Goal: Communication & Community: Answer question/provide support

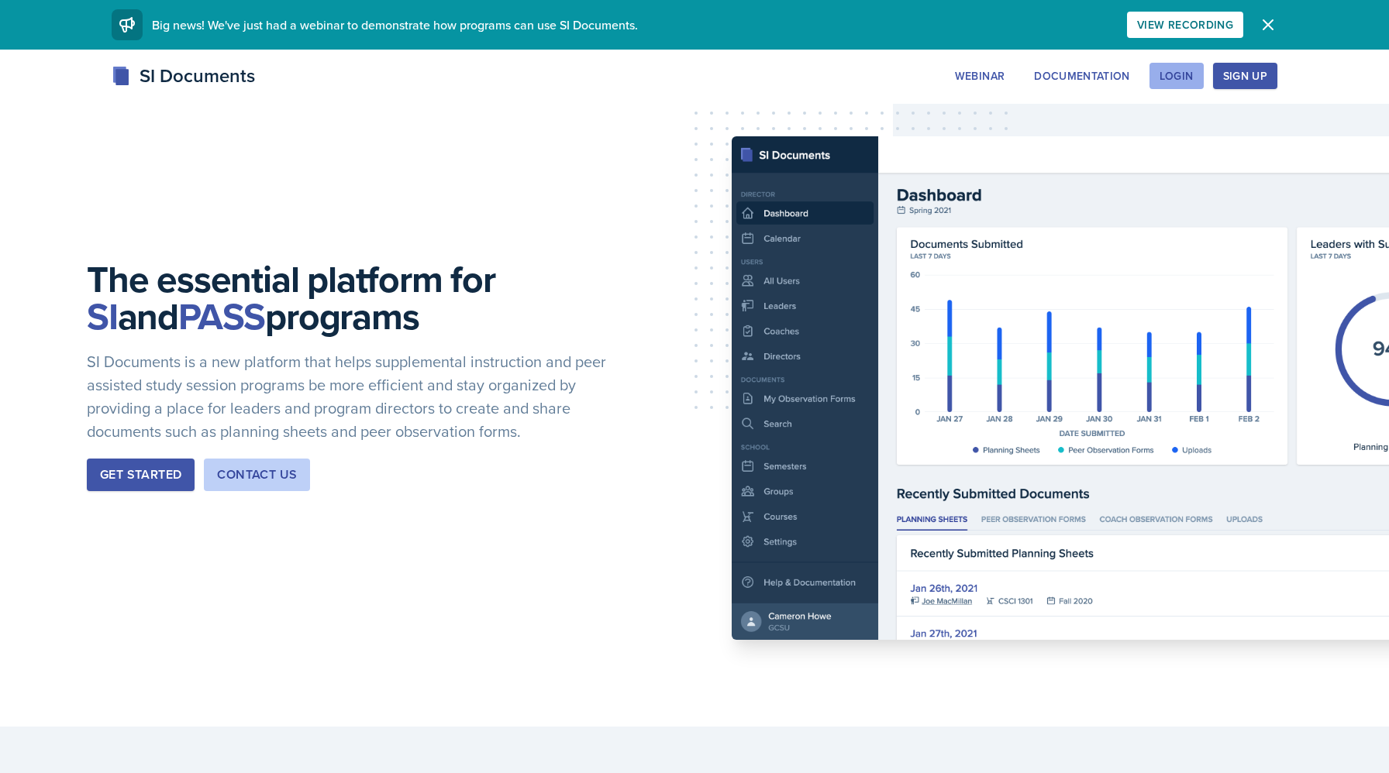
click at [1169, 73] on div "Login" at bounding box center [1176, 76] width 34 height 12
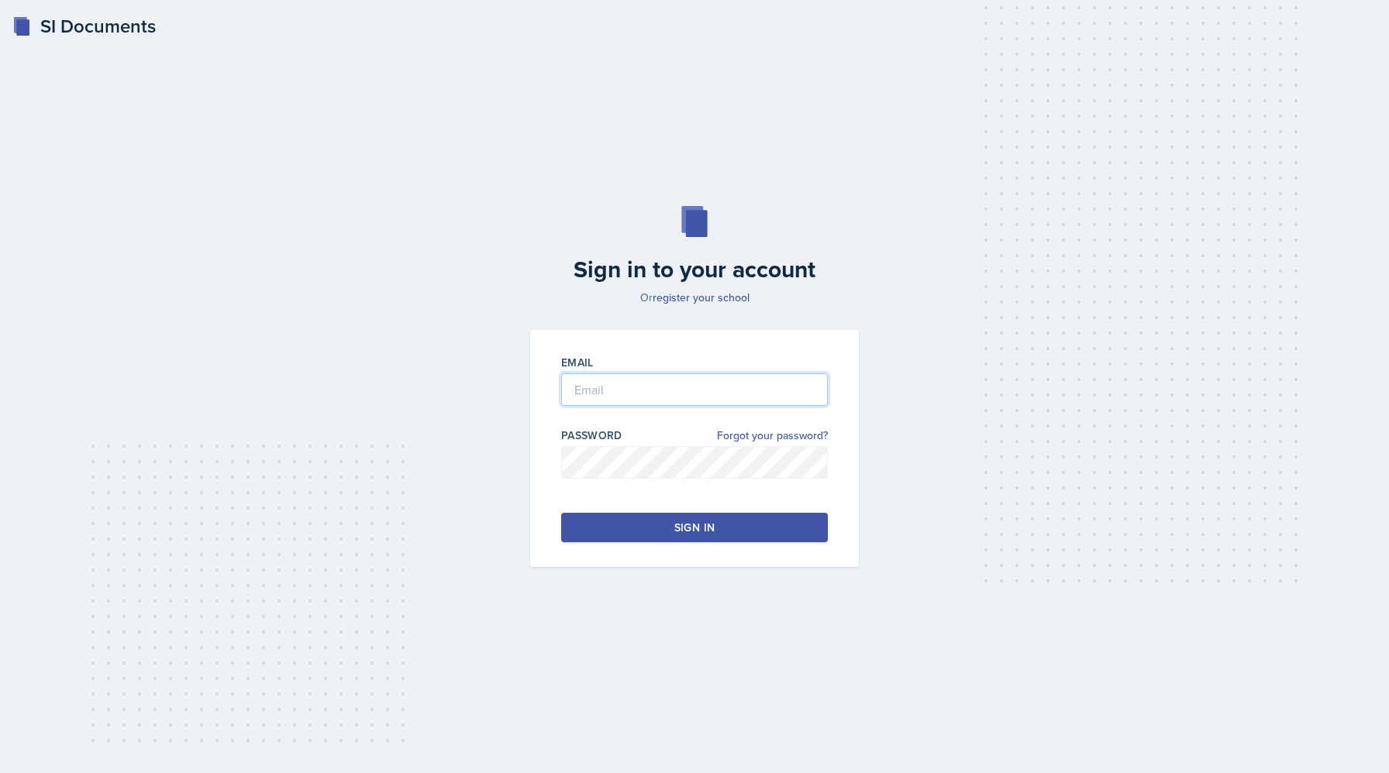
type input "nhambloo@students.kennesaw.edu"
click at [658, 525] on button "Sign in" at bounding box center [694, 527] width 267 height 29
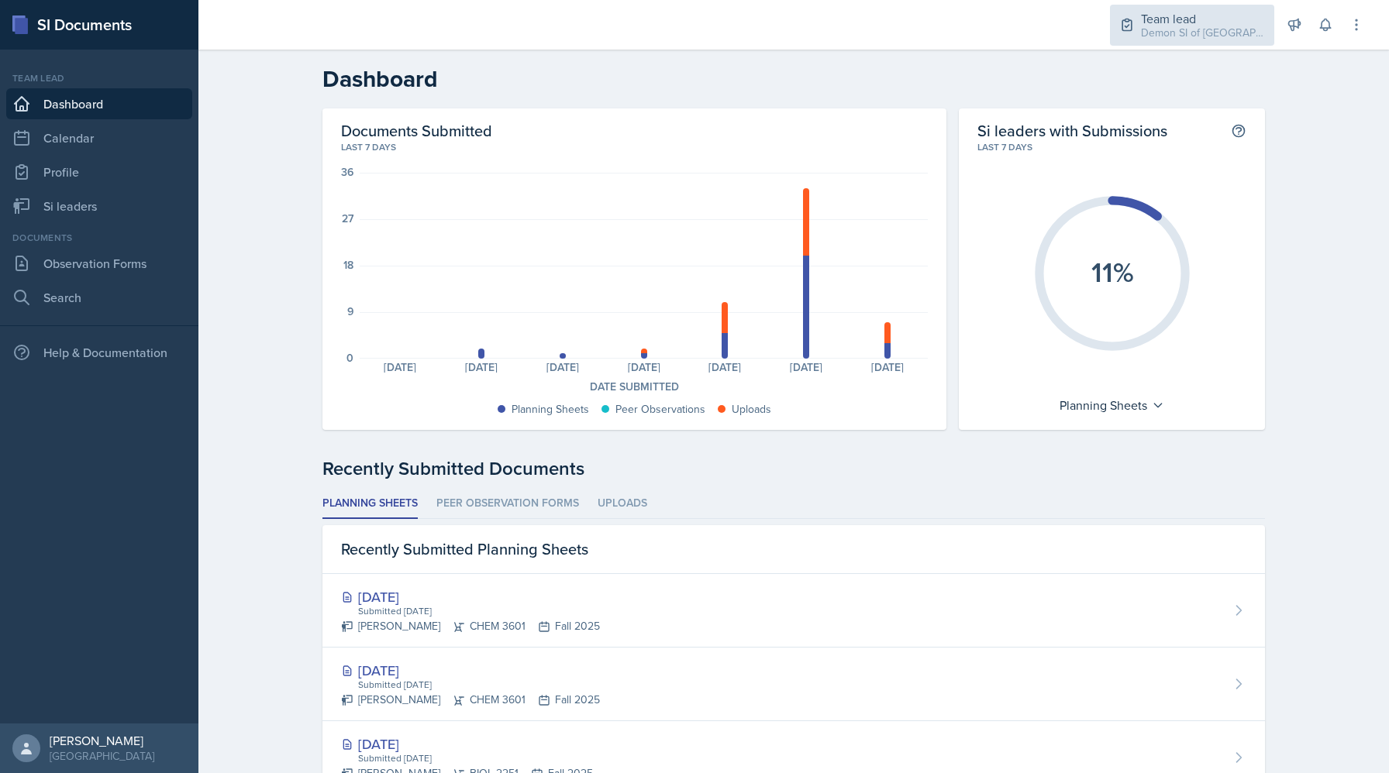
click at [1240, 14] on div "Team lead" at bounding box center [1203, 18] width 124 height 19
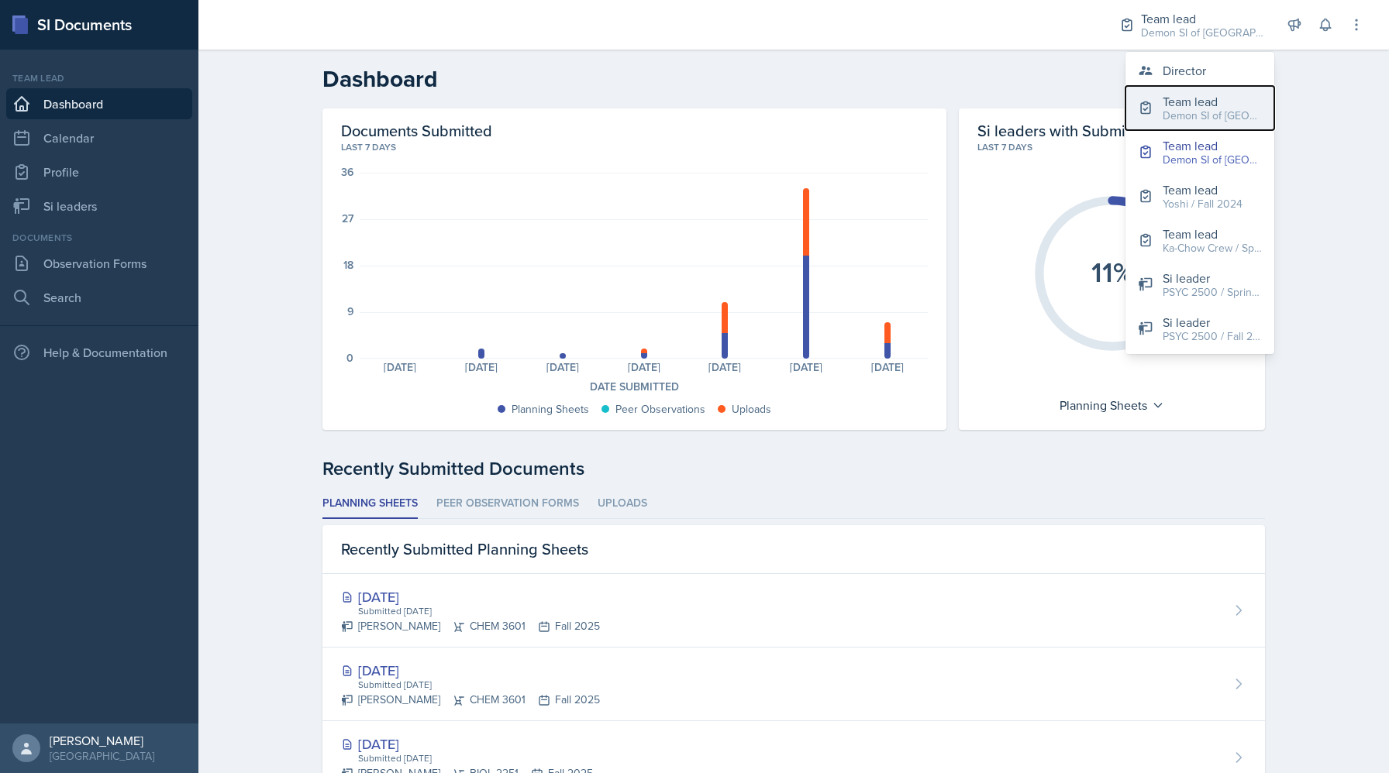
click at [1184, 113] on div "Demon SI of [GEOGRAPHIC_DATA] / Fall 2025" at bounding box center [1212, 116] width 99 height 16
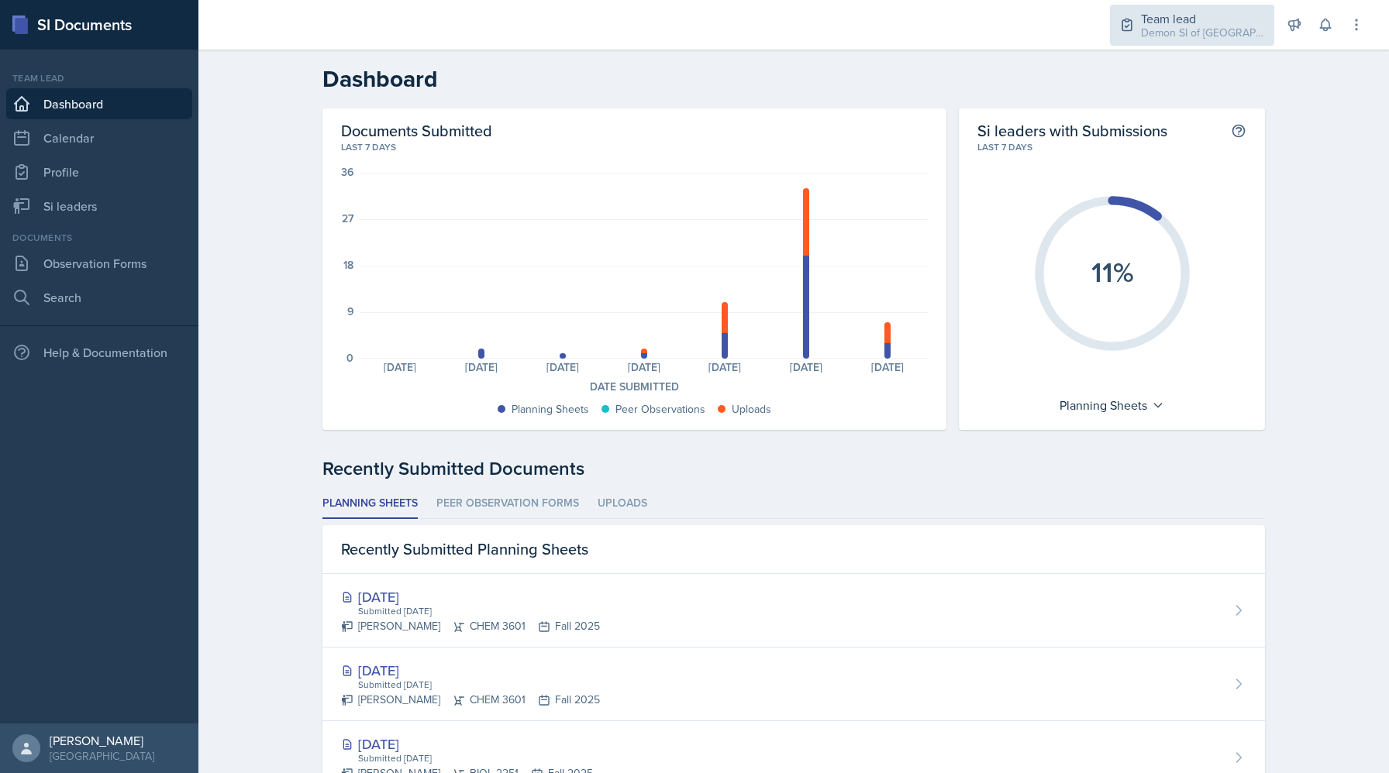
click at [1182, 32] on div "Demon SI of [GEOGRAPHIC_DATA] / Fall 2025" at bounding box center [1203, 33] width 124 height 16
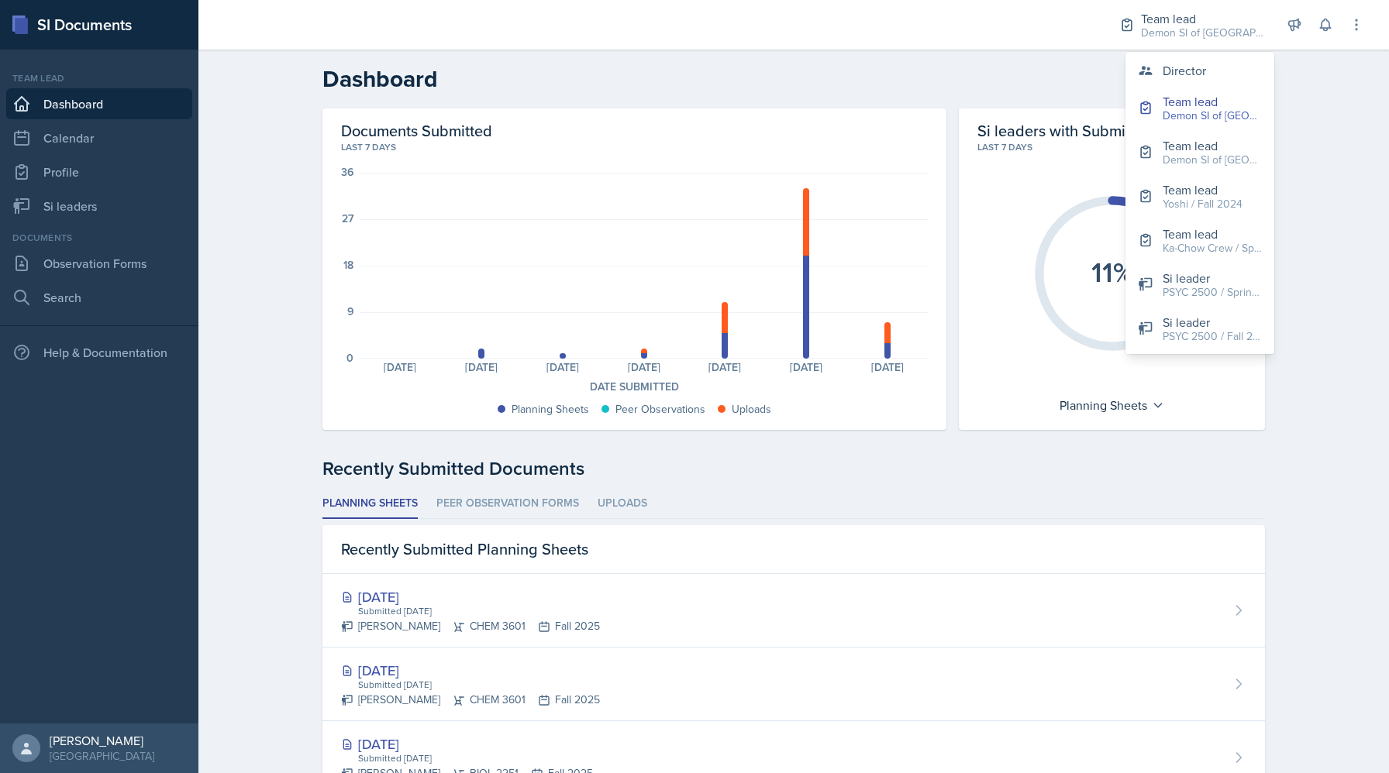
click at [623, 60] on header "Dashboard" at bounding box center [793, 79] width 1190 height 59
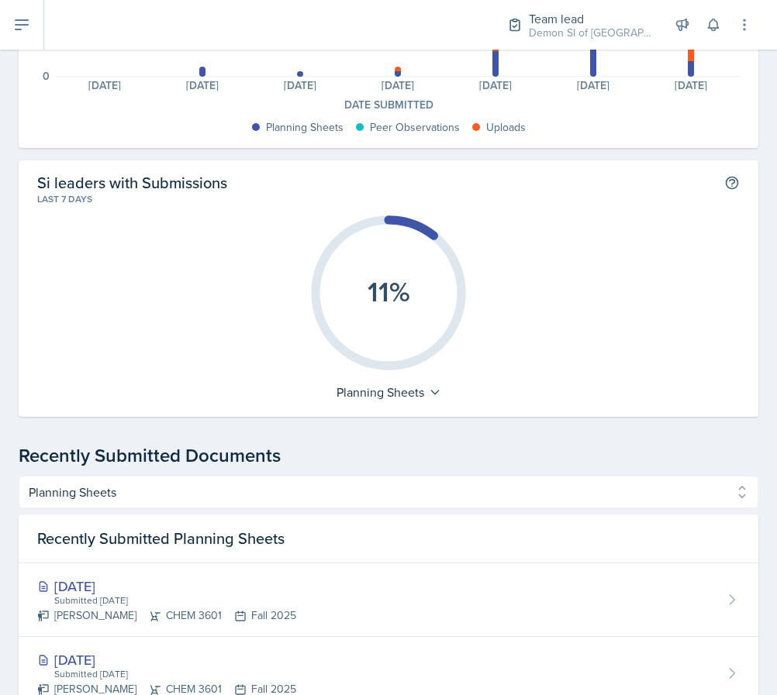
scroll to position [290, 0]
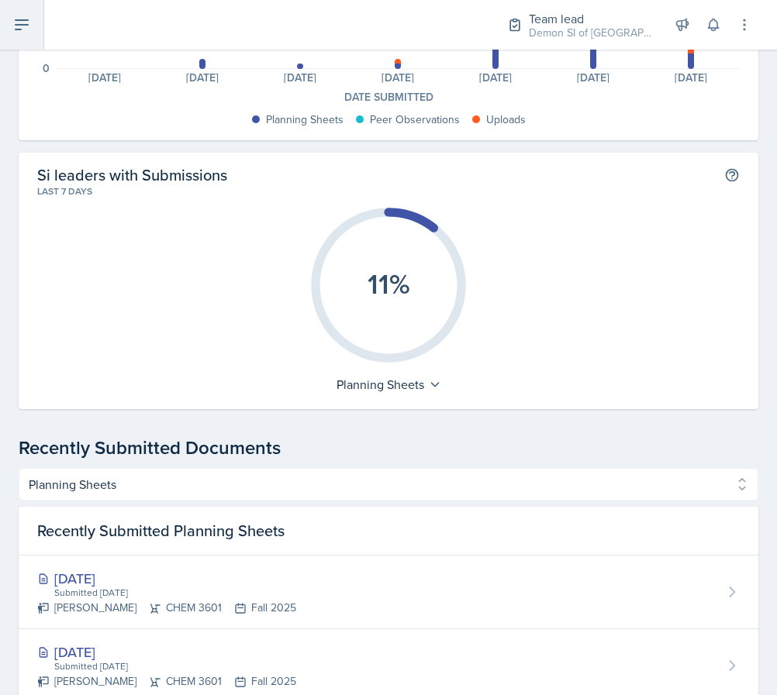
click at [18, 33] on icon at bounding box center [21, 25] width 19 height 19
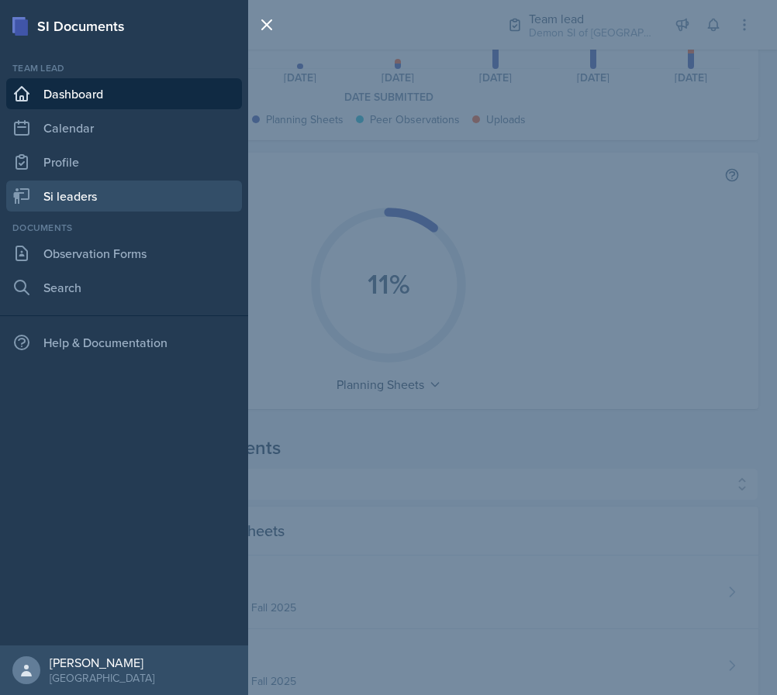
click at [109, 191] on link "Si leaders" at bounding box center [124, 196] width 236 height 31
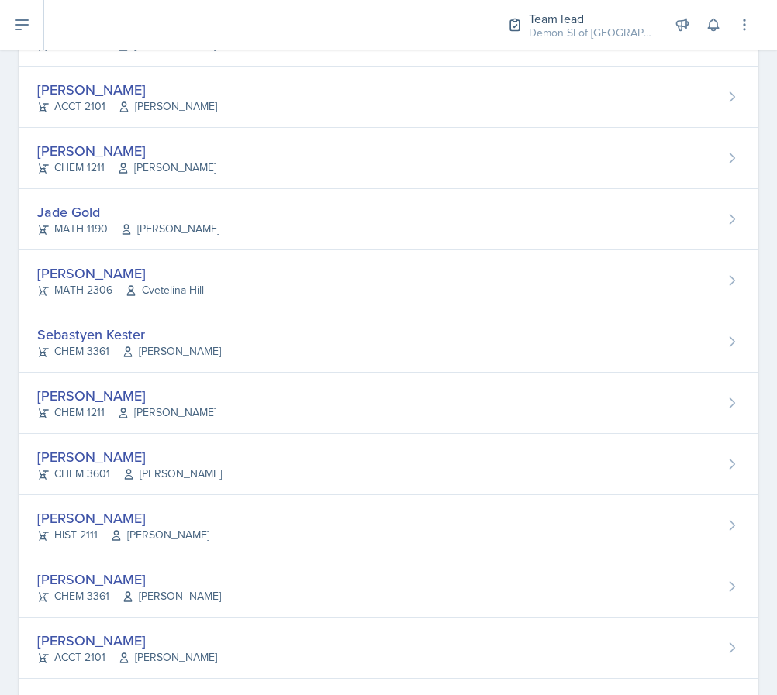
scroll to position [587, 0]
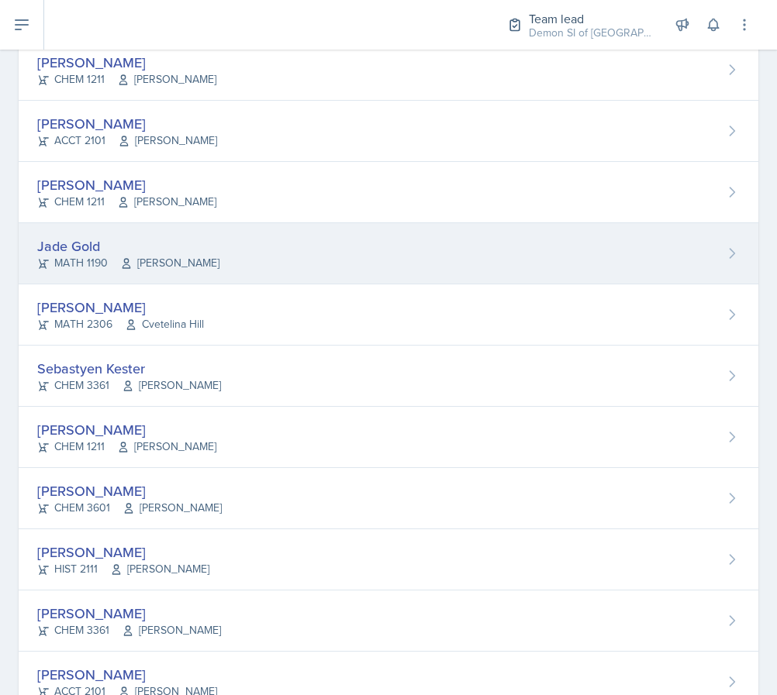
click at [145, 261] on span "Ben Sloop" at bounding box center [169, 263] width 99 height 16
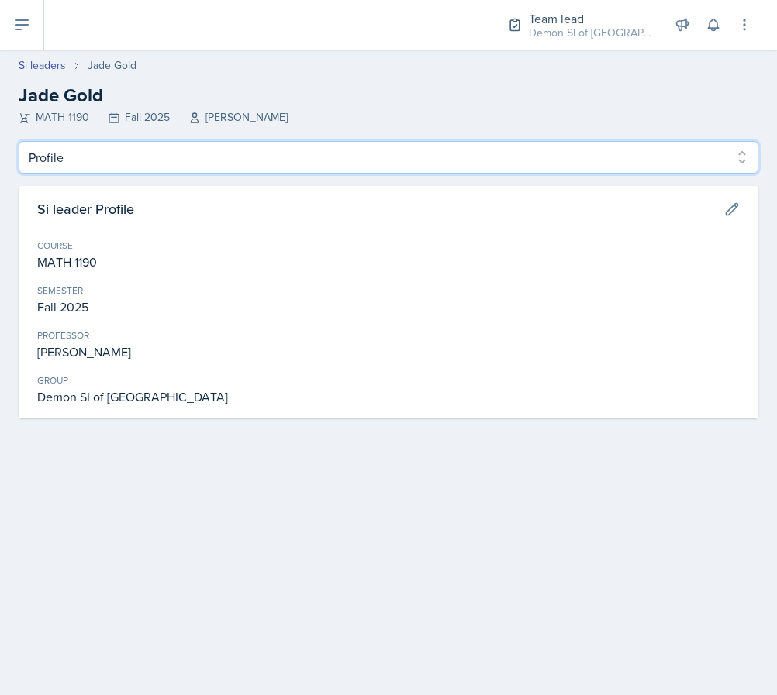
click at [171, 154] on select "Profile Planning Sheets Observation Forms Uploads" at bounding box center [388, 157] width 739 height 33
select select "Planning Sheets"
click at [19, 141] on select "Profile Planning Sheets Observation Forms Uploads" at bounding box center [388, 157] width 739 height 33
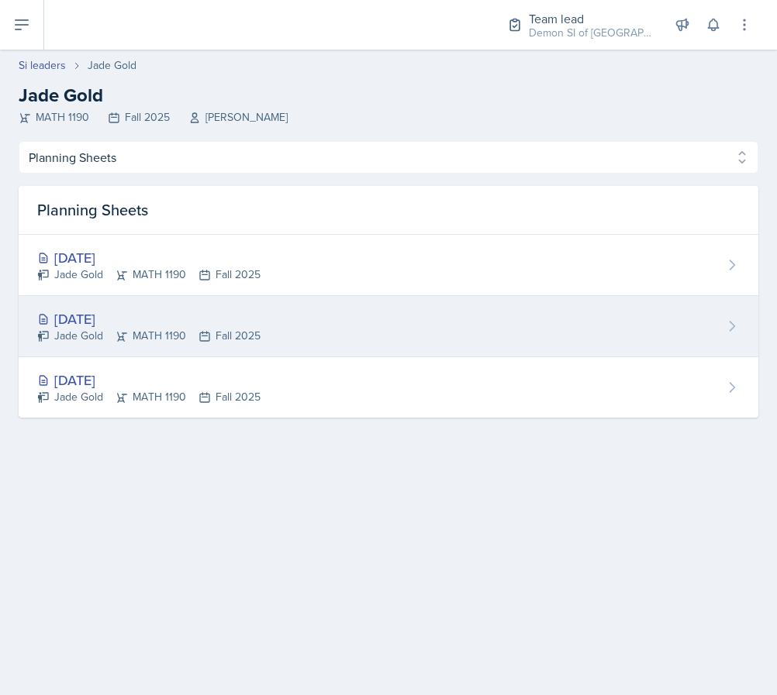
click at [176, 328] on div "Jade Gold MATH 1190 Fall 2025" at bounding box center [148, 336] width 223 height 16
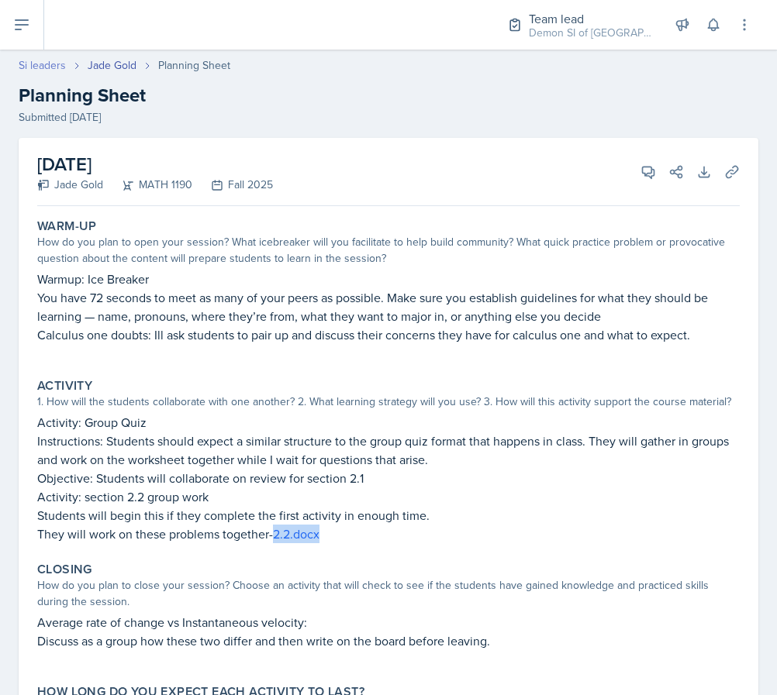
click at [50, 71] on link "Si leaders" at bounding box center [42, 65] width 47 height 16
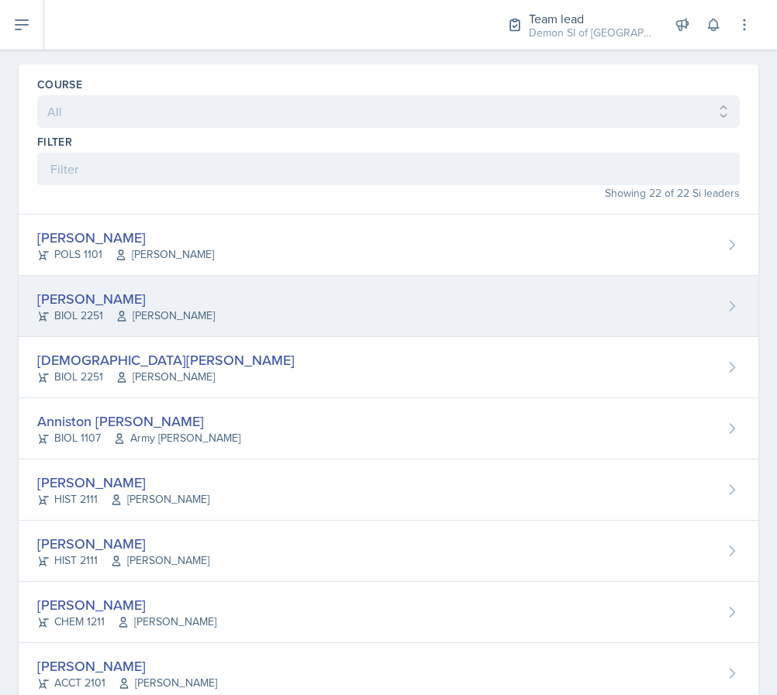
scroll to position [43, 0]
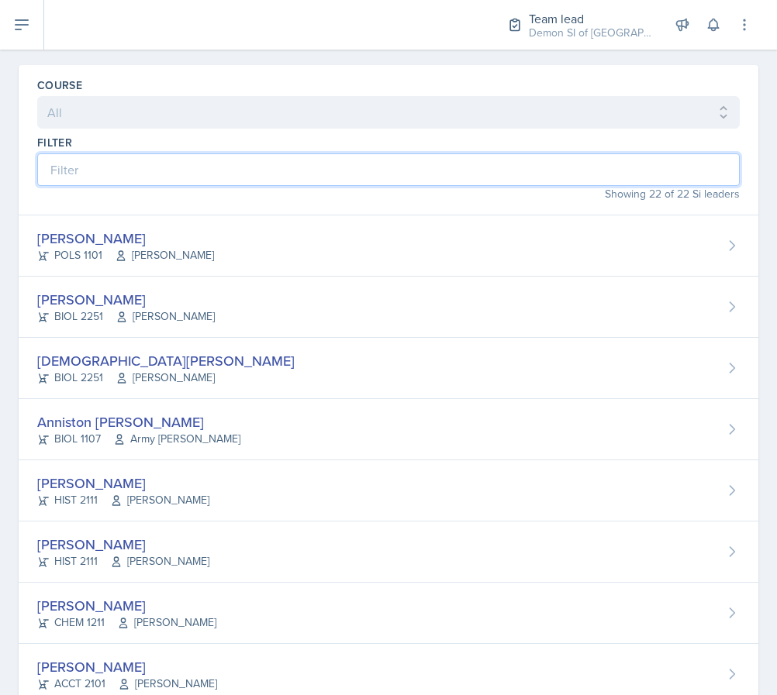
click at [433, 176] on input at bounding box center [388, 169] width 702 height 33
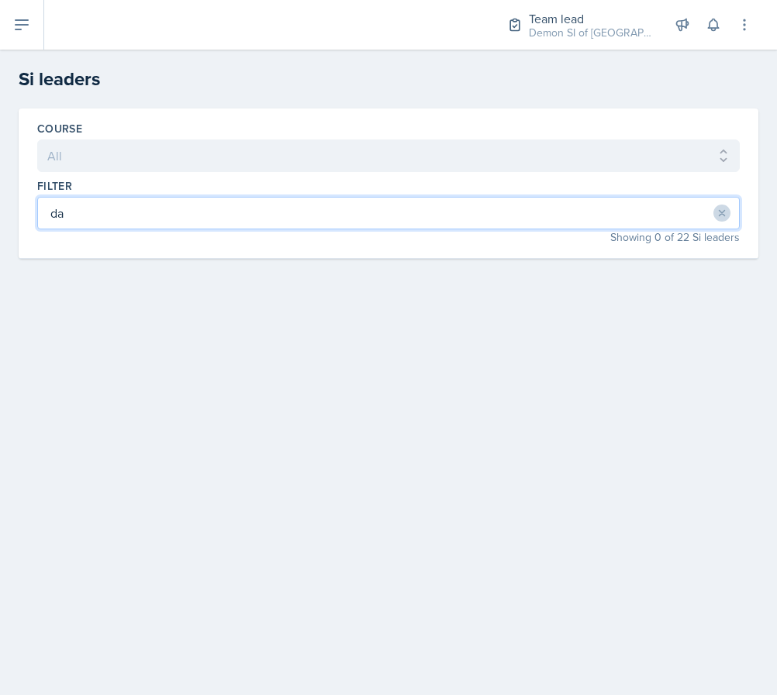
type input "d"
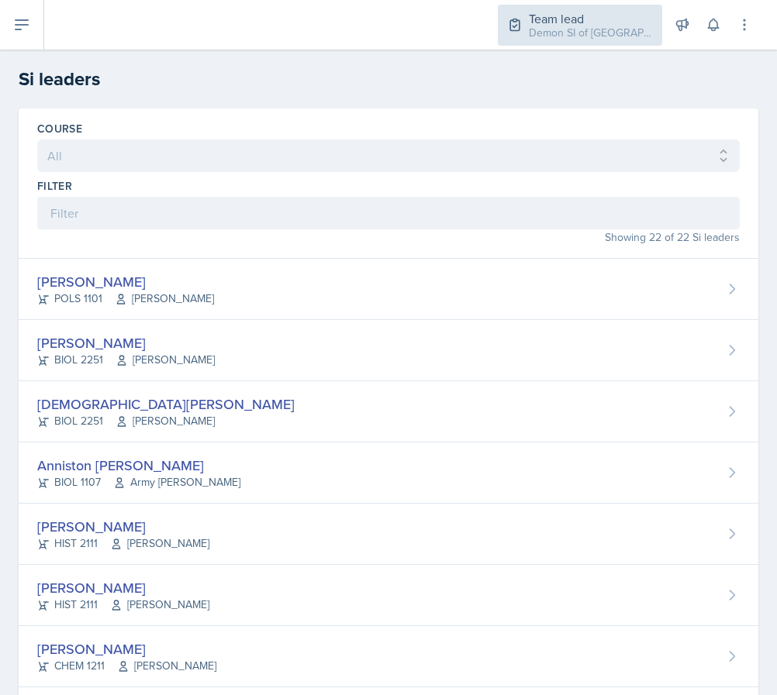
click at [549, 34] on div "Demon SI of [GEOGRAPHIC_DATA] / Fall 2025" at bounding box center [591, 33] width 124 height 16
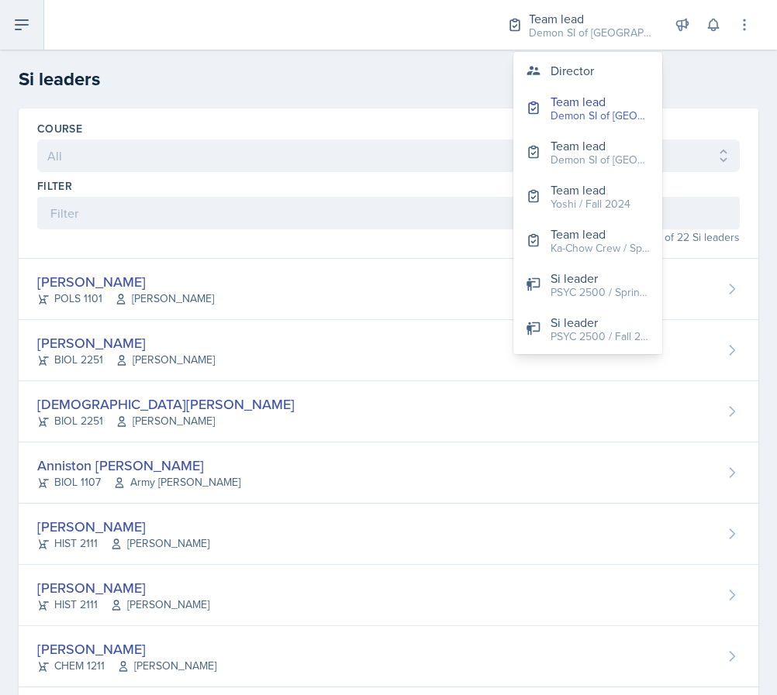
click at [7, 48] on button at bounding box center [22, 25] width 44 height 50
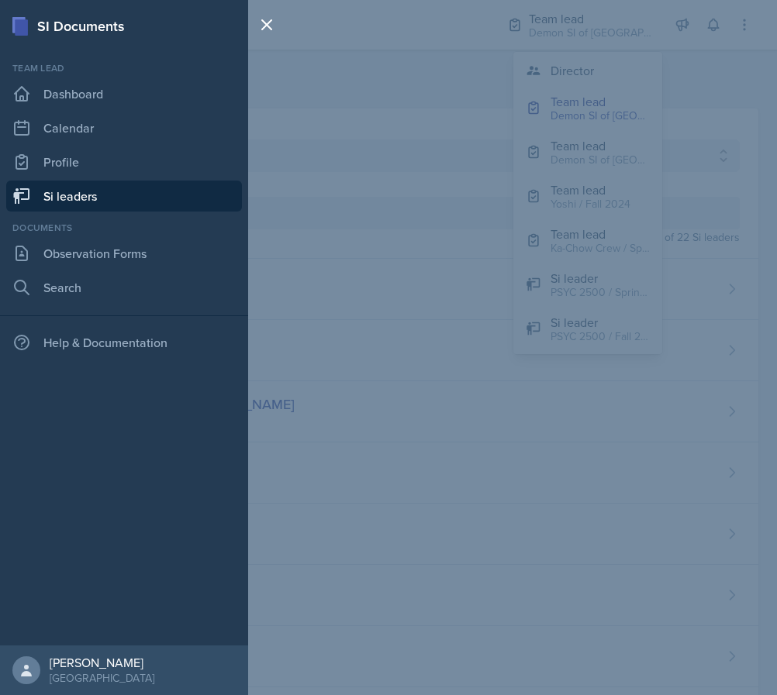
click at [299, 154] on div "SI Documents Team lead Dashboard Calendar Profile Si leaders Documents Observat…" at bounding box center [388, 347] width 777 height 695
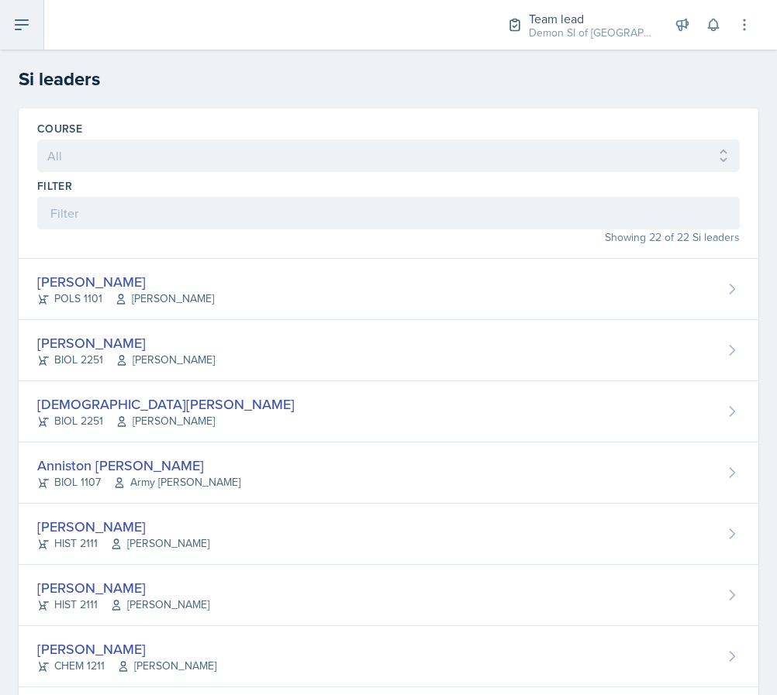
click at [28, 37] on button at bounding box center [22, 25] width 44 height 50
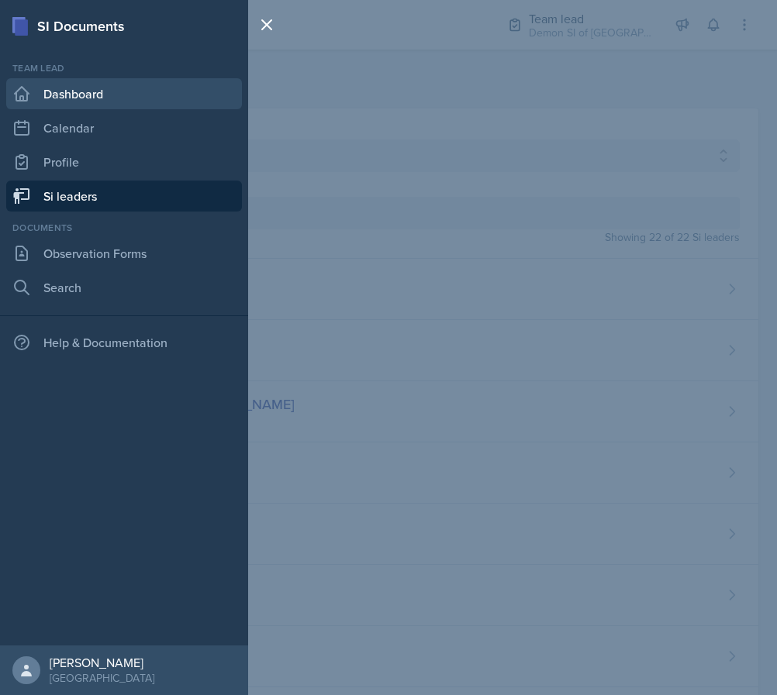
click at [119, 103] on link "Dashboard" at bounding box center [124, 93] width 236 height 31
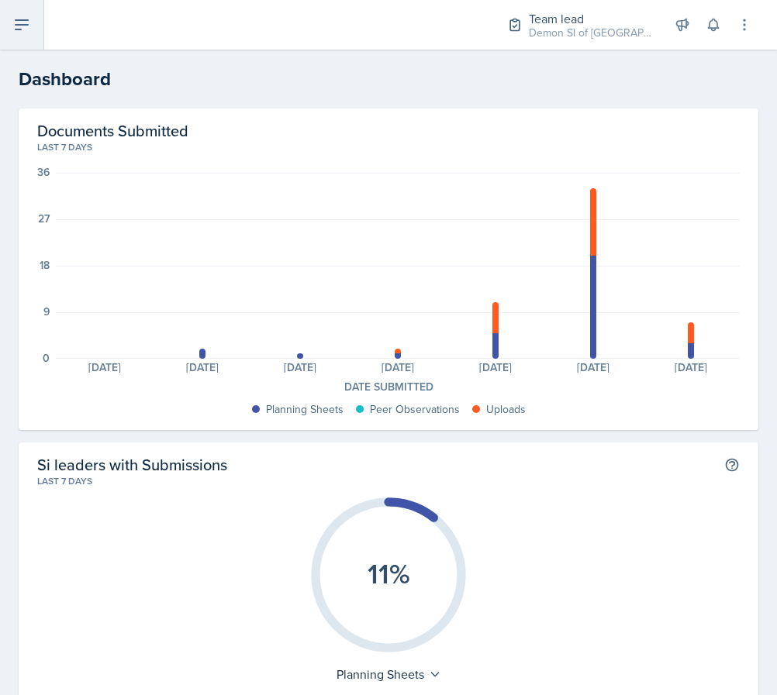
click at [30, 48] on button at bounding box center [22, 25] width 44 height 50
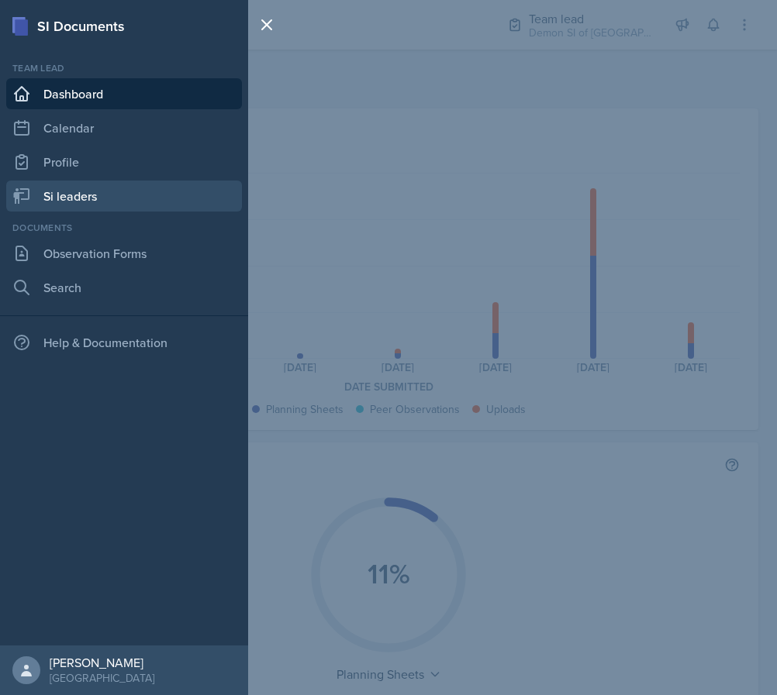
click at [139, 186] on link "Si leaders" at bounding box center [124, 196] width 236 height 31
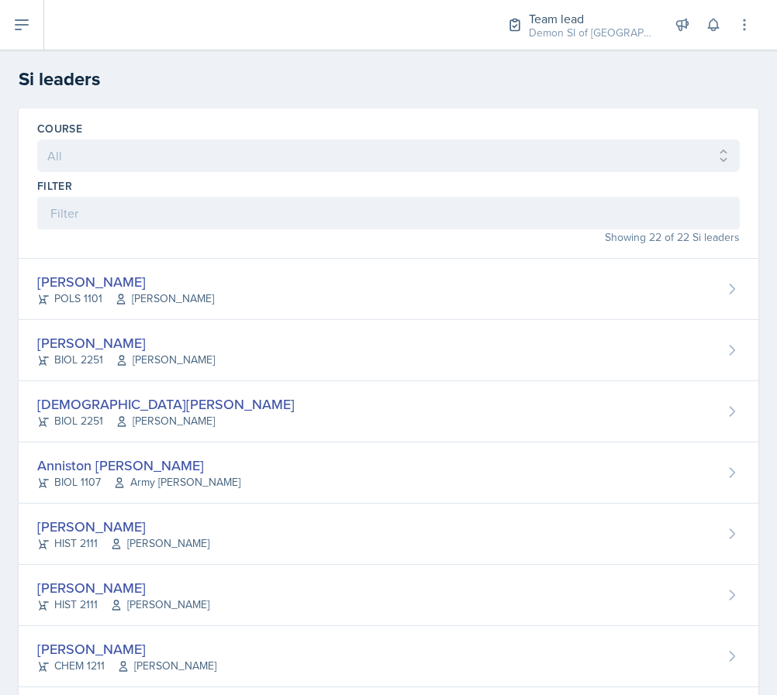
click at [264, 237] on div "Showing 22 of 22 Si leaders" at bounding box center [388, 237] width 702 height 16
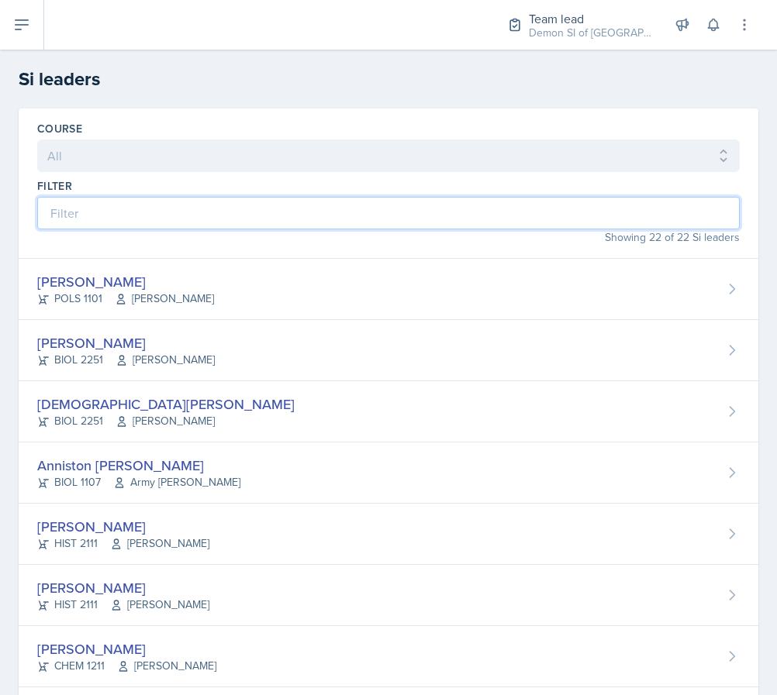
click at [260, 225] on input at bounding box center [388, 213] width 702 height 33
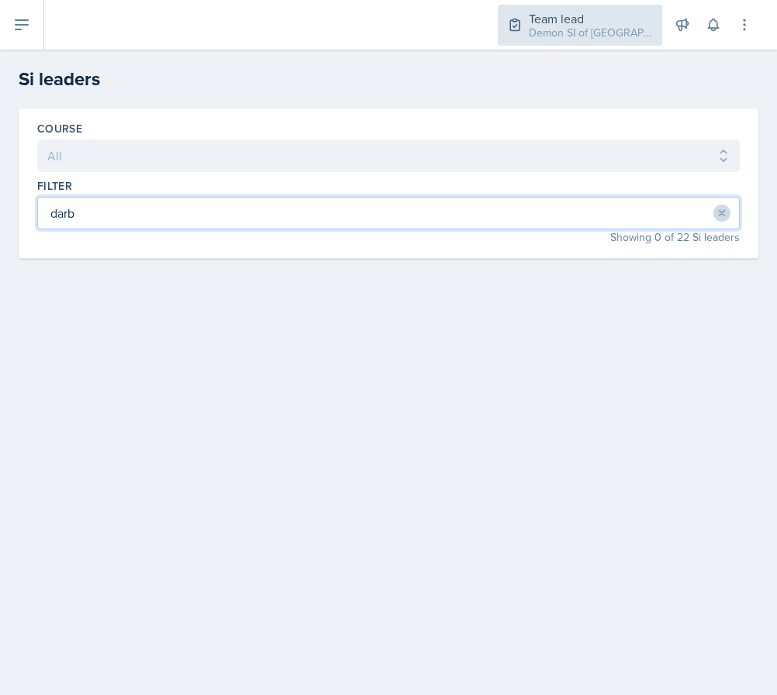
type input "darb"
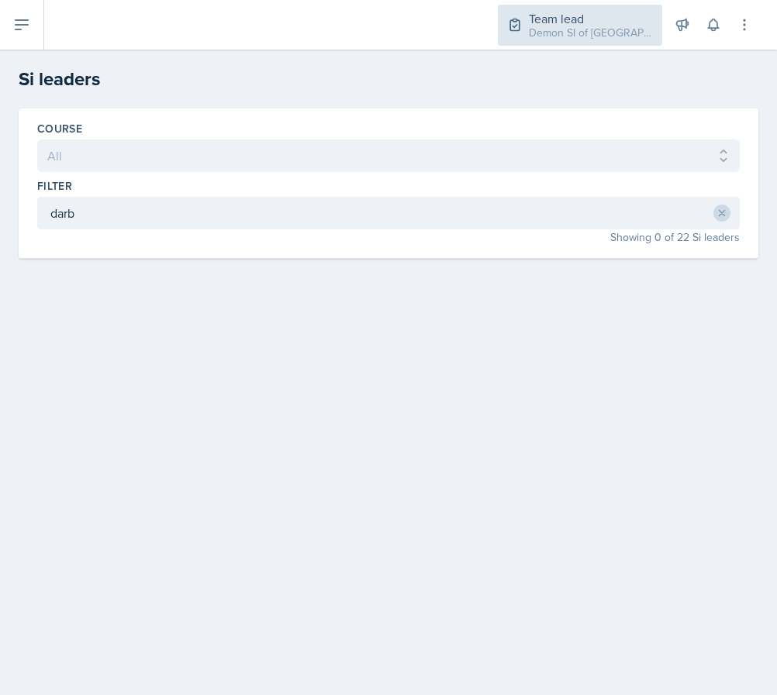
click at [537, 42] on div "Team lead Demon SI of Fleet Street / Fall 2025" at bounding box center [580, 25] width 164 height 41
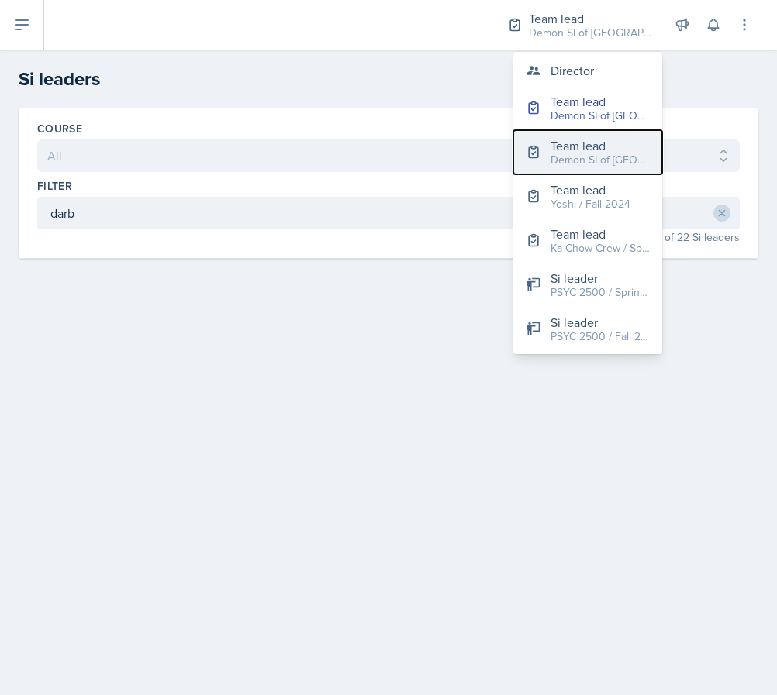
click at [565, 142] on div "Team lead" at bounding box center [599, 145] width 99 height 19
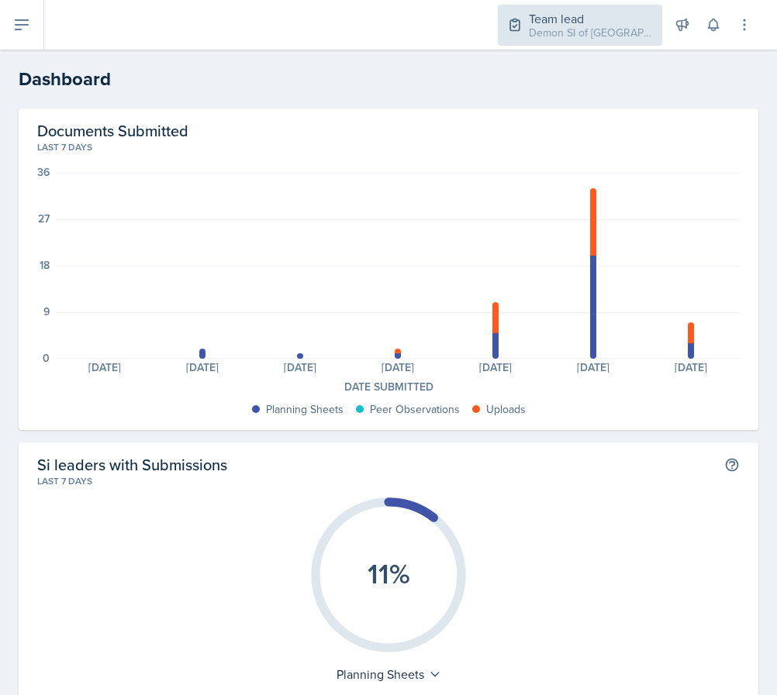
click at [594, 19] on div "Team lead" at bounding box center [591, 18] width 124 height 19
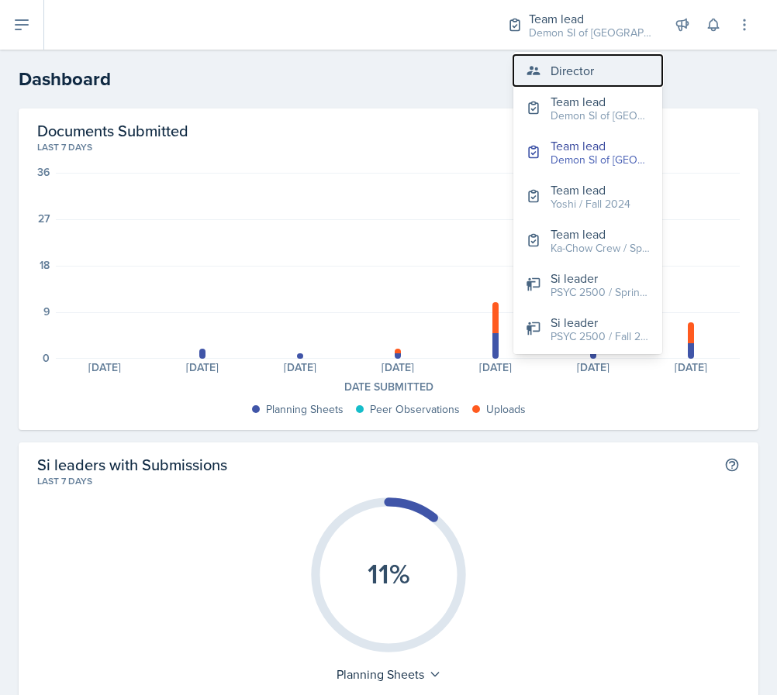
click at [580, 83] on button "Director" at bounding box center [587, 70] width 149 height 31
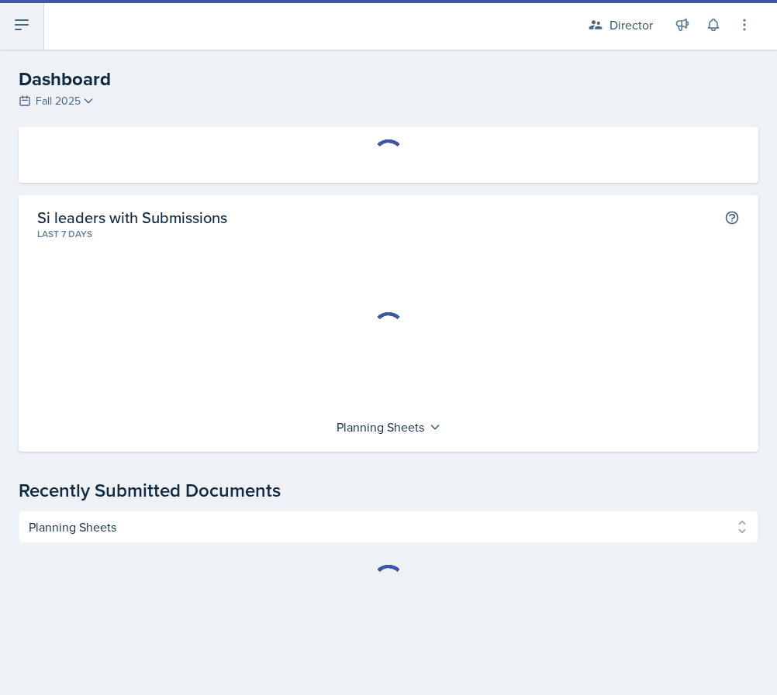
click at [42, 43] on button at bounding box center [22, 25] width 44 height 50
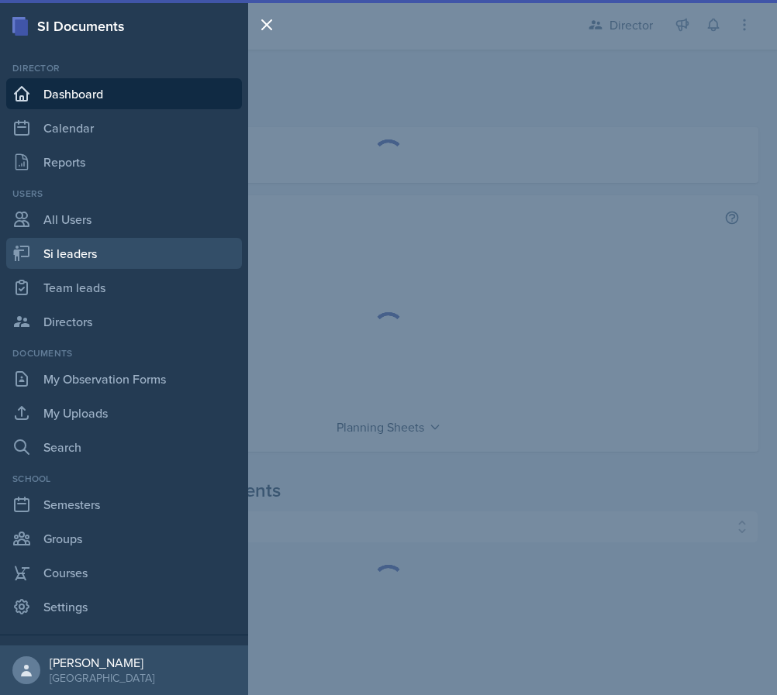
click at [84, 257] on link "Si leaders" at bounding box center [124, 253] width 236 height 31
select select "2bed604d-1099-4043-b1bc-2365e8740244"
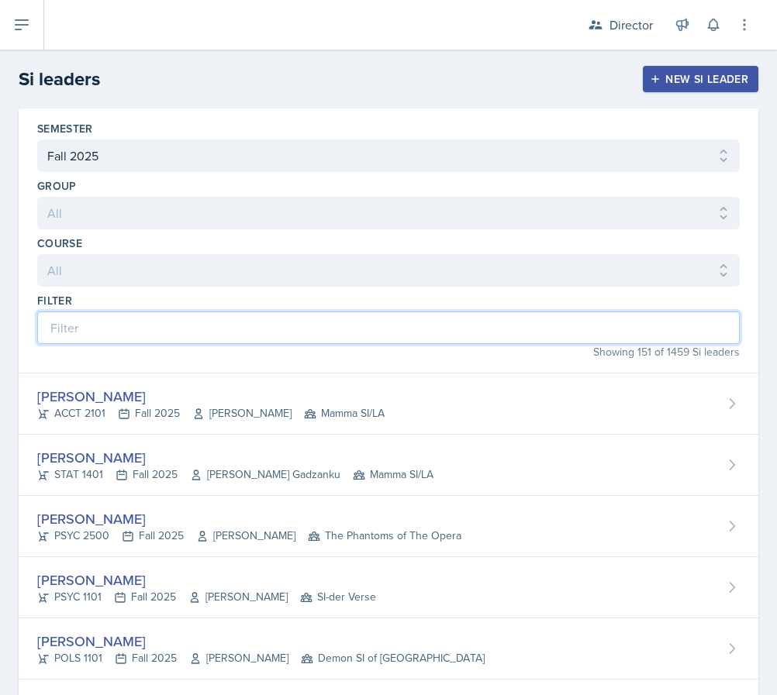
click at [154, 339] on input at bounding box center [388, 328] width 702 height 33
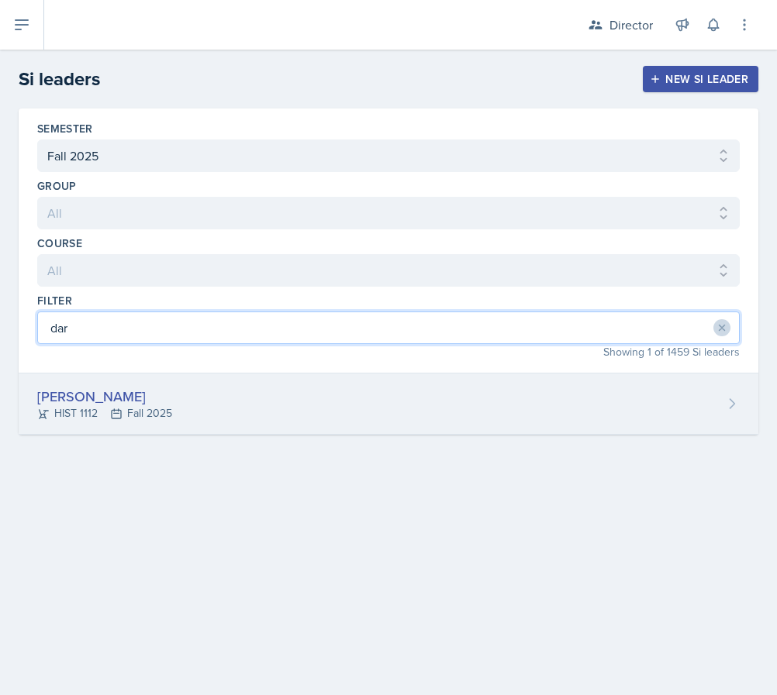
type input "dar"
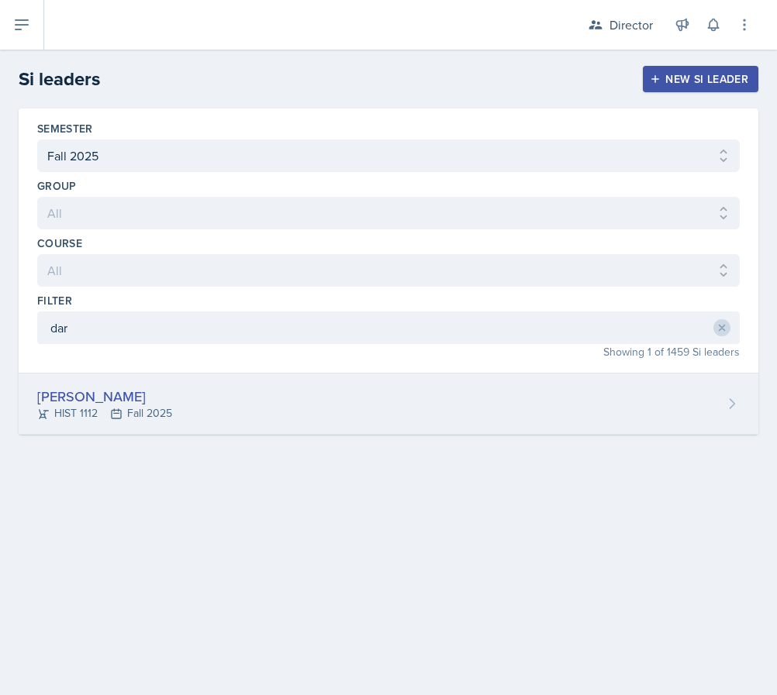
click at [140, 409] on div "HIST 1112 Fall 2025" at bounding box center [104, 413] width 135 height 16
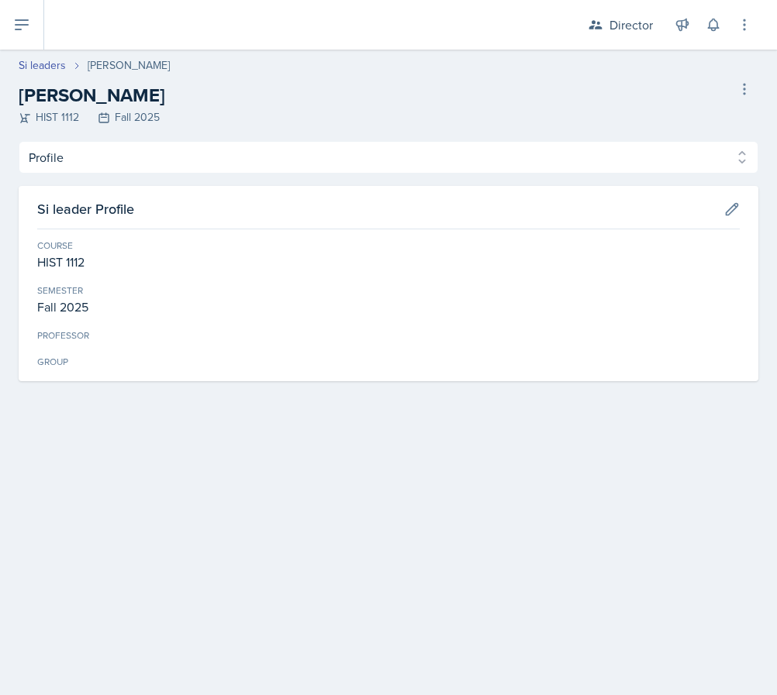
click at [85, 333] on div "Professor" at bounding box center [388, 336] width 702 height 14
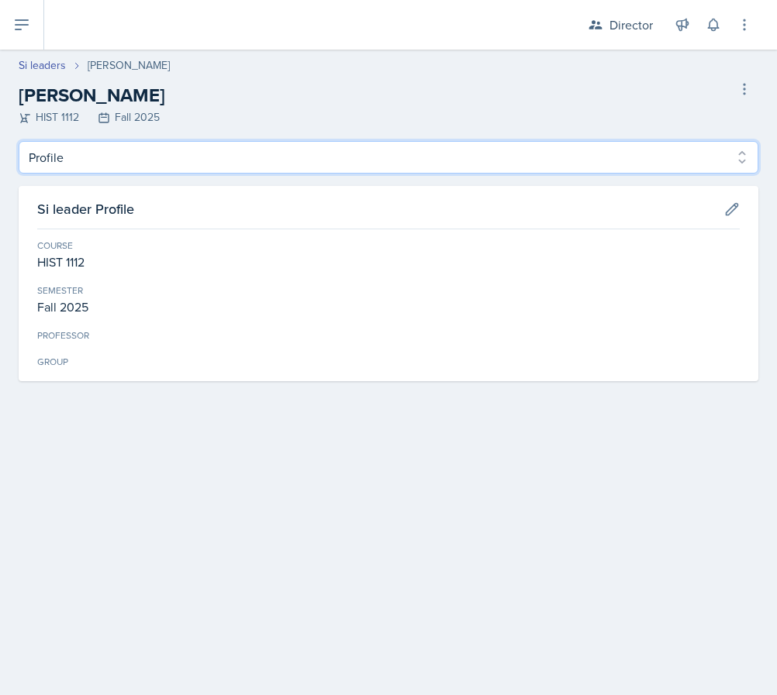
click at [123, 159] on select "Profile Planning Sheets Observation Forms Uploads" at bounding box center [388, 157] width 739 height 33
select select "Planning Sheets"
click at [19, 141] on select "Profile Planning Sheets Observation Forms Uploads" at bounding box center [388, 157] width 739 height 33
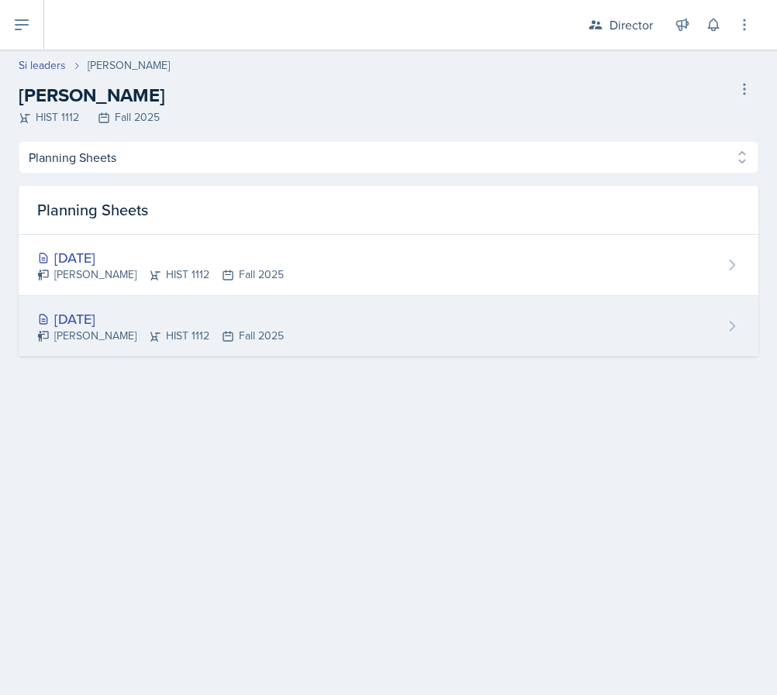
click at [201, 308] on div "[DATE]" at bounding box center [160, 318] width 246 height 21
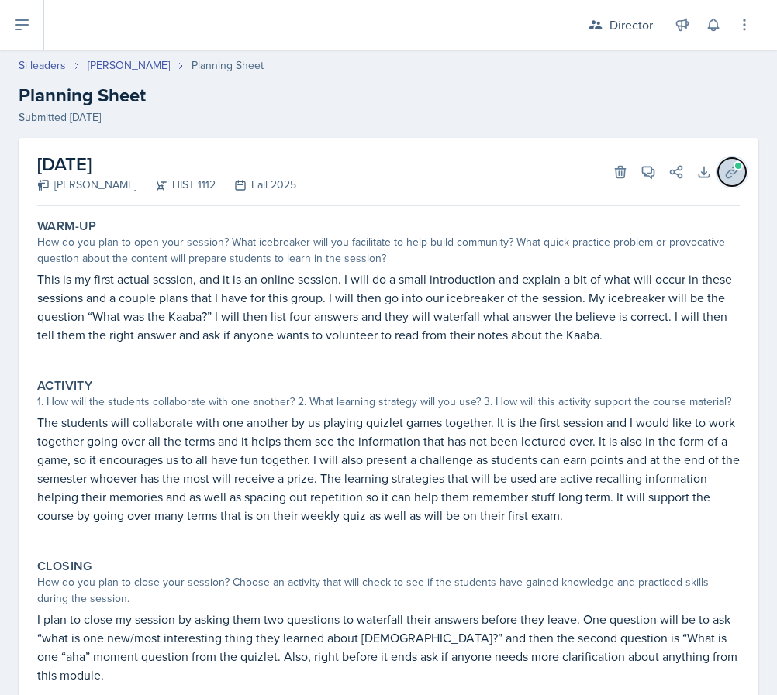
click at [743, 174] on button "Uploads" at bounding box center [732, 172] width 28 height 28
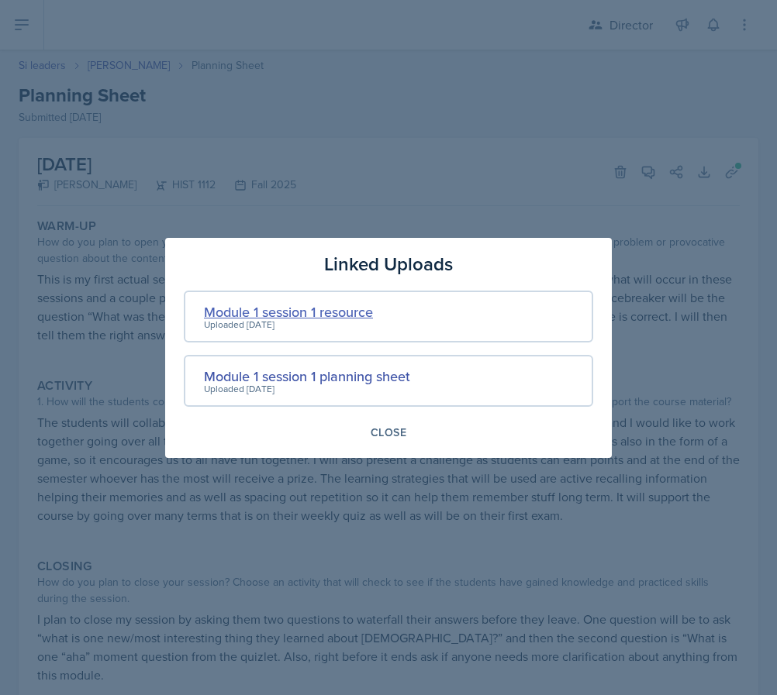
click at [343, 313] on div "Module 1 session 1 resource" at bounding box center [288, 311] width 169 height 21
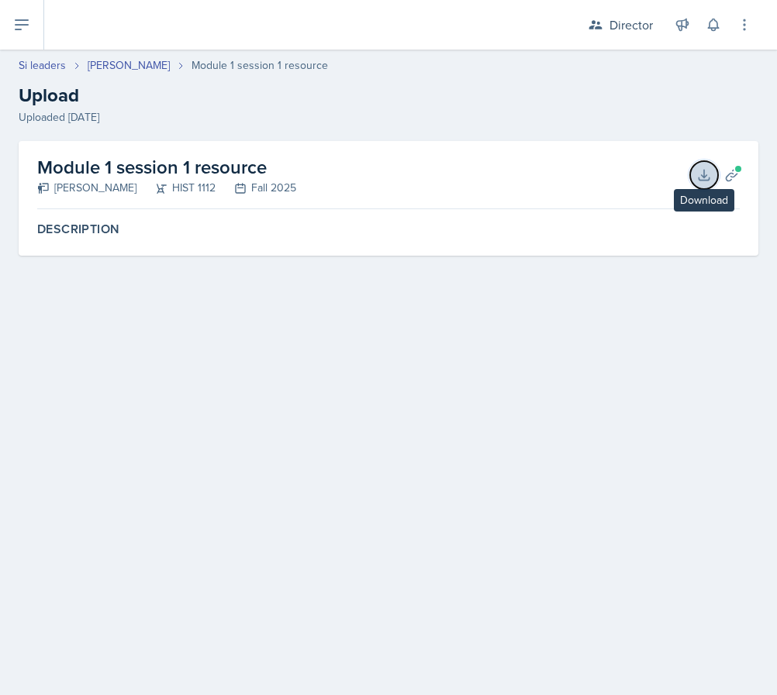
click at [695, 181] on button "Download" at bounding box center [704, 175] width 28 height 28
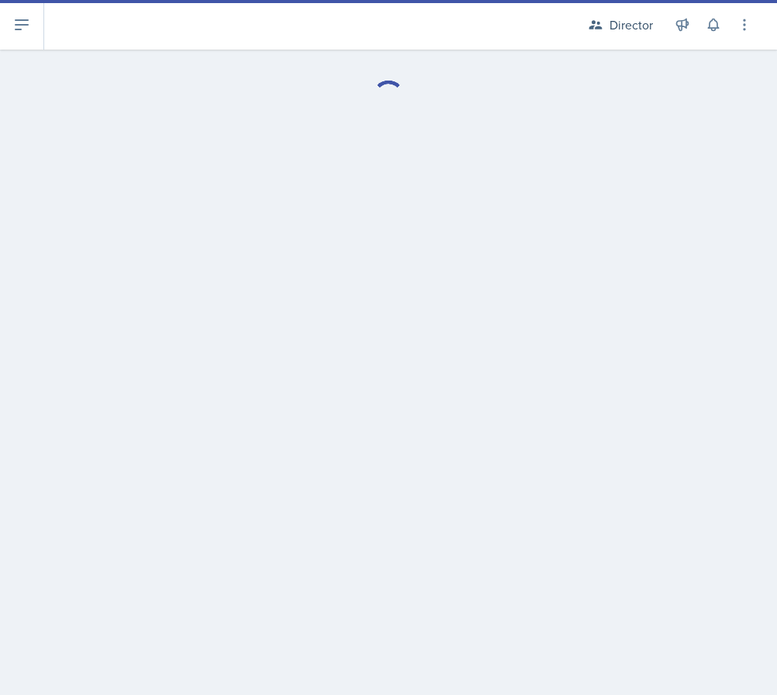
select select "Planning Sheets"
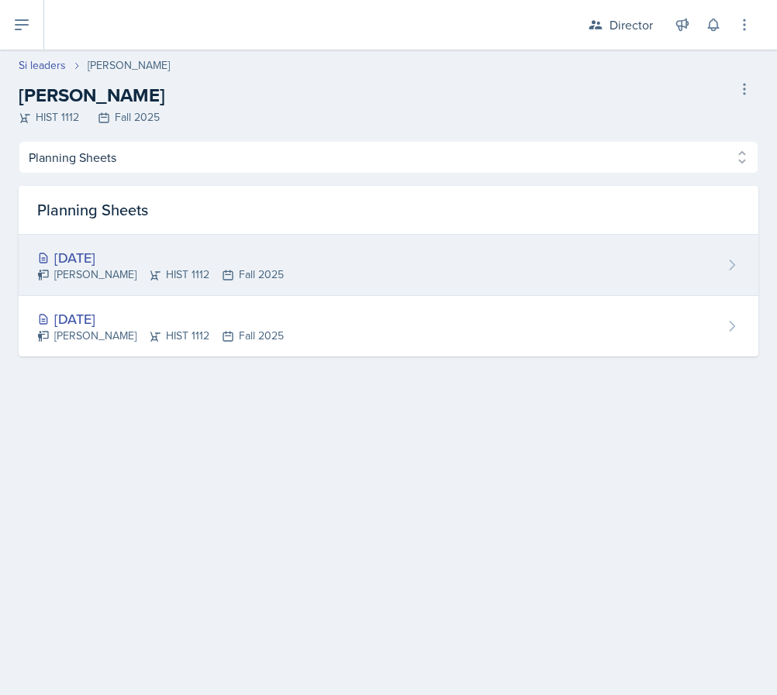
click at [113, 256] on div "[DATE]" at bounding box center [160, 257] width 246 height 21
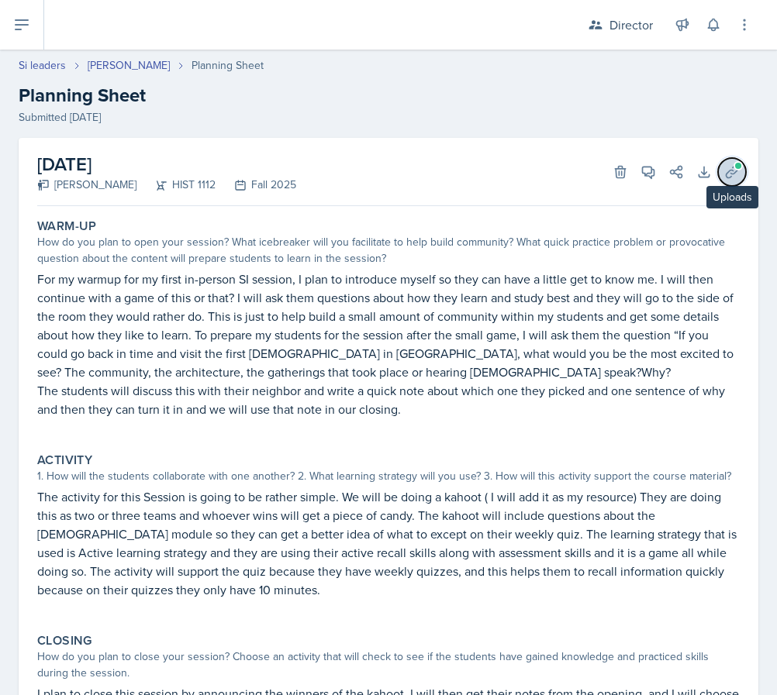
click at [730, 166] on icon at bounding box center [732, 172] width 16 height 16
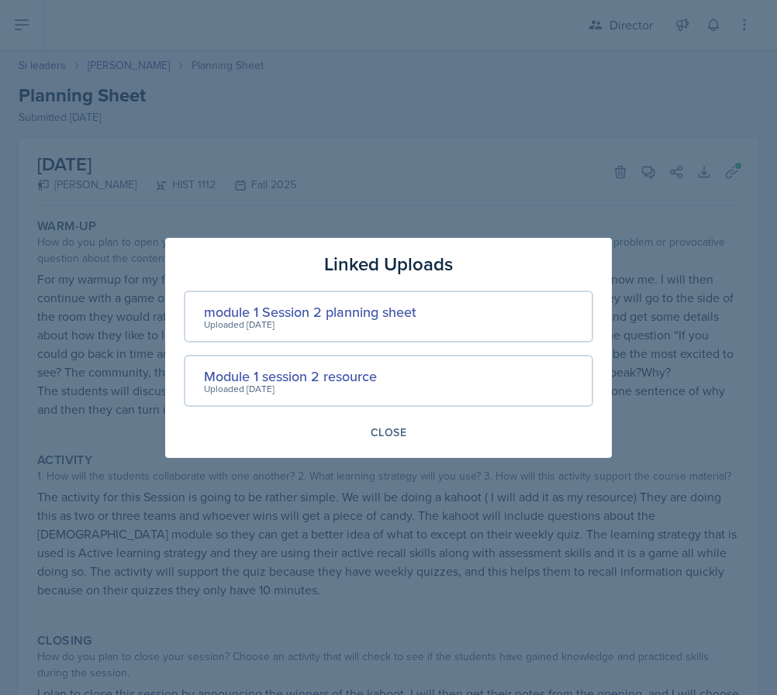
click at [501, 65] on div at bounding box center [388, 347] width 777 height 695
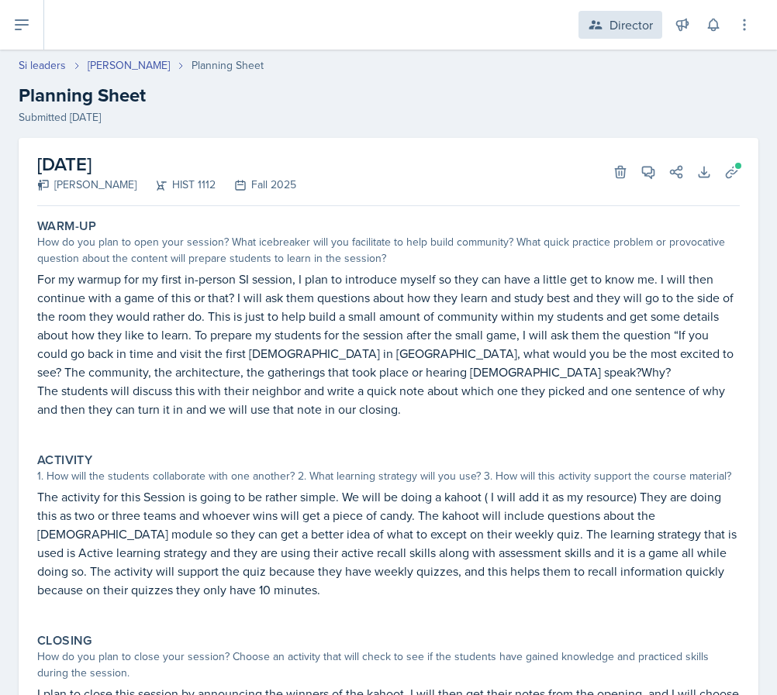
click at [609, 22] on div "Director" at bounding box center [630, 25] width 43 height 19
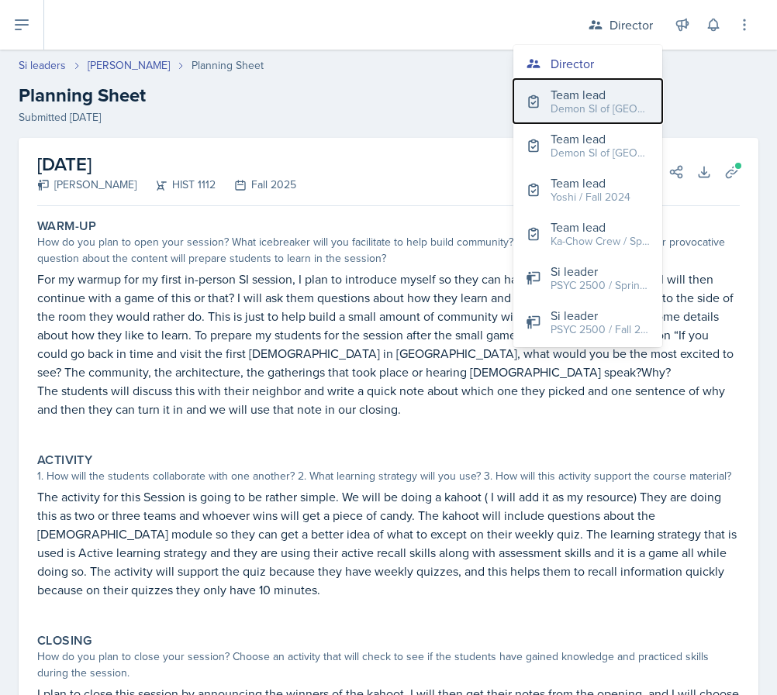
click at [592, 109] on div "Demon SI of [GEOGRAPHIC_DATA] / Fall 2025" at bounding box center [599, 109] width 99 height 16
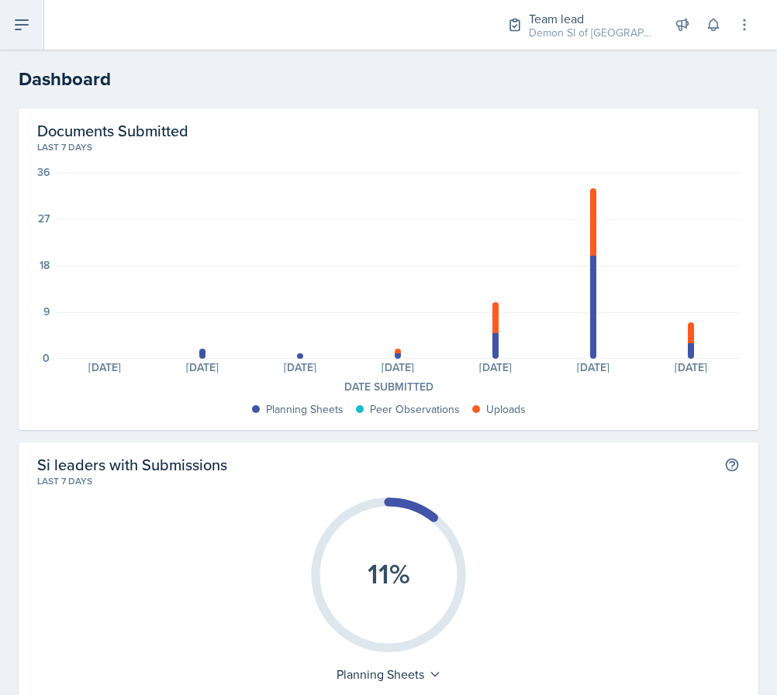
click at [8, 47] on button at bounding box center [22, 25] width 44 height 50
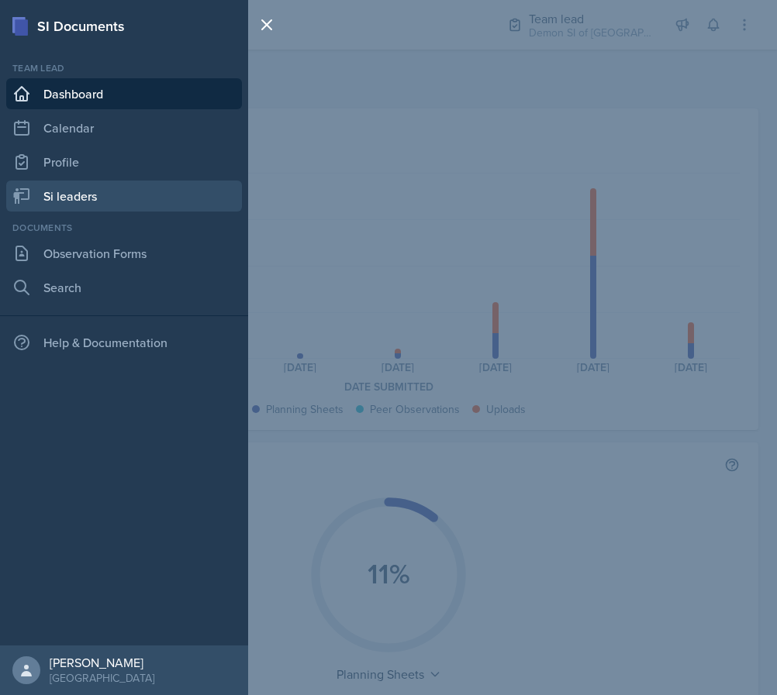
click at [79, 191] on link "Si leaders" at bounding box center [124, 196] width 236 height 31
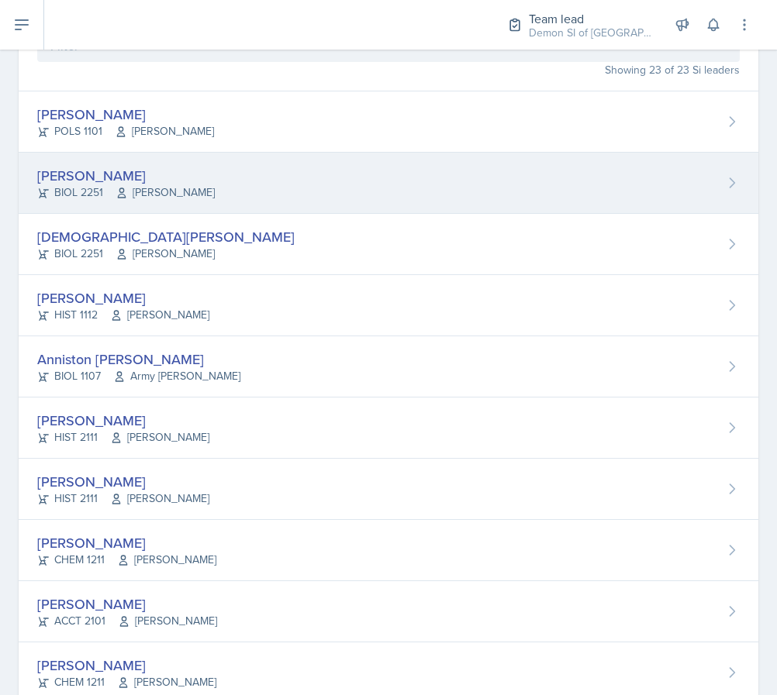
scroll to position [169, 0]
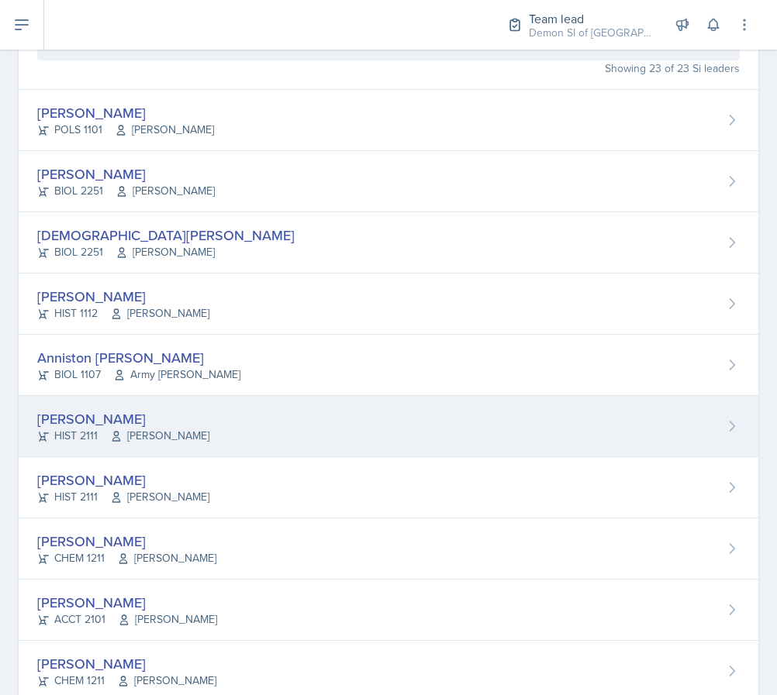
click at [54, 407] on div "[PERSON_NAME] HIST 2111 [PERSON_NAME]" at bounding box center [388, 426] width 739 height 61
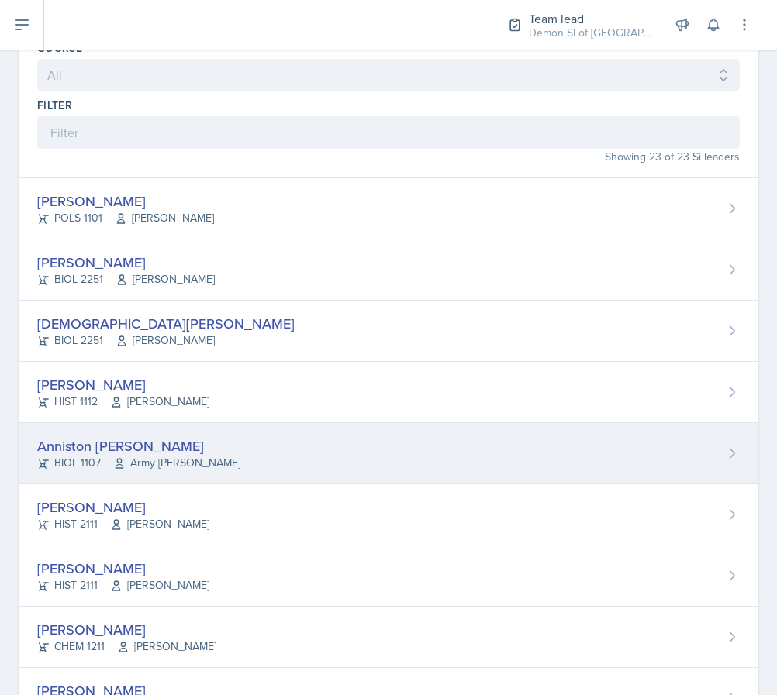
scroll to position [86, 0]
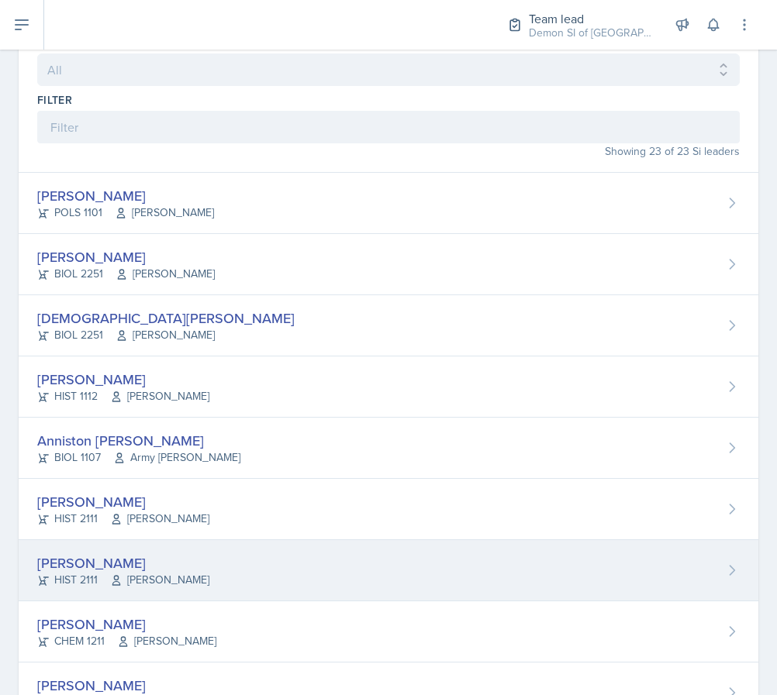
click at [147, 570] on div "Kate Brainerd" at bounding box center [123, 563] width 172 height 21
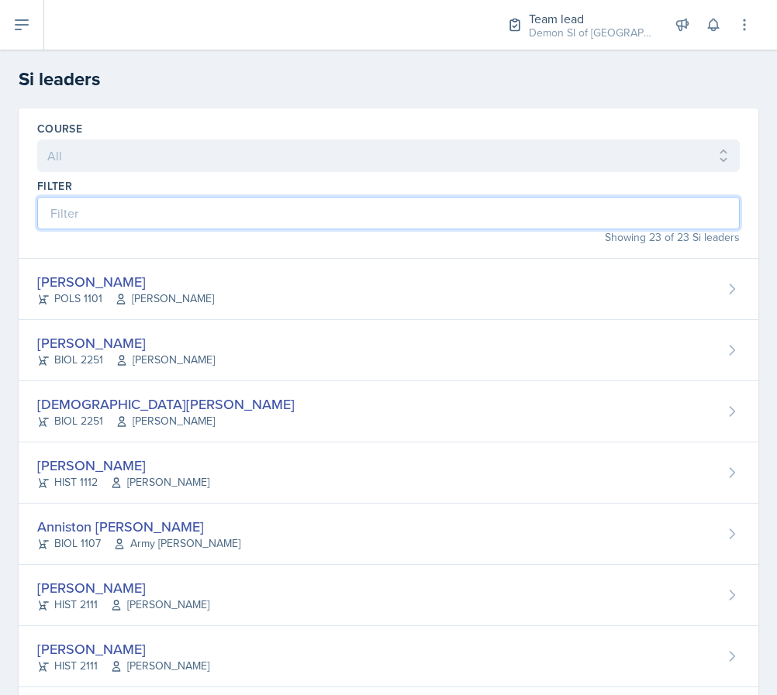
click at [443, 218] on input at bounding box center [388, 213] width 702 height 33
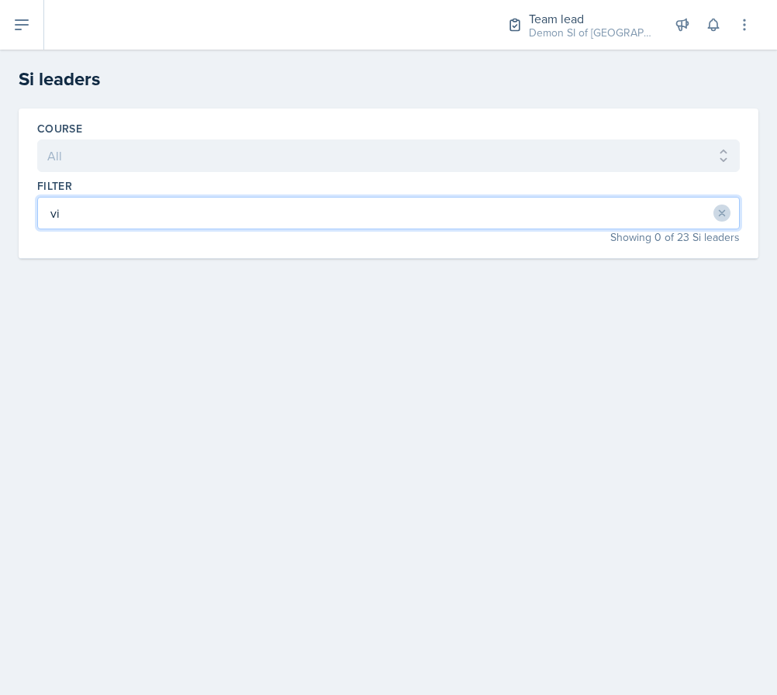
type input "v"
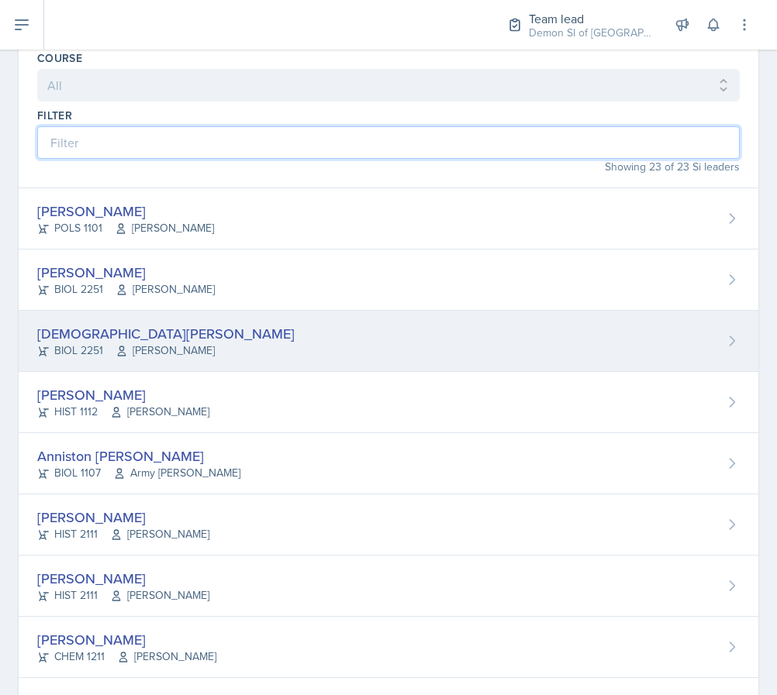
scroll to position [93, 0]
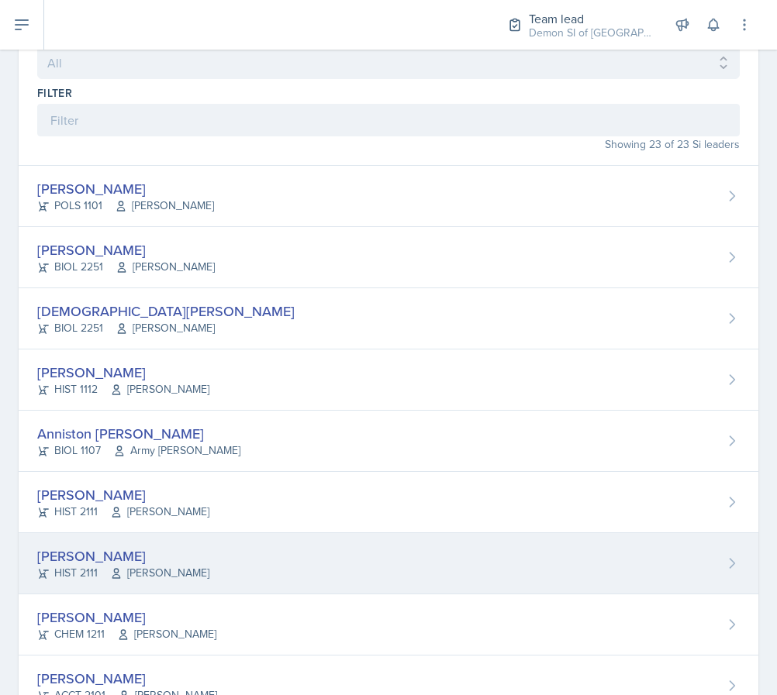
click at [91, 542] on div "Kate Brainerd HIST 2111 Robert Sanderson" at bounding box center [388, 563] width 739 height 61
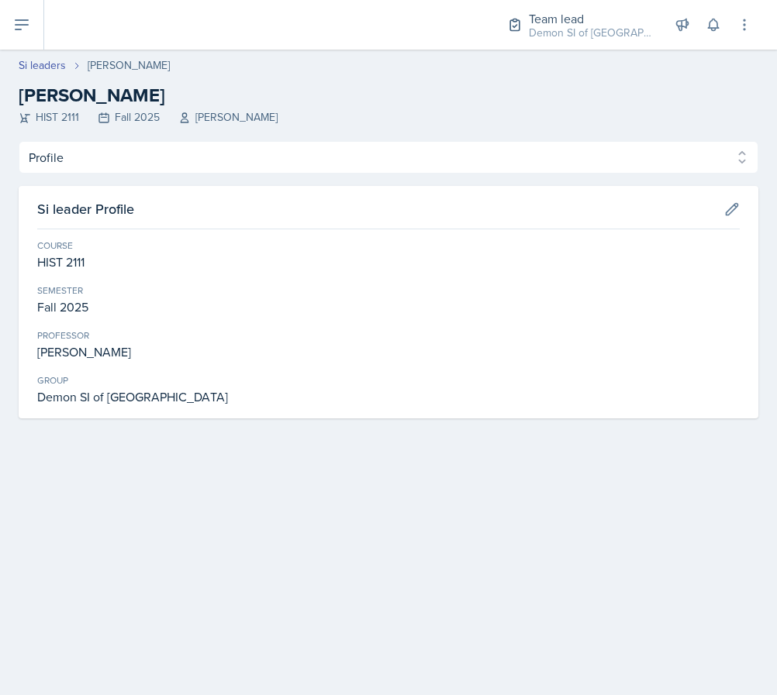
click at [133, 174] on div "Profile Planning Sheets Observation Forms Uploads Profile Planning Sheets Obser…" at bounding box center [388, 279] width 739 height 277
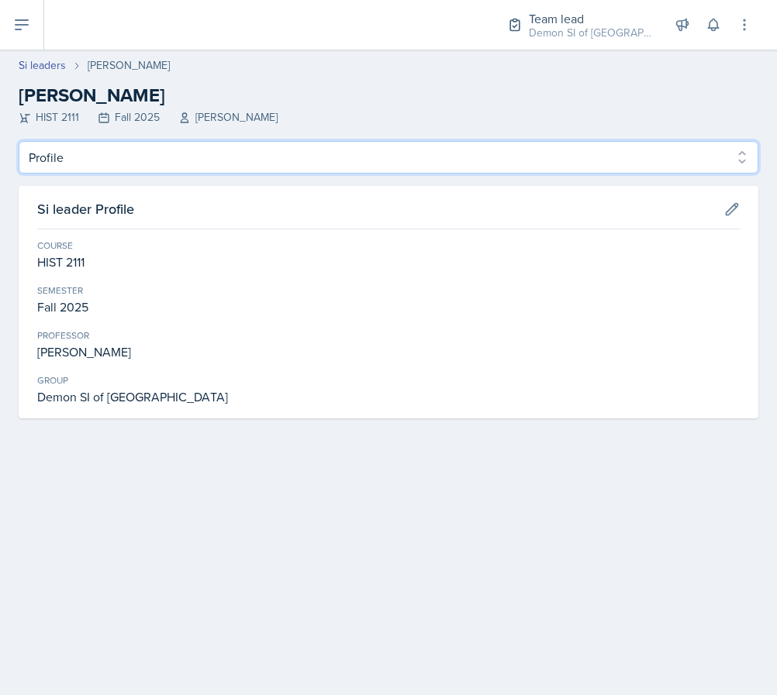
click at [134, 156] on select "Profile Planning Sheets Observation Forms Uploads" at bounding box center [388, 157] width 739 height 33
select select "Planning Sheets"
click at [19, 141] on select "Profile Planning Sheets Observation Forms Uploads" at bounding box center [388, 157] width 739 height 33
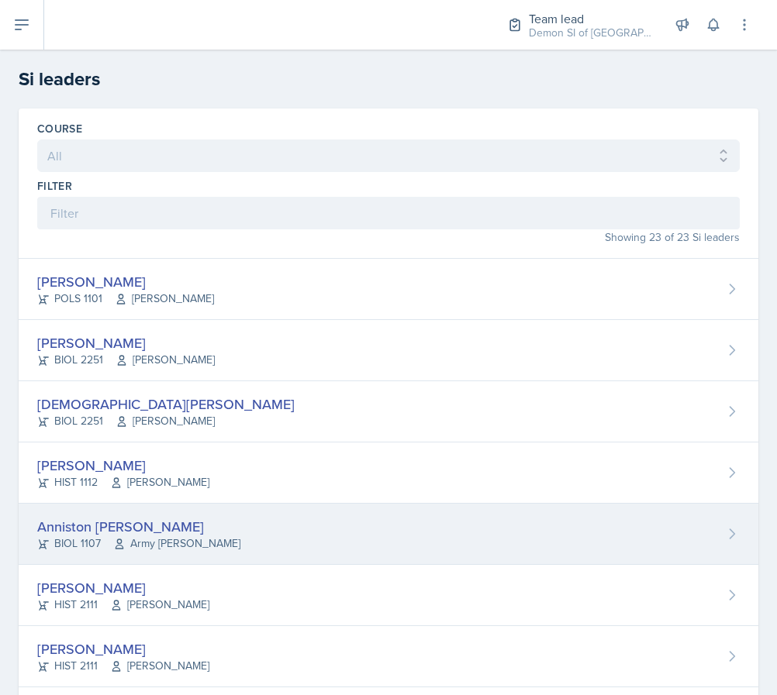
scroll to position [5, 0]
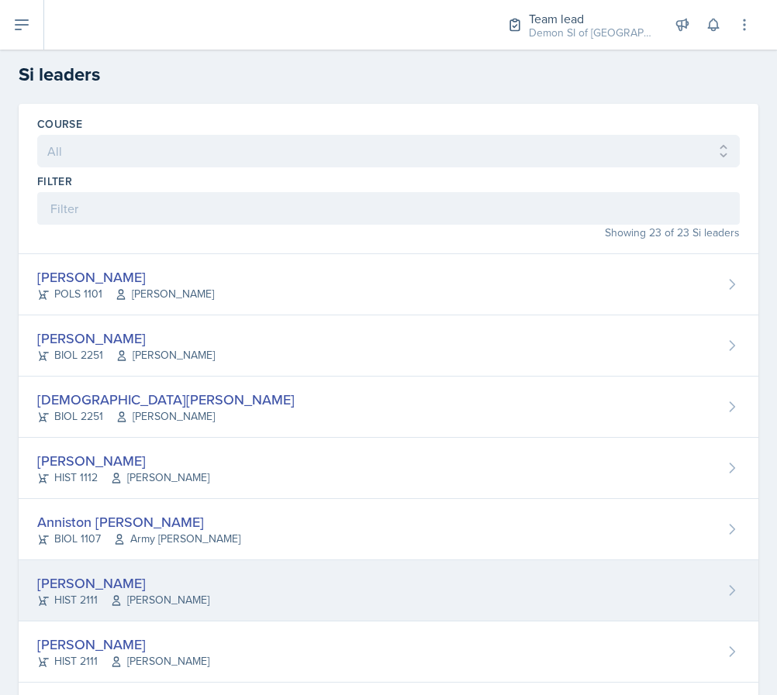
click at [100, 585] on div "Kate Brainerd" at bounding box center [123, 583] width 172 height 21
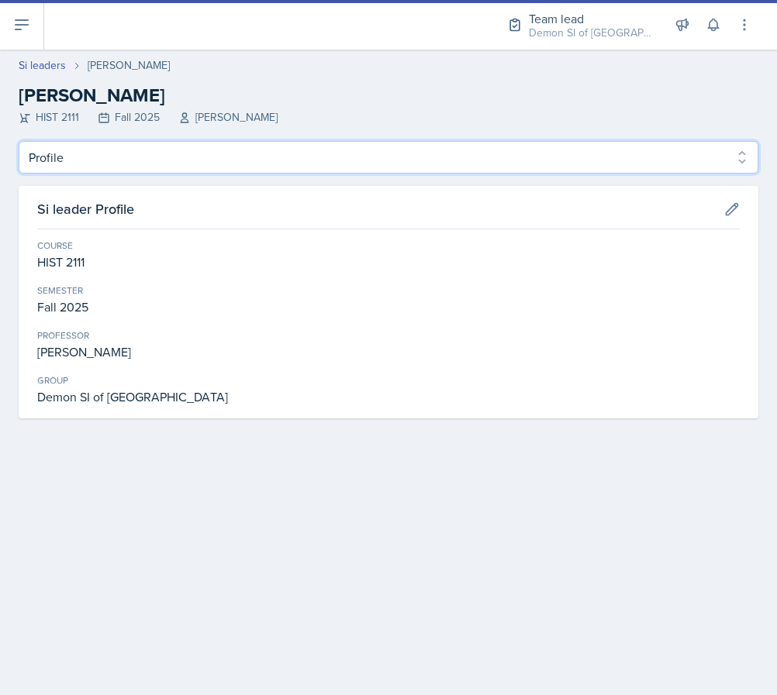
click at [239, 147] on select "Profile Planning Sheets Observation Forms Uploads" at bounding box center [388, 157] width 739 height 33
select select "Planning Sheets"
click at [19, 141] on select "Profile Planning Sheets Observation Forms Uploads" at bounding box center [388, 157] width 739 height 33
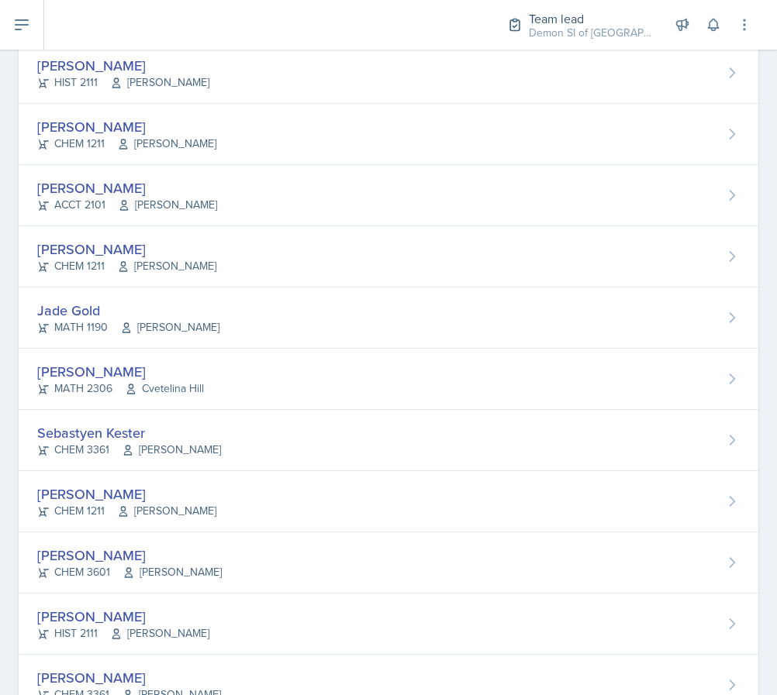
scroll to position [585, 0]
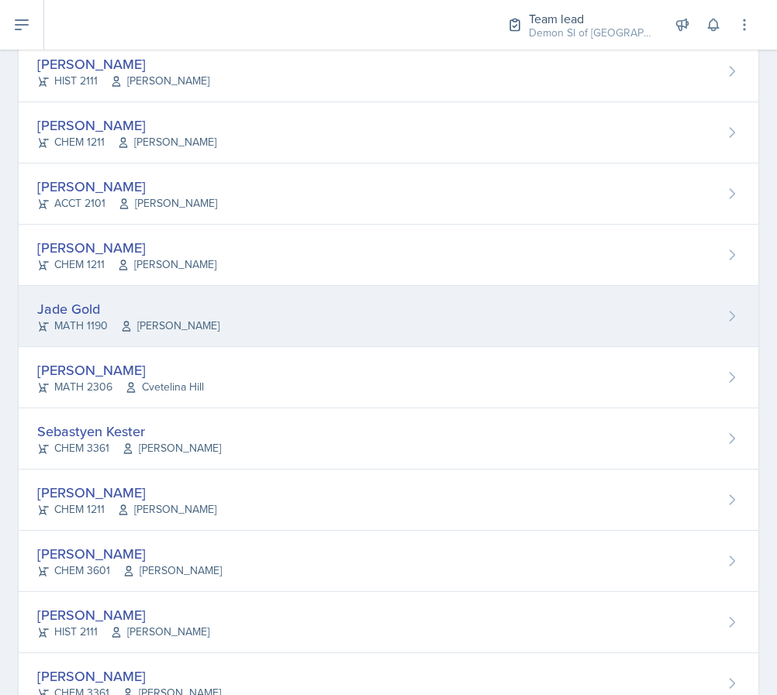
click at [252, 312] on div "Jade Gold MATH 1190 Ben Sloop" at bounding box center [388, 316] width 739 height 61
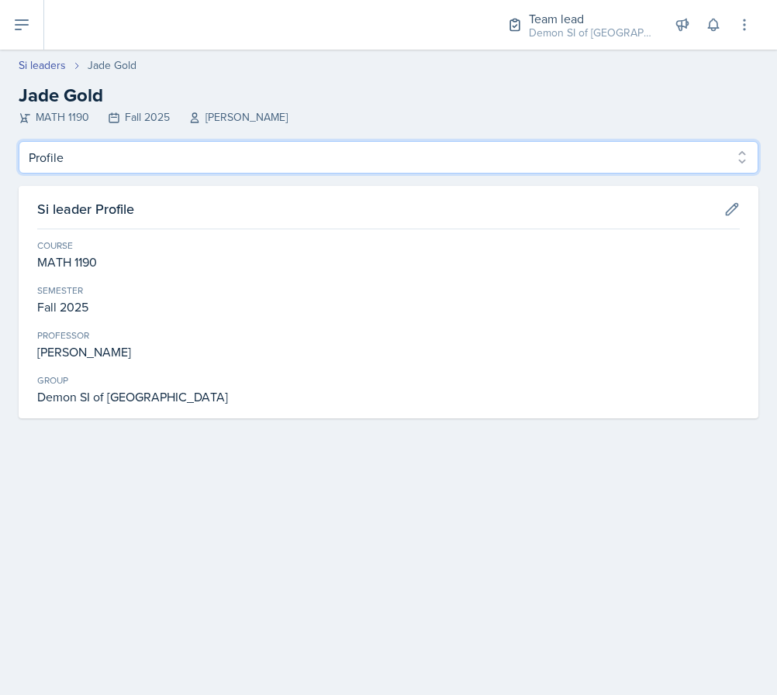
click at [230, 165] on select "Profile Planning Sheets Observation Forms Uploads" at bounding box center [388, 157] width 739 height 33
select select "Planning Sheets"
click at [19, 141] on select "Profile Planning Sheets Observation Forms Uploads" at bounding box center [388, 157] width 739 height 33
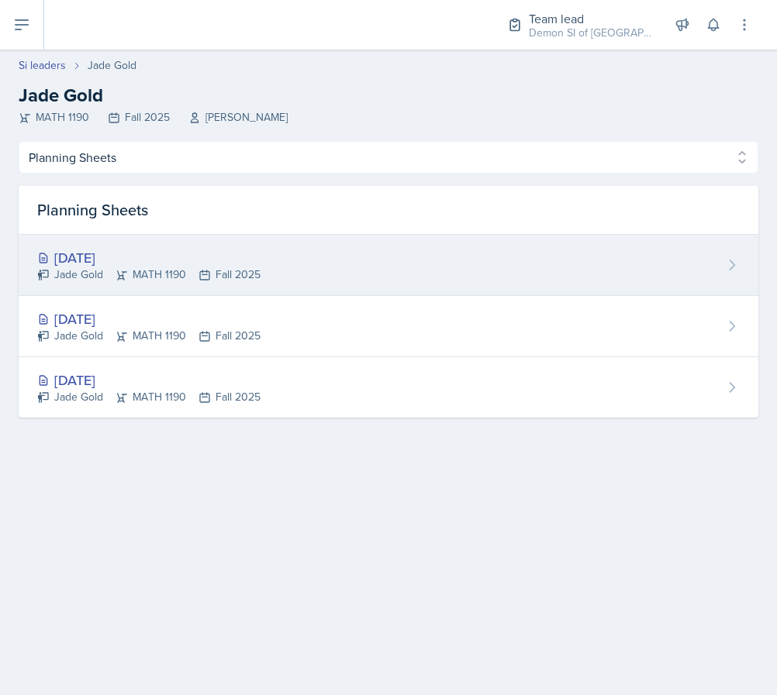
click at [136, 272] on div "Jade Gold MATH 1190 Fall 2025" at bounding box center [148, 275] width 223 height 16
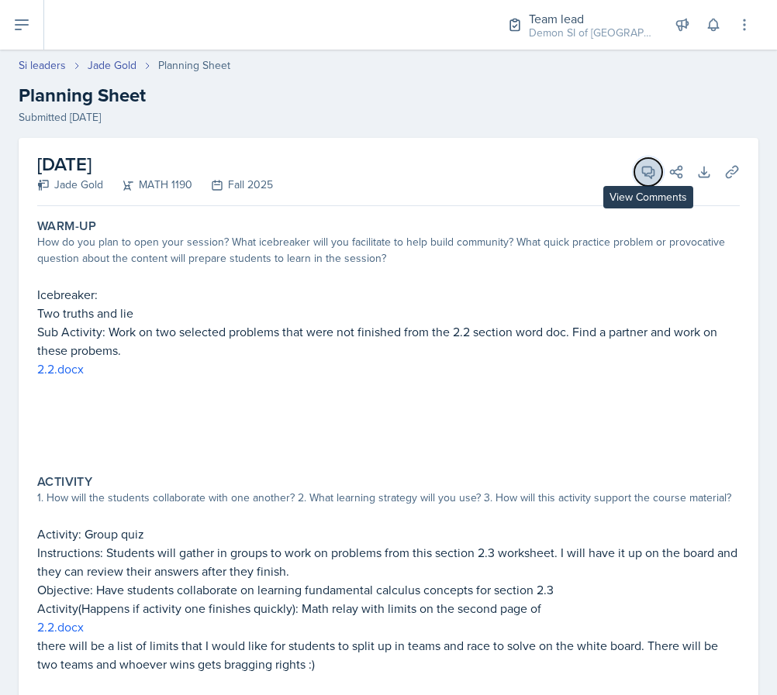
click at [645, 164] on icon at bounding box center [648, 172] width 16 height 16
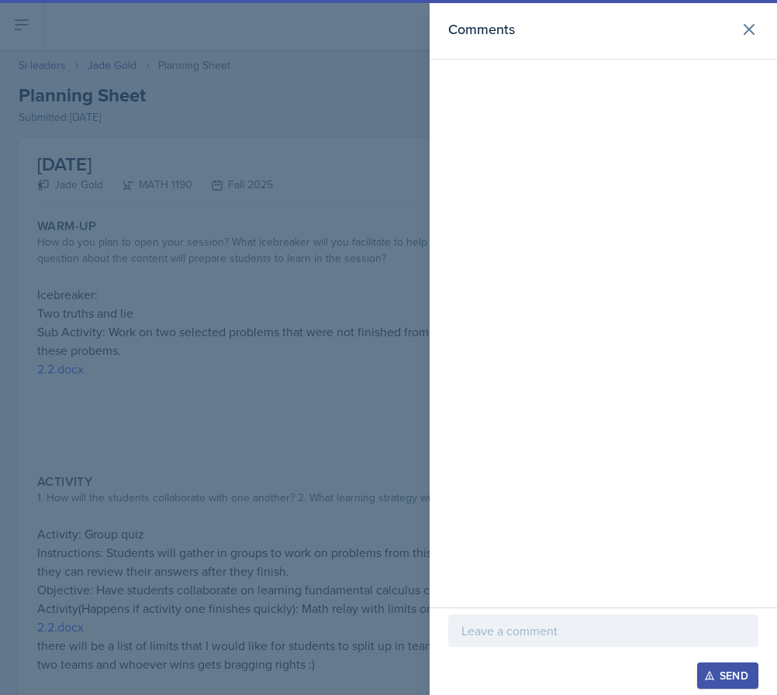
click at [563, 638] on p at bounding box center [603, 631] width 284 height 19
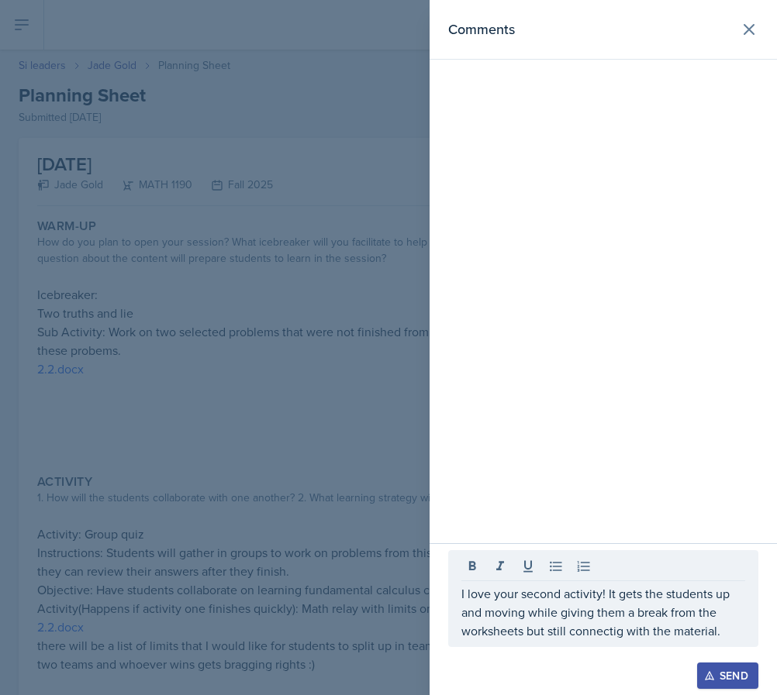
click at [595, 640] on div "I love your second activity! It gets the students up and moving while giving th…" at bounding box center [603, 598] width 310 height 97
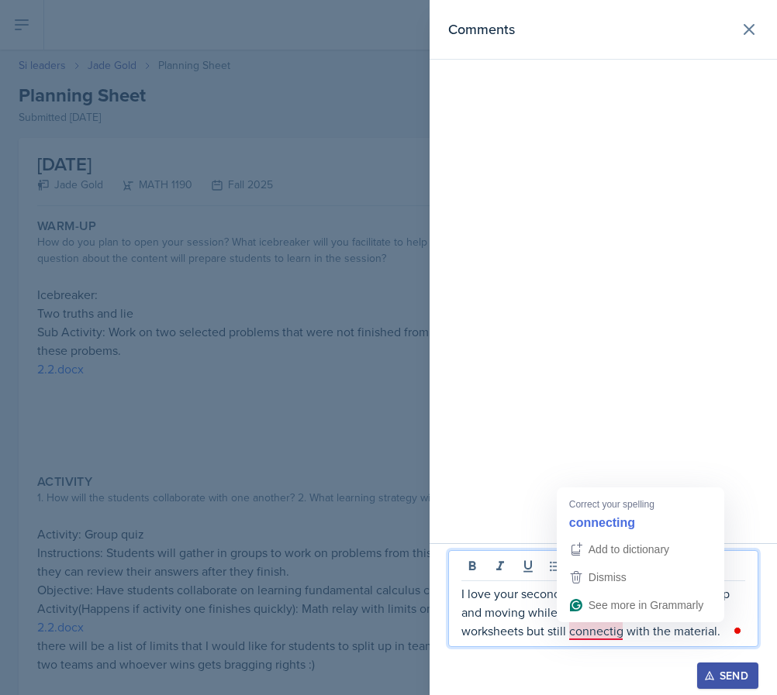
click at [601, 636] on p "I love your second activity! It gets the students up and moving while giving th…" at bounding box center [603, 612] width 284 height 56
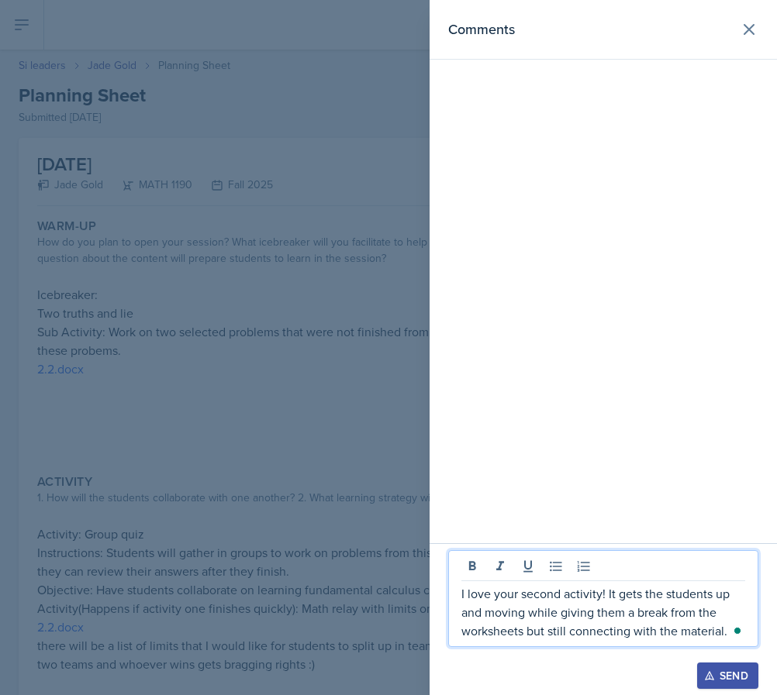
click at [274, 466] on div at bounding box center [388, 347] width 777 height 695
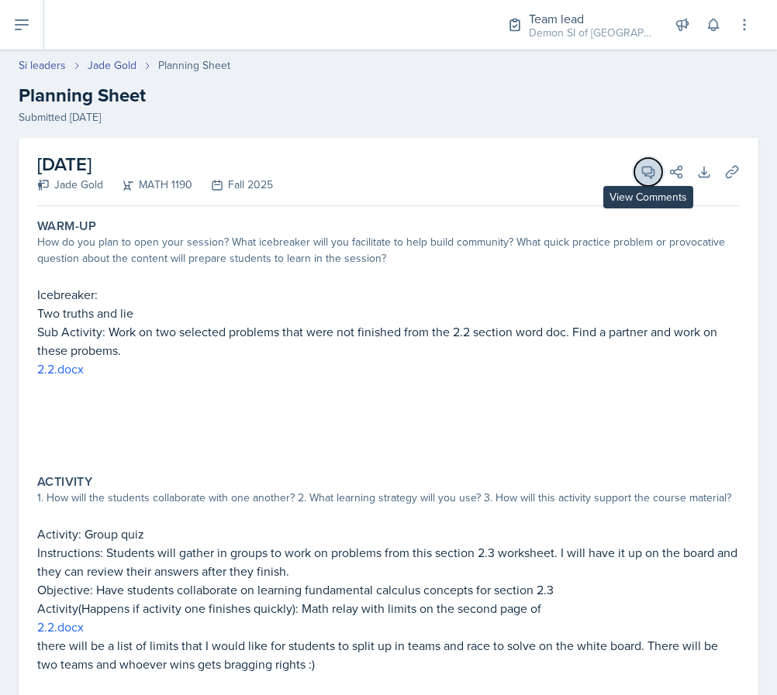
click at [655, 175] on icon at bounding box center [648, 172] width 16 height 16
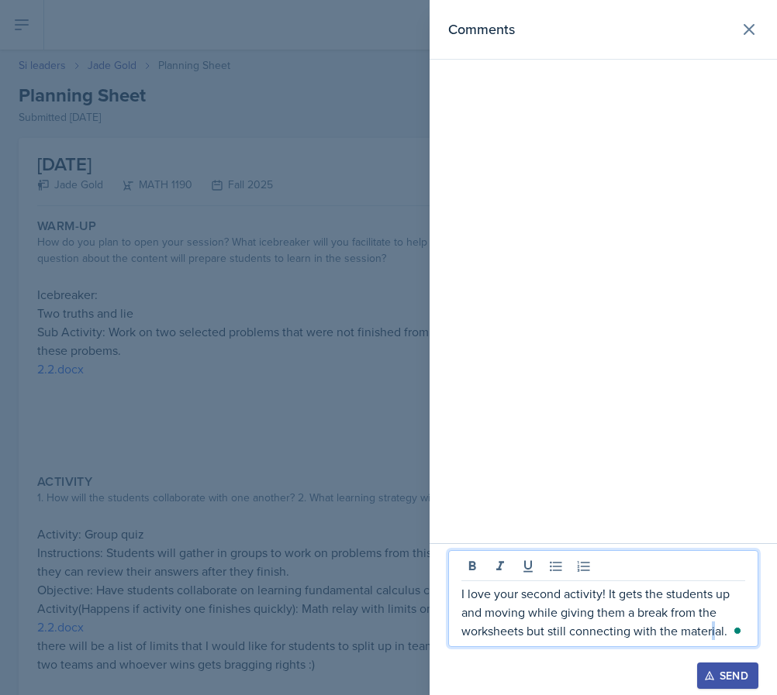
click at [711, 632] on p "I love your second activity! It gets the students up and moving while giving th…" at bounding box center [603, 612] width 284 height 56
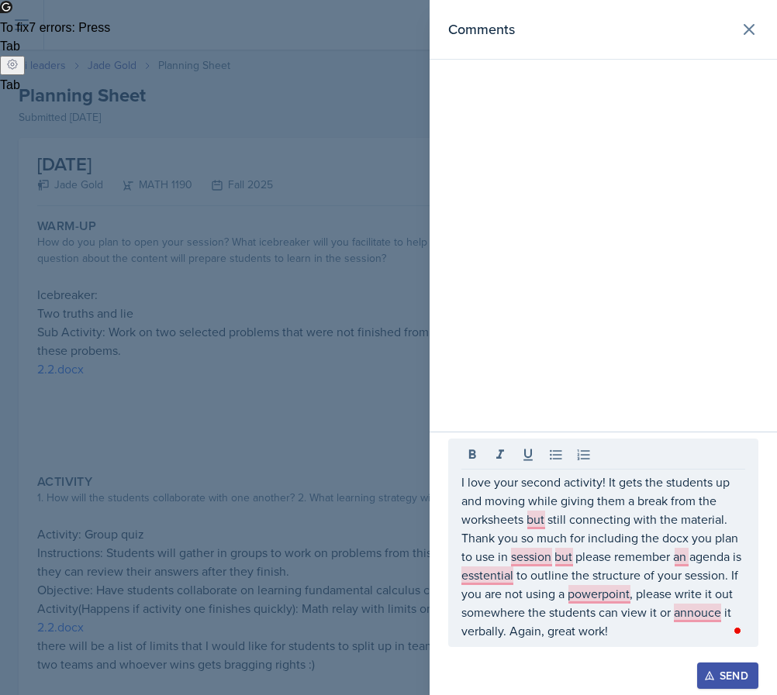
click at [744, 640] on div "I love your second activity! It gets the students up and moving while giving th…" at bounding box center [603, 543] width 310 height 208
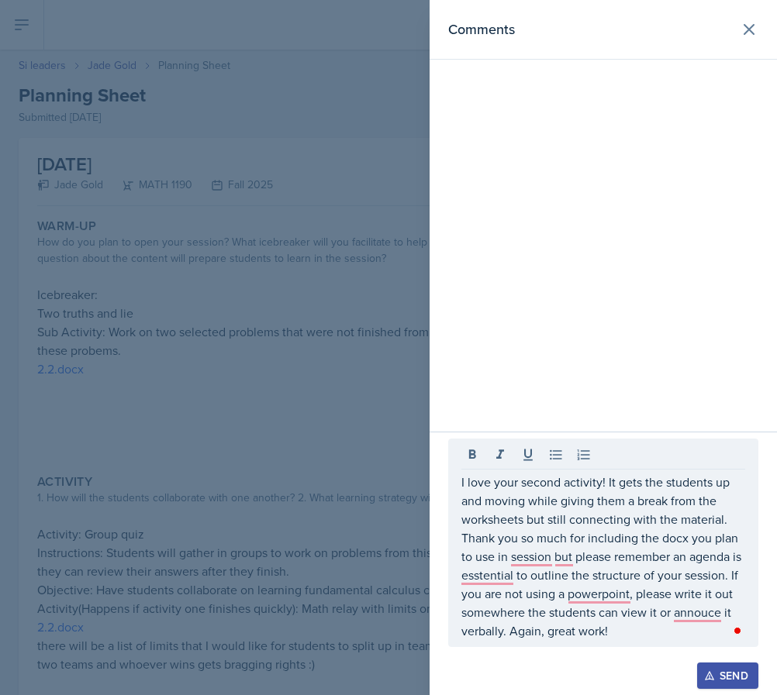
click at [731, 625] on button "Open Grammarly." at bounding box center [737, 631] width 12 height 12
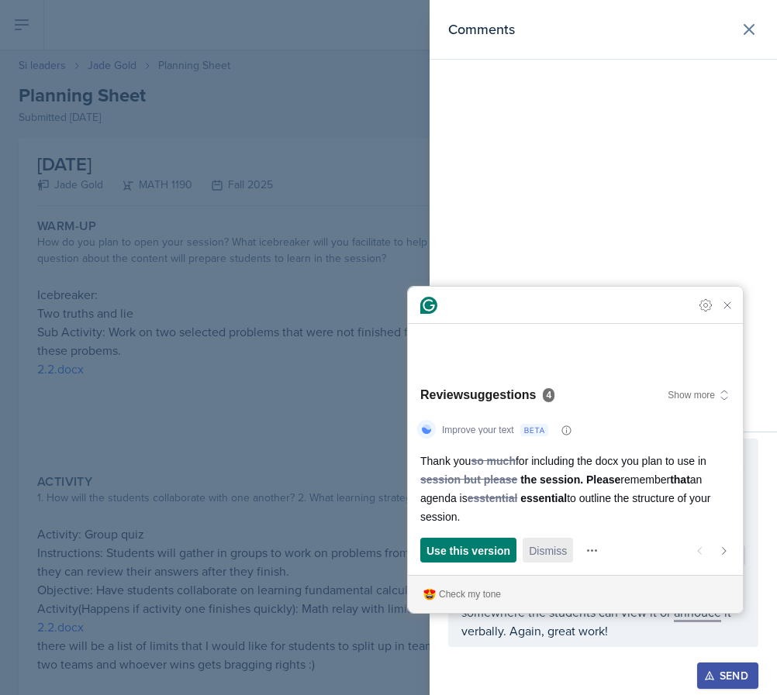
click at [545, 552] on span "Dismiss" at bounding box center [548, 551] width 38 height 16
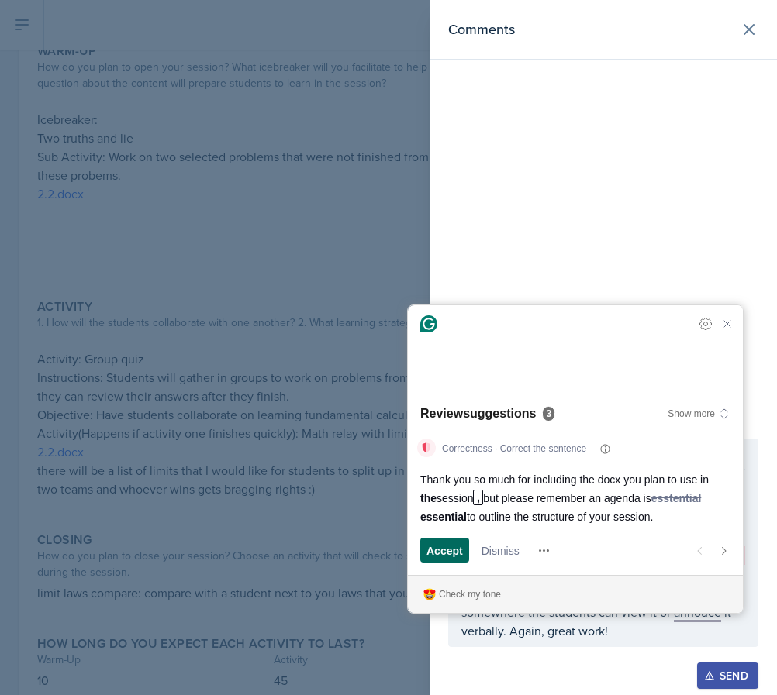
click at [453, 549] on span "Accept" at bounding box center [444, 551] width 36 height 16
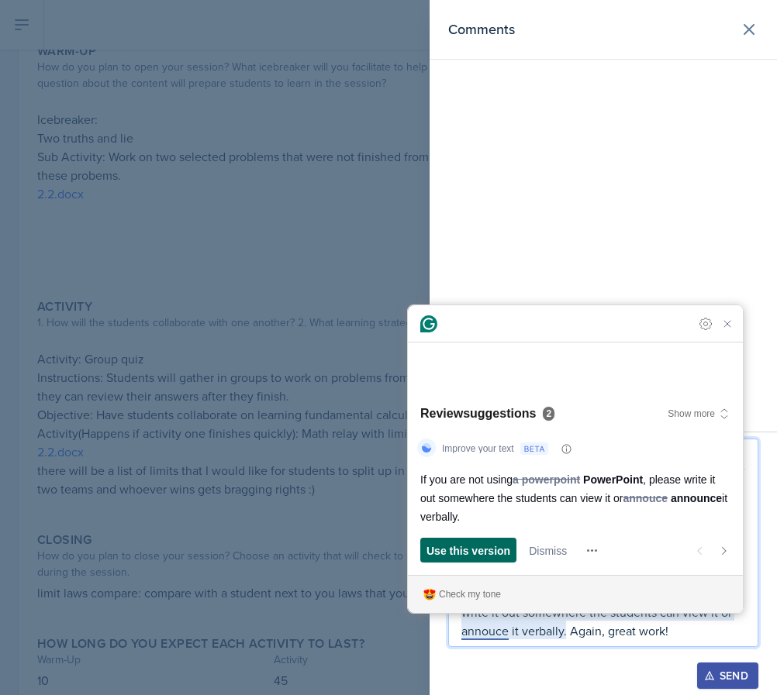
scroll to position [232, 0]
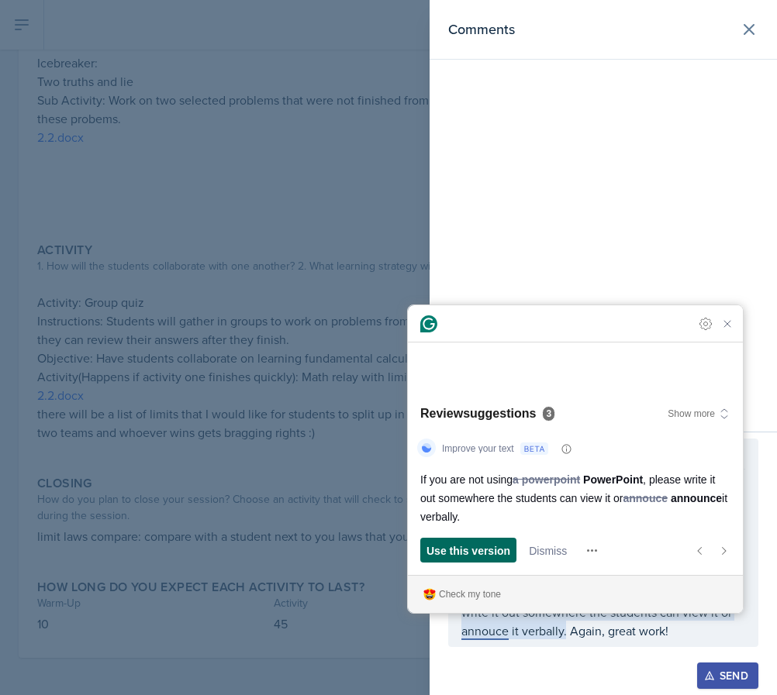
click at [474, 541] on div "Use this version" at bounding box center [468, 550] width 84 height 25
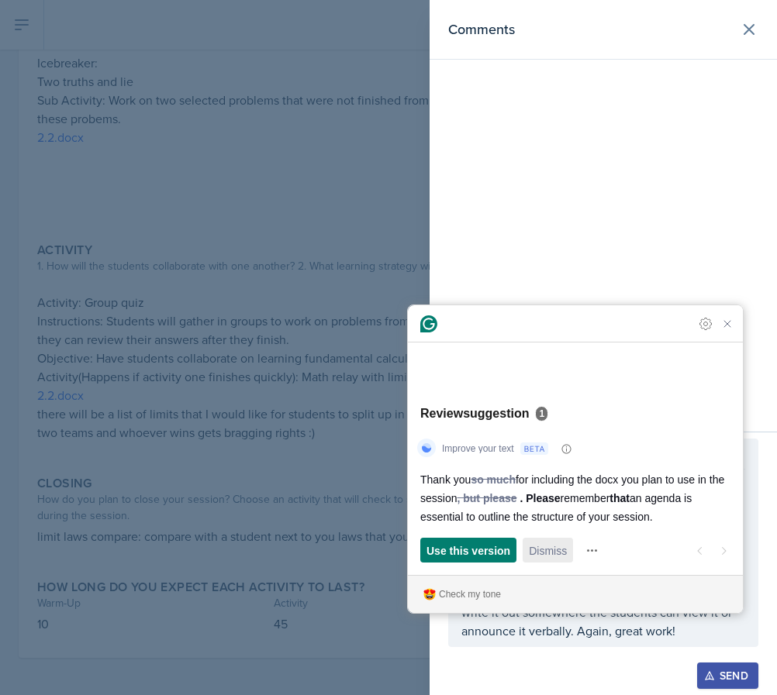
click at [549, 553] on span "Dismiss" at bounding box center [548, 551] width 38 height 16
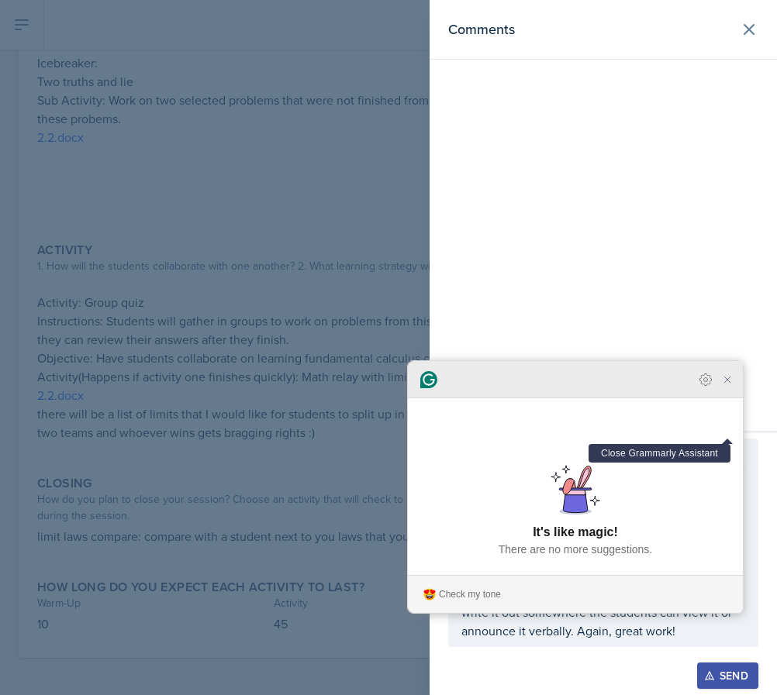
click at [718, 389] on icon "Close Grammarly Assistant" at bounding box center [727, 379] width 19 height 19
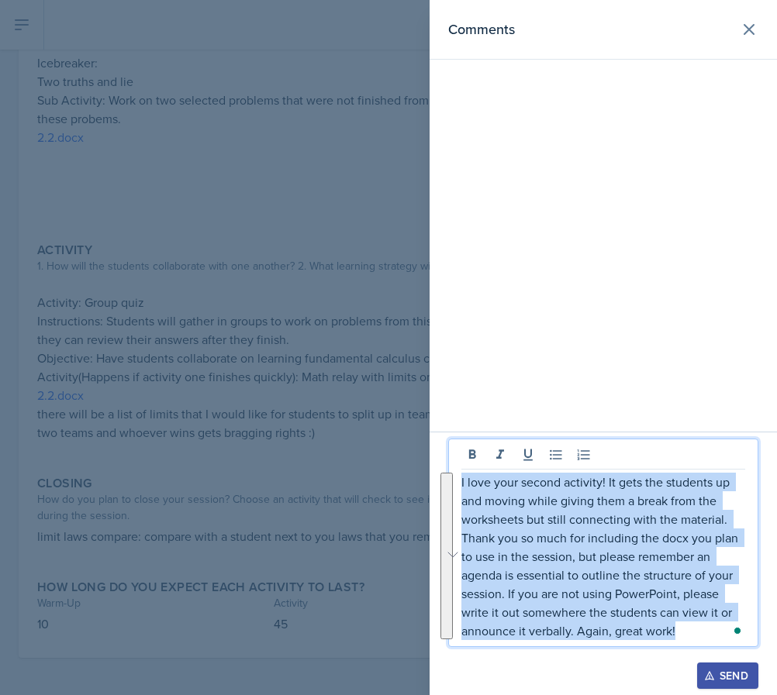
drag, startPoint x: 715, startPoint y: 629, endPoint x: 415, endPoint y: 449, distance: 350.8
click at [415, 449] on div "Comments I love your second activity! It gets the students up and moving while …" at bounding box center [388, 347] width 777 height 695
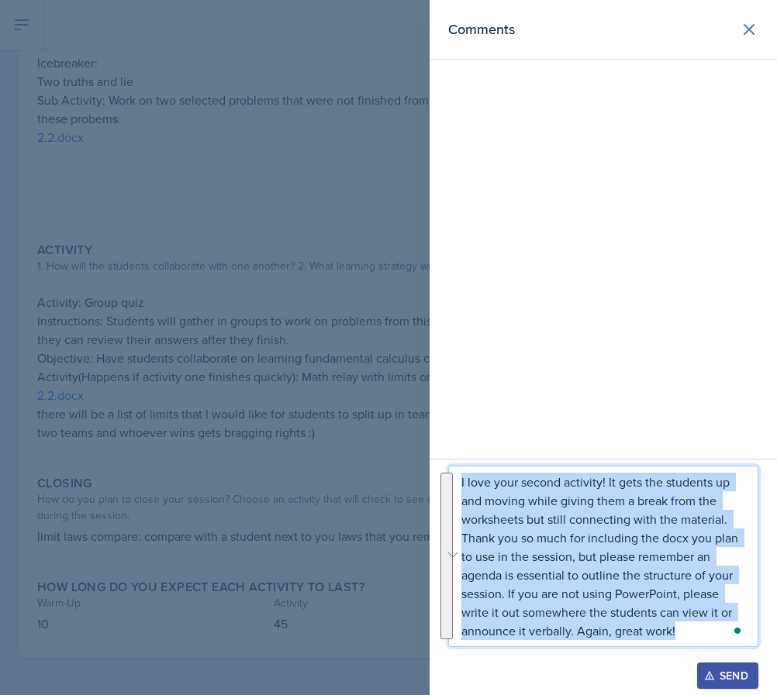
copy p "I love your second activity! It gets the students up and moving while giving th…"
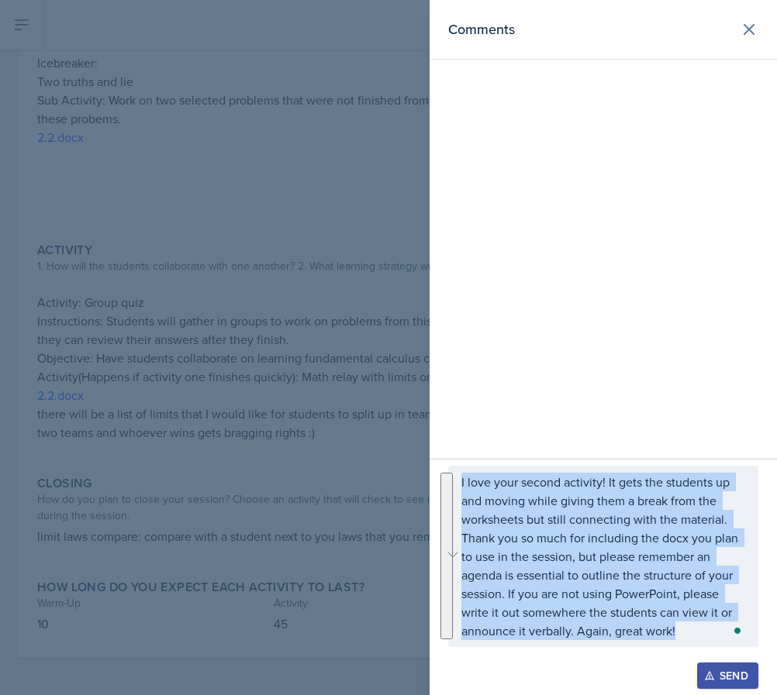
click at [742, 674] on div "Send" at bounding box center [727, 676] width 41 height 12
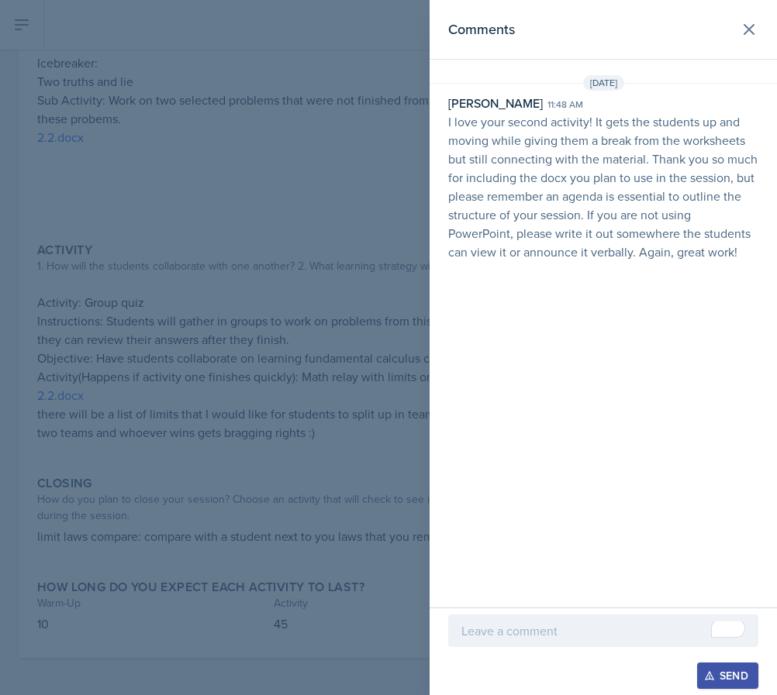
click at [226, 283] on div at bounding box center [388, 347] width 777 height 695
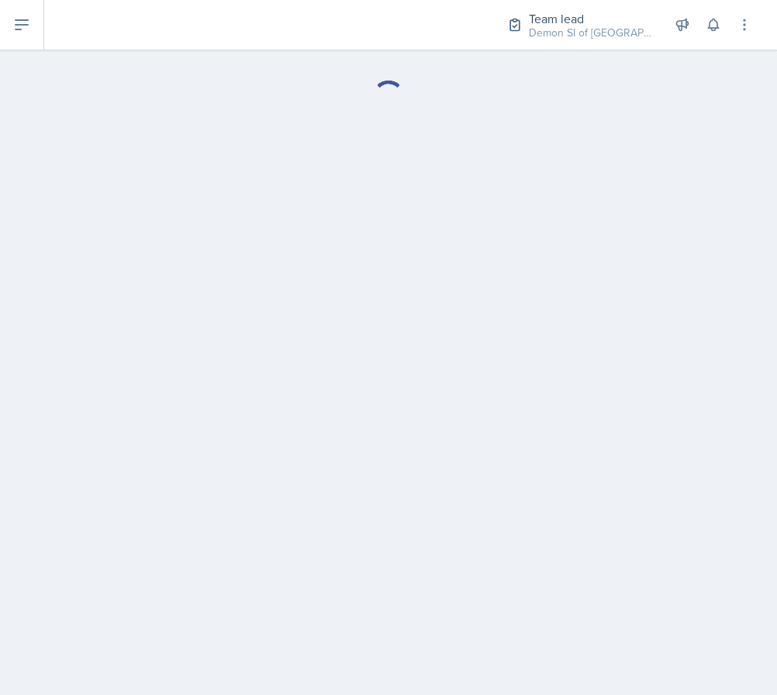
select select "Planning Sheets"
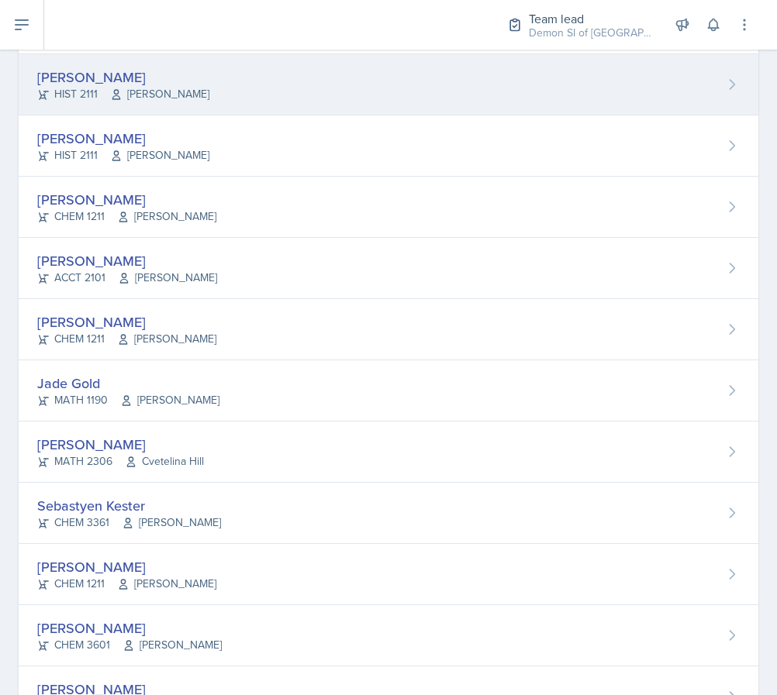
scroll to position [869, 0]
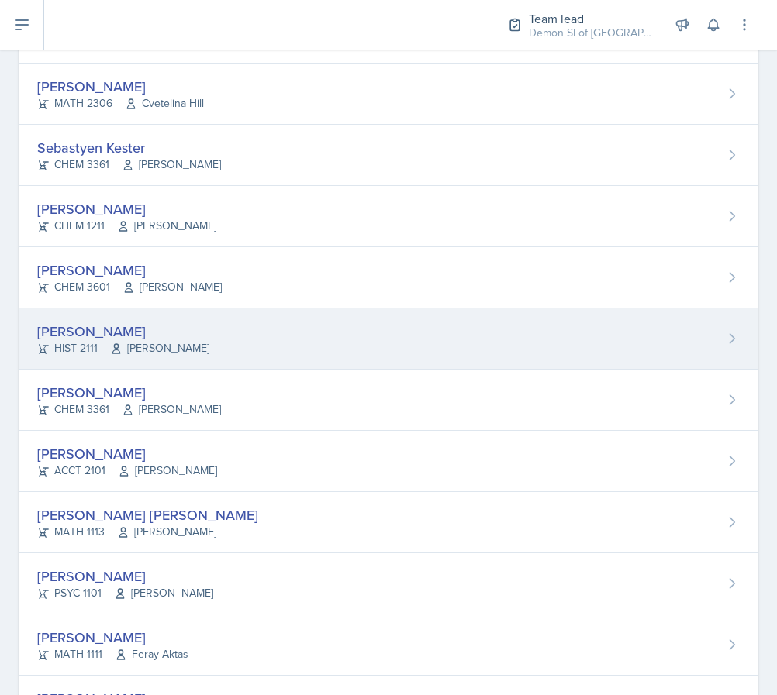
click at [217, 327] on div "Maria Patino Cruz HIST 2111 George Bertrand" at bounding box center [388, 338] width 739 height 61
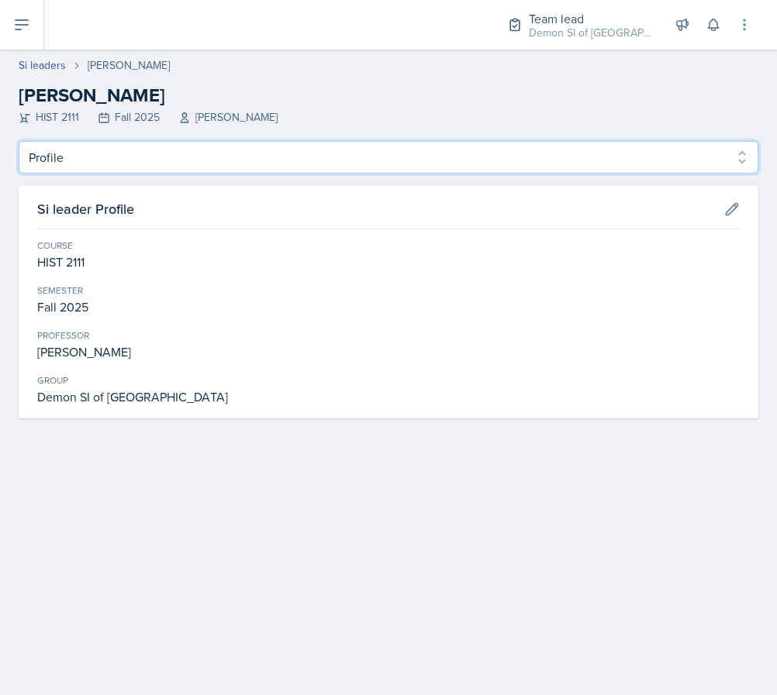
click at [188, 171] on select "Profile Planning Sheets Observation Forms Uploads" at bounding box center [388, 157] width 739 height 33
select select "Planning Sheets"
click at [19, 141] on select "Profile Planning Sheets Observation Forms Uploads" at bounding box center [388, 157] width 739 height 33
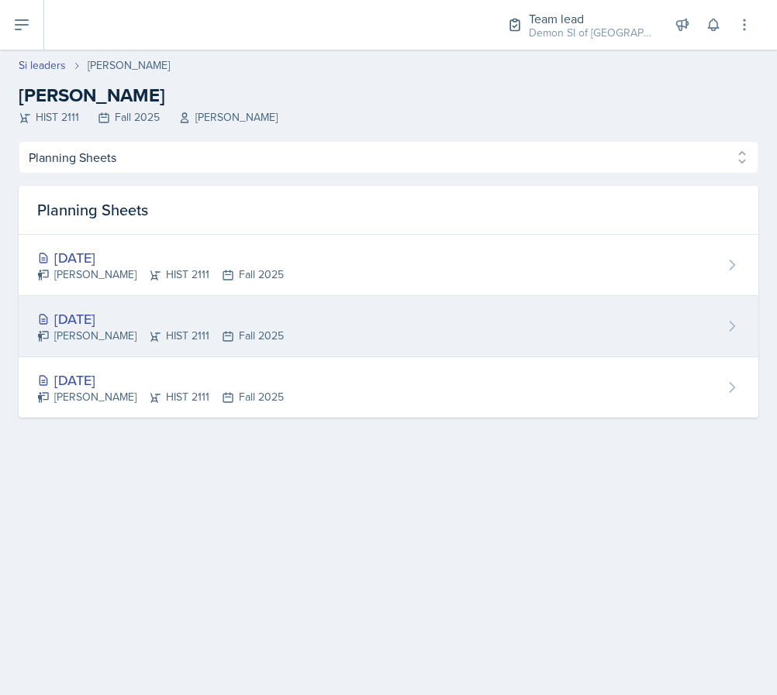
click at [186, 323] on div "[DATE]" at bounding box center [160, 318] width 246 height 21
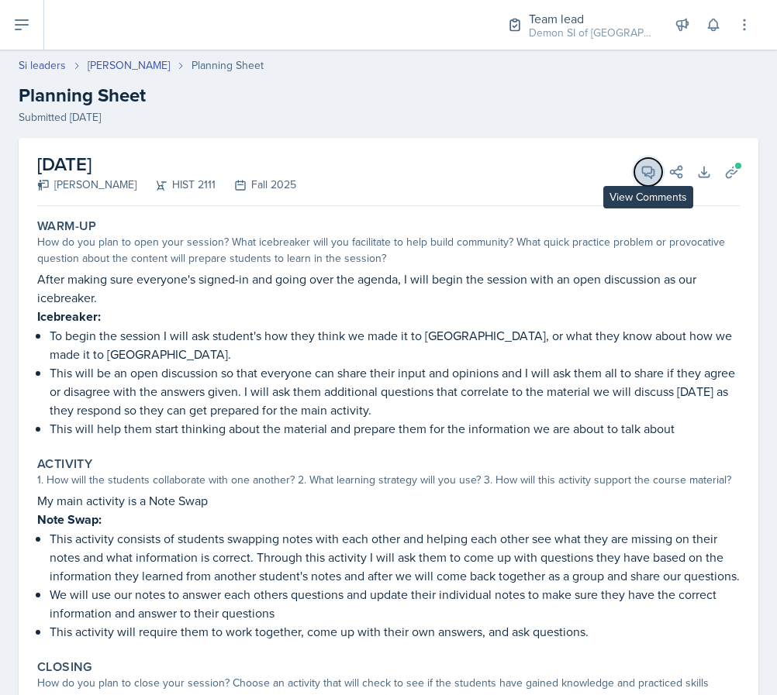
click at [653, 172] on icon at bounding box center [648, 172] width 16 height 16
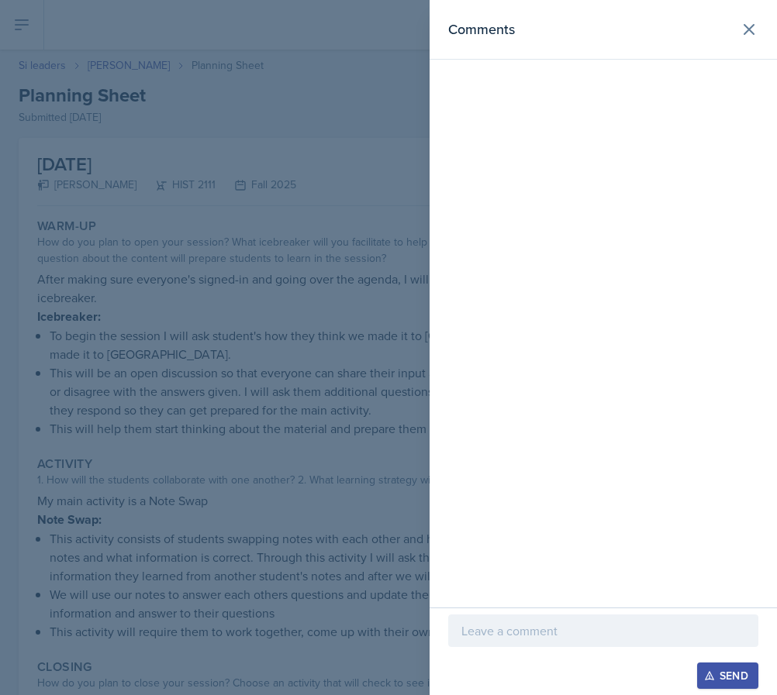
click at [329, 480] on div at bounding box center [388, 347] width 777 height 695
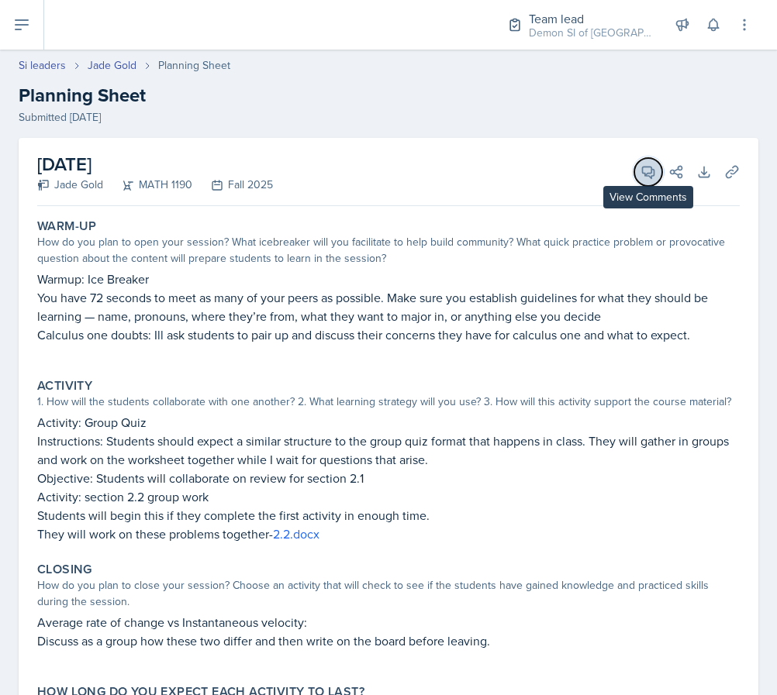
click at [642, 180] on button "View Comments" at bounding box center [648, 172] width 28 height 28
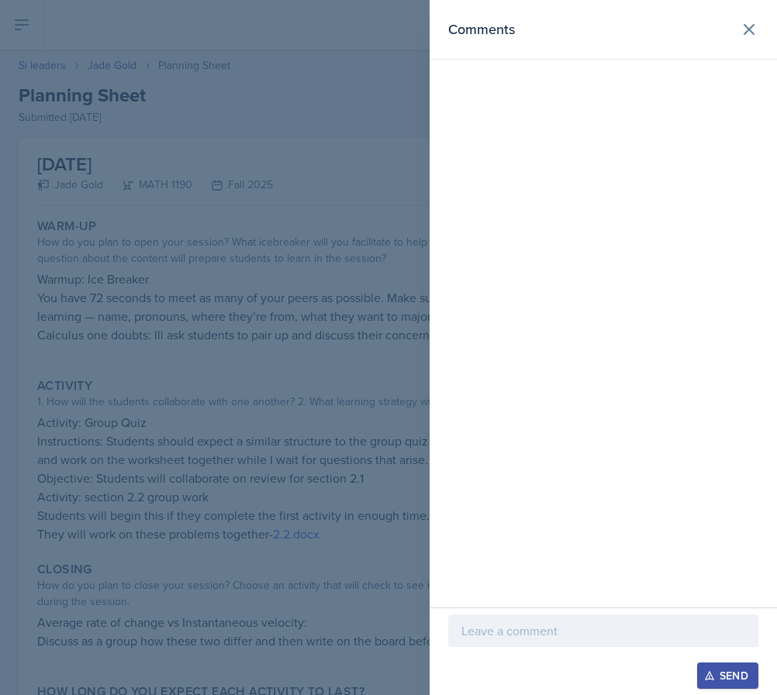
click at [534, 633] on p at bounding box center [603, 631] width 284 height 19
click at [560, 615] on div at bounding box center [603, 606] width 284 height 26
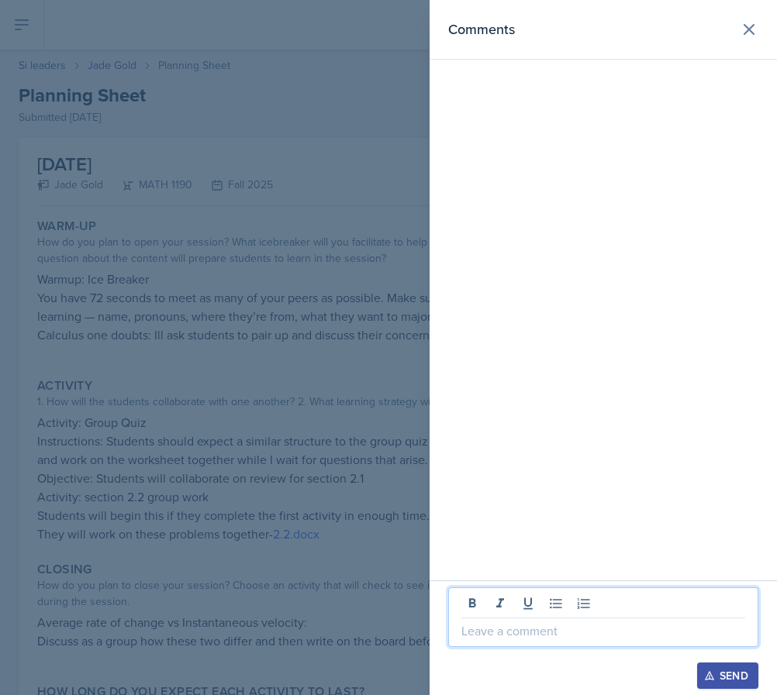
click at [510, 628] on p at bounding box center [603, 631] width 284 height 19
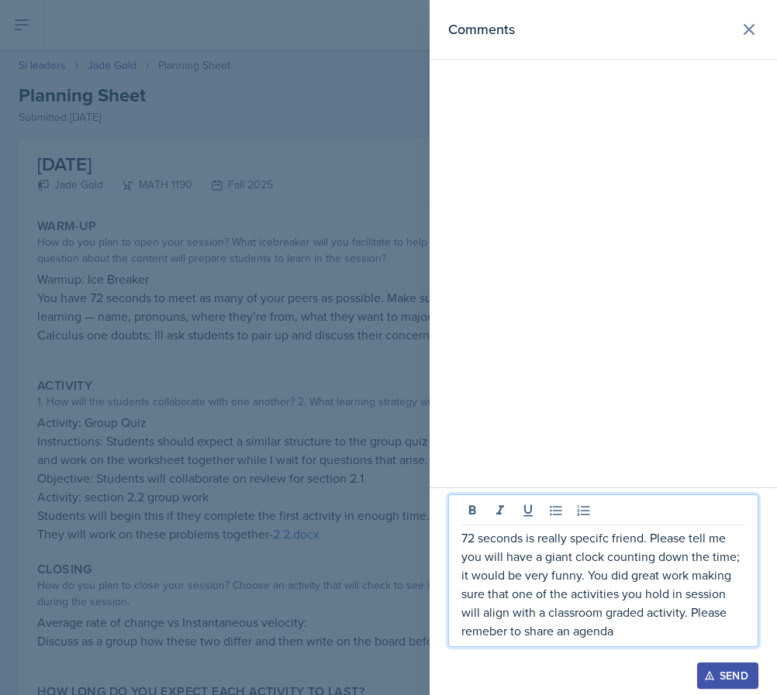
click at [639, 534] on p "72 seconds is really specifc friend. Please tell me you will have a giant clock…" at bounding box center [603, 585] width 284 height 112
click at [585, 533] on p "72 seconds is really specifc friend. Please tell me you will have a giant clock…" at bounding box center [603, 585] width 284 height 112
drag, startPoint x: 580, startPoint y: 577, endPoint x: 443, endPoint y: 567, distance: 138.3
click at [443, 567] on div "72 seconds is really specifc friend. Please tell me you will have a giant clock…" at bounding box center [602, 591] width 347 height 208
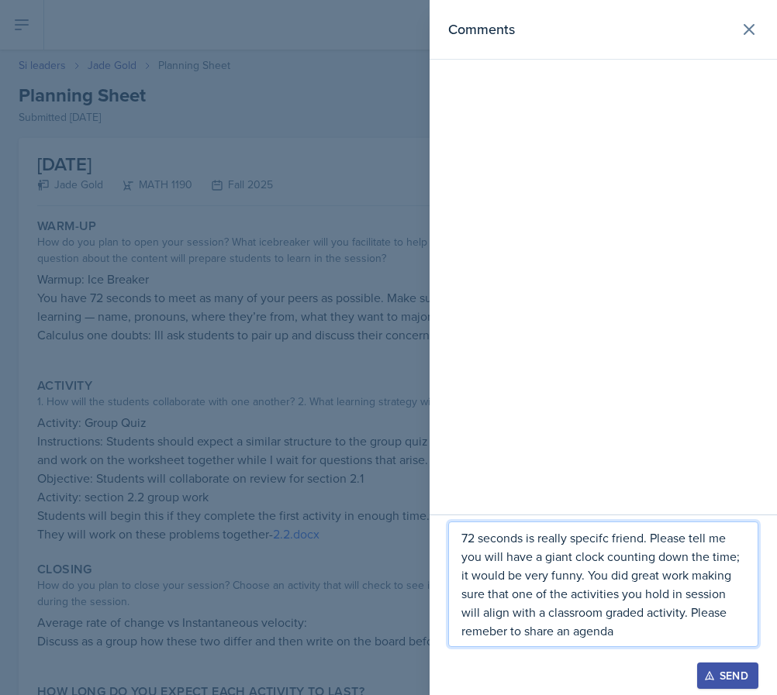
click at [668, 570] on p "72 seconds is really specifc friend. Please tell me you will have a giant clock…" at bounding box center [603, 585] width 284 height 112
click at [673, 634] on p "72 seconds is really specifc friend. Please tell me you will have a giant clock…" at bounding box center [603, 585] width 284 height 112
click at [488, 631] on p "72 seconds is really specifc friend. Please tell me you will have a giant clock…" at bounding box center [603, 585] width 284 height 112
click at [474, 633] on p "72 seconds is really specifc friend. Please tell me you will have a giant clock…" at bounding box center [603, 585] width 284 height 112
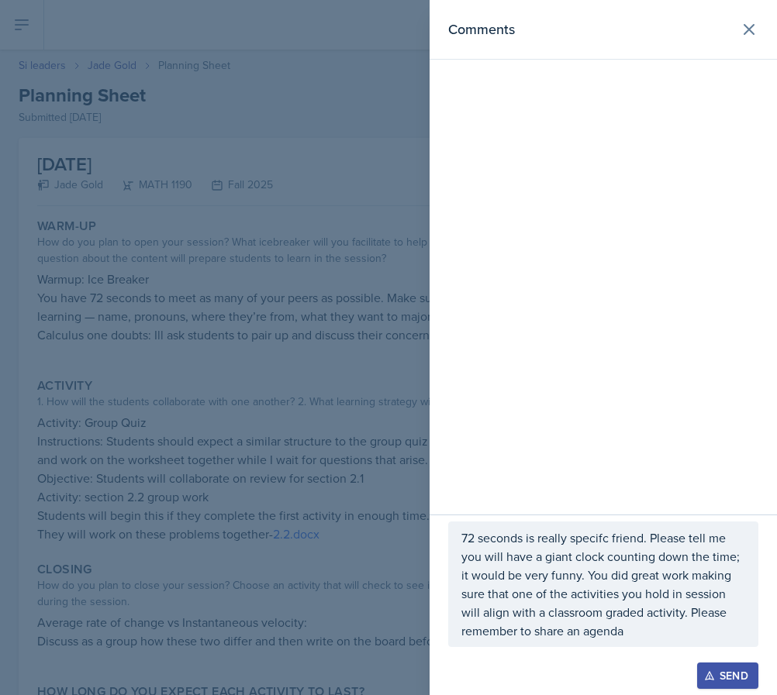
click at [239, 464] on div at bounding box center [388, 347] width 777 height 695
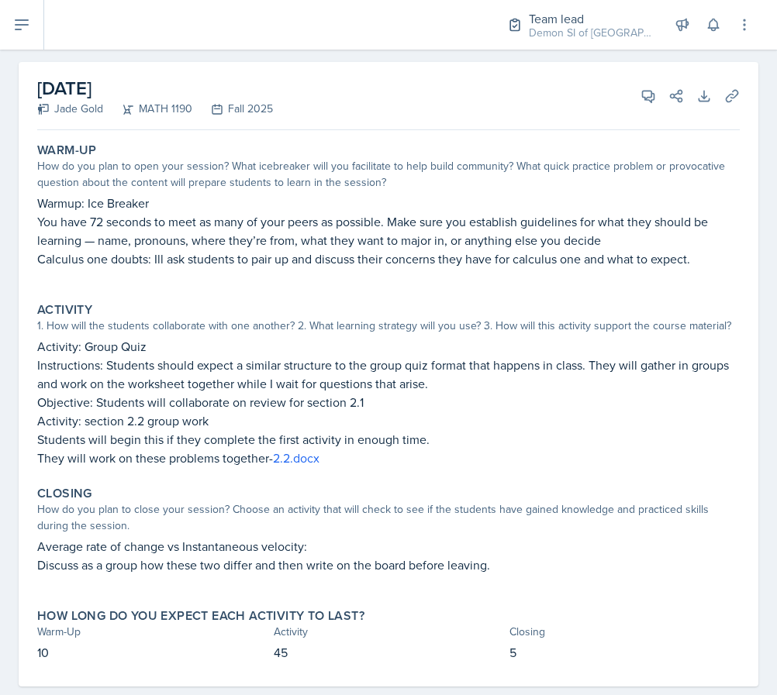
scroll to position [105, 0]
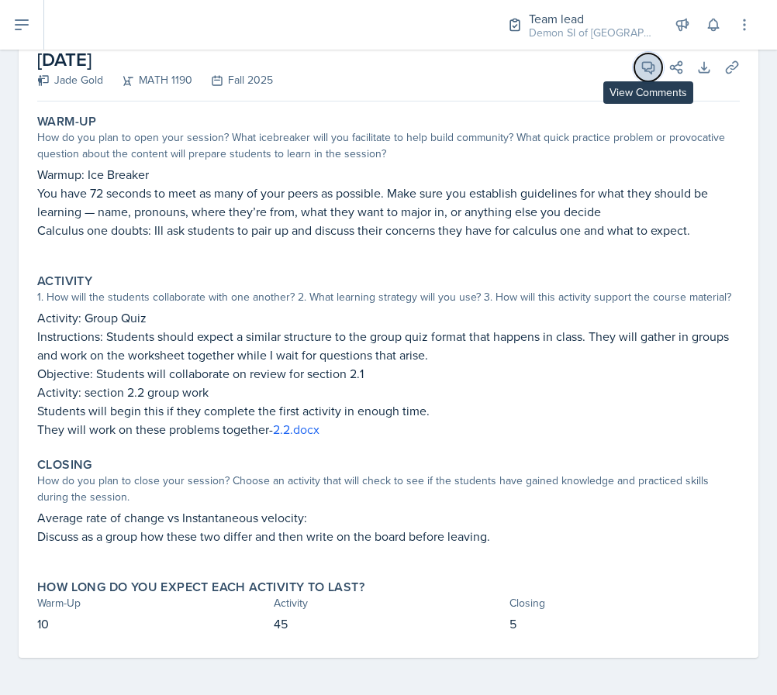
click at [649, 73] on icon at bounding box center [648, 68] width 16 height 16
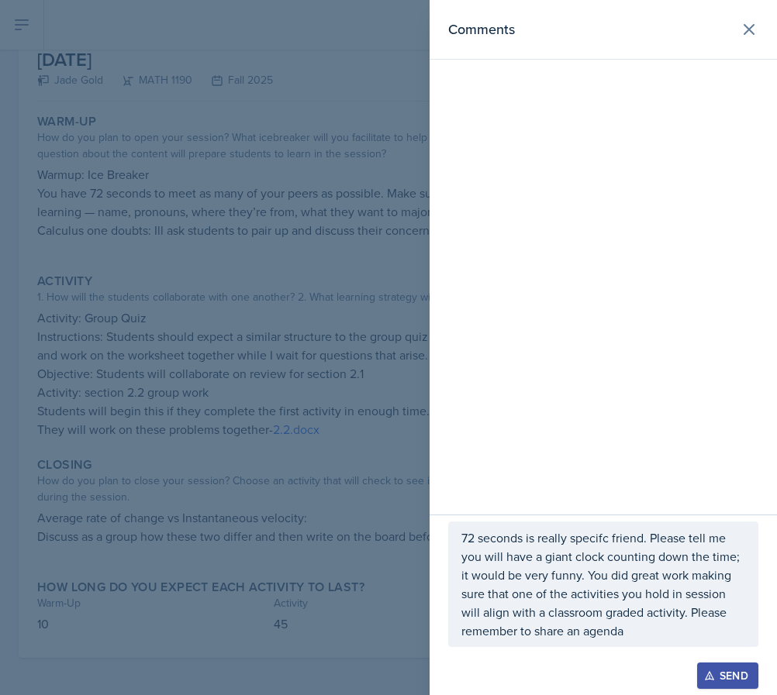
click at [691, 608] on p "72 seconds is really specifc friend. Please tell me you will have a giant clock…" at bounding box center [603, 585] width 284 height 112
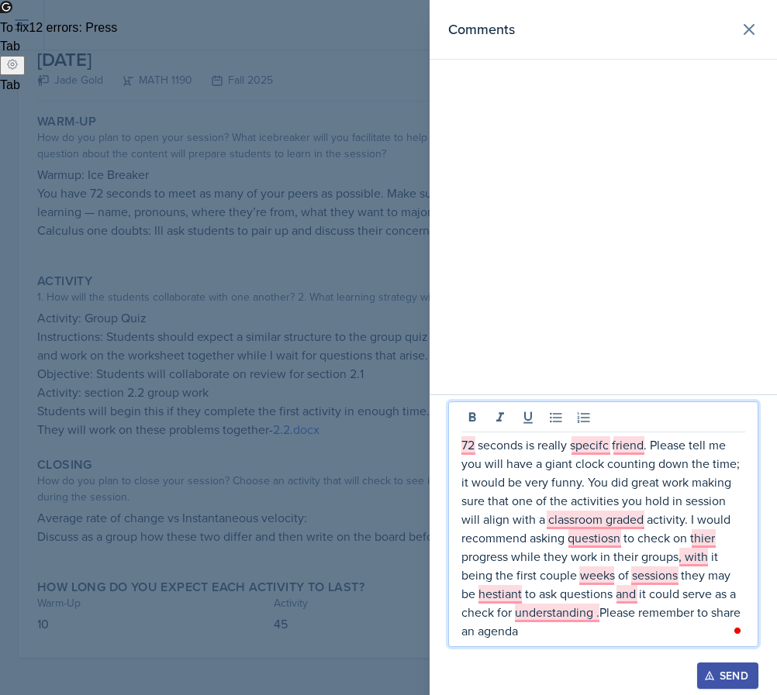
click at [684, 445] on p "72 seconds is really specifc friend. Please tell me you will have a giant clock…" at bounding box center [603, 538] width 284 height 205
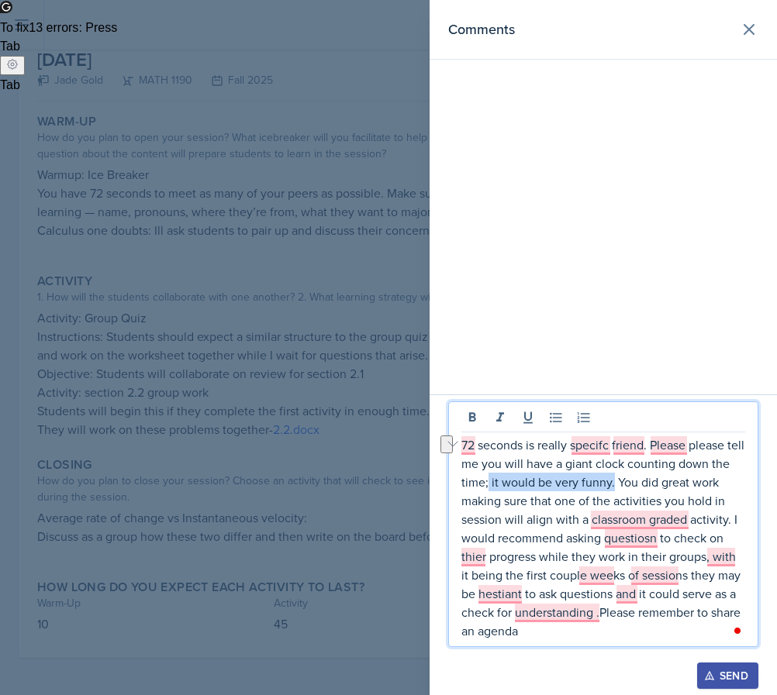
drag, startPoint x: 634, startPoint y: 485, endPoint x: 507, endPoint y: 473, distance: 127.7
click at [507, 473] on p "72 seconds is really specifc friend. Please please tell me you will have a gian…" at bounding box center [603, 538] width 284 height 205
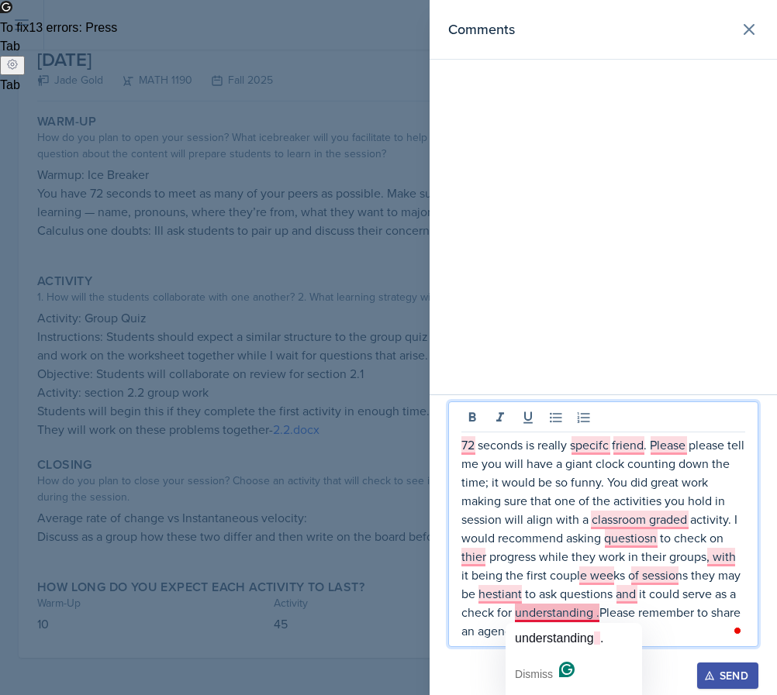
click at [546, 606] on p "72 seconds is really specifc friend. Please please tell me you will have a gian…" at bounding box center [603, 538] width 284 height 205
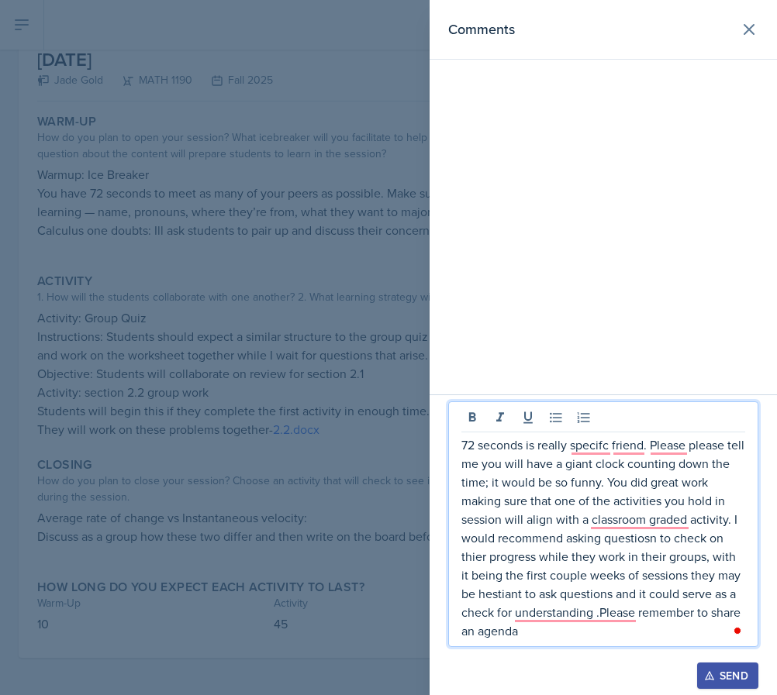
click at [543, 628] on p "72 seconds is really specifc friend. Please please tell me you will have a gian…" at bounding box center [603, 538] width 284 height 205
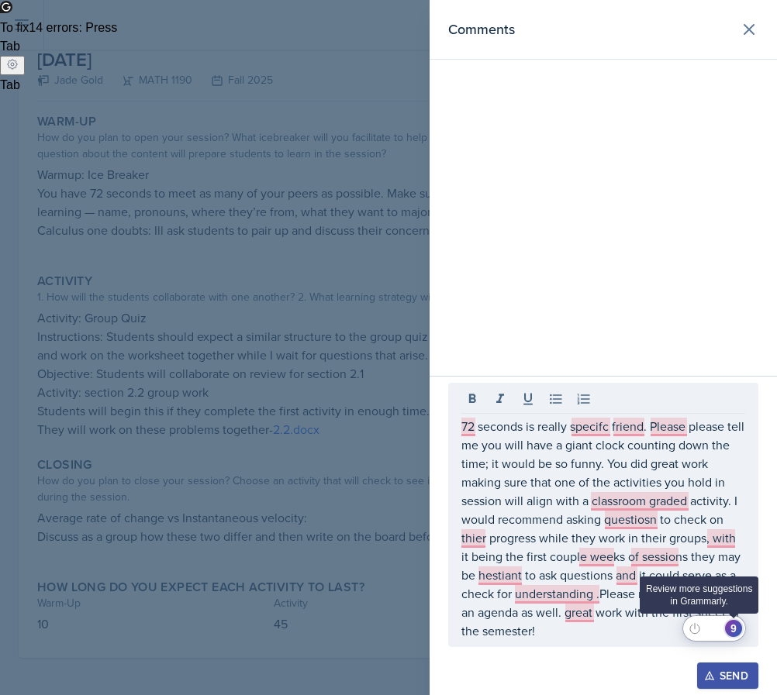
click at [734, 627] on div "9" at bounding box center [733, 628] width 17 height 17
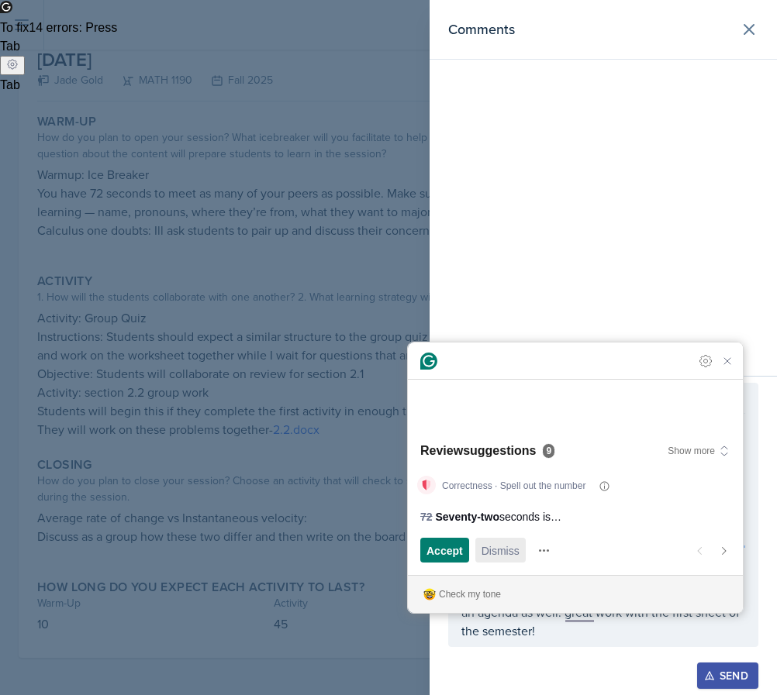
click at [498, 548] on span "Dismiss" at bounding box center [500, 551] width 38 height 16
click at [439, 553] on span "Accept" at bounding box center [444, 551] width 36 height 16
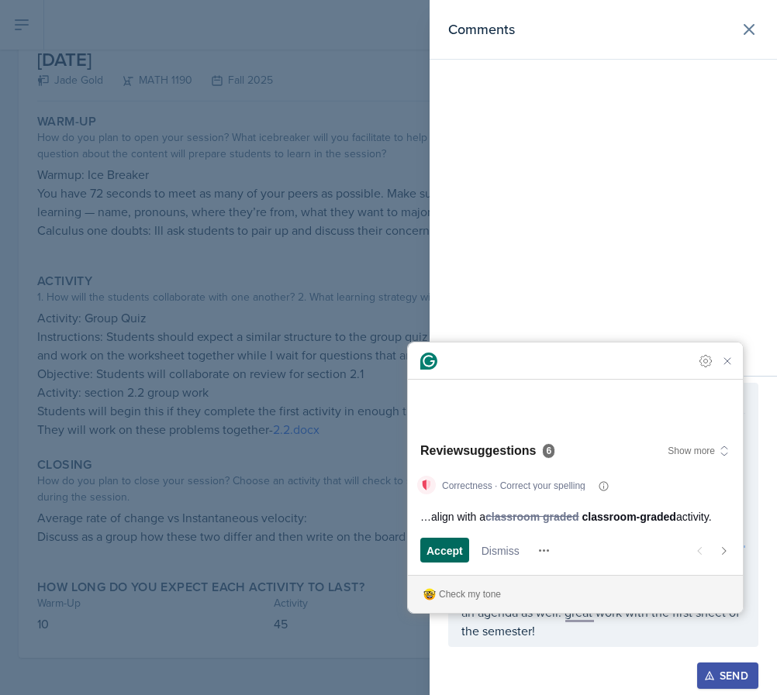
click at [439, 553] on span "Accept" at bounding box center [444, 551] width 36 height 16
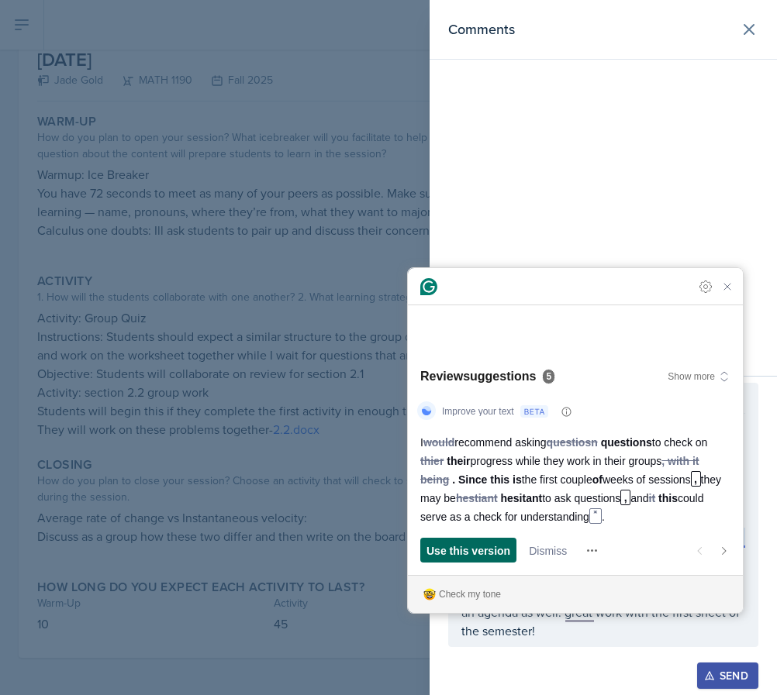
click at [439, 553] on span "Use this version" at bounding box center [468, 551] width 84 height 16
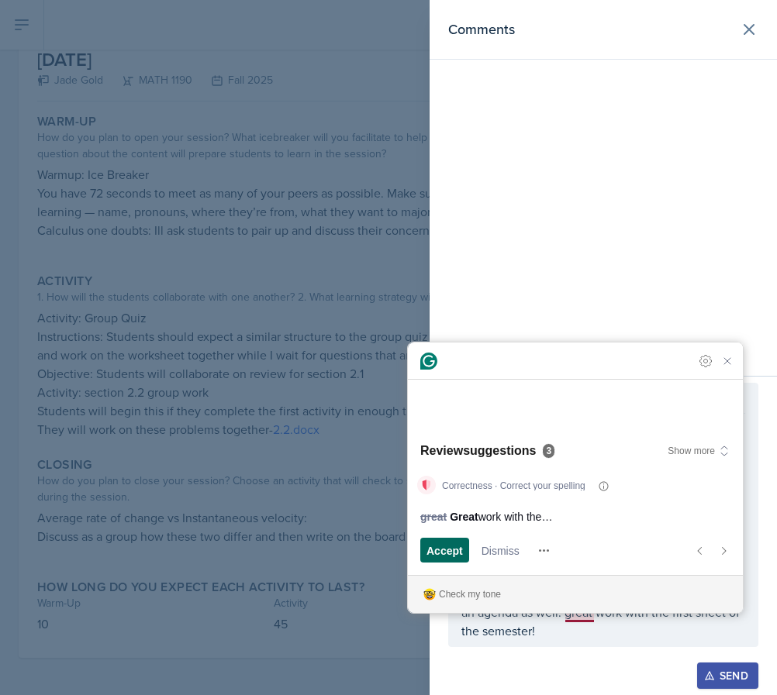
click at [444, 545] on span "Accept" at bounding box center [444, 551] width 36 height 16
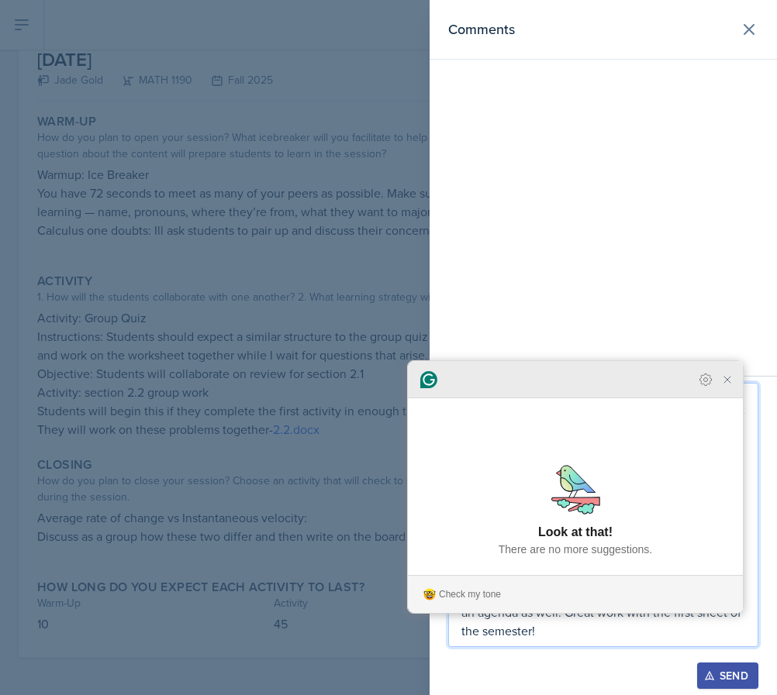
click at [722, 389] on icon "Close Grammarly Assistant" at bounding box center [727, 379] width 19 height 19
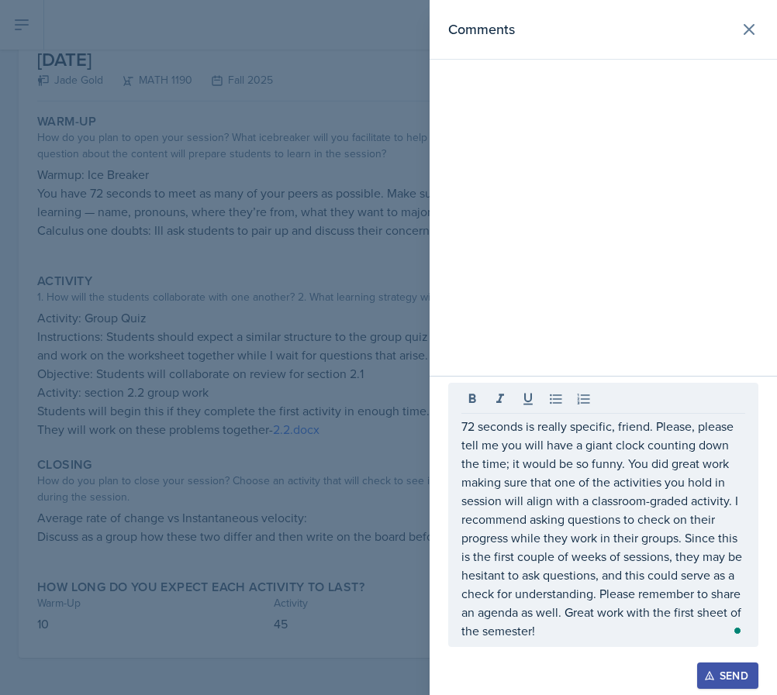
click at [355, 371] on div at bounding box center [388, 347] width 777 height 695
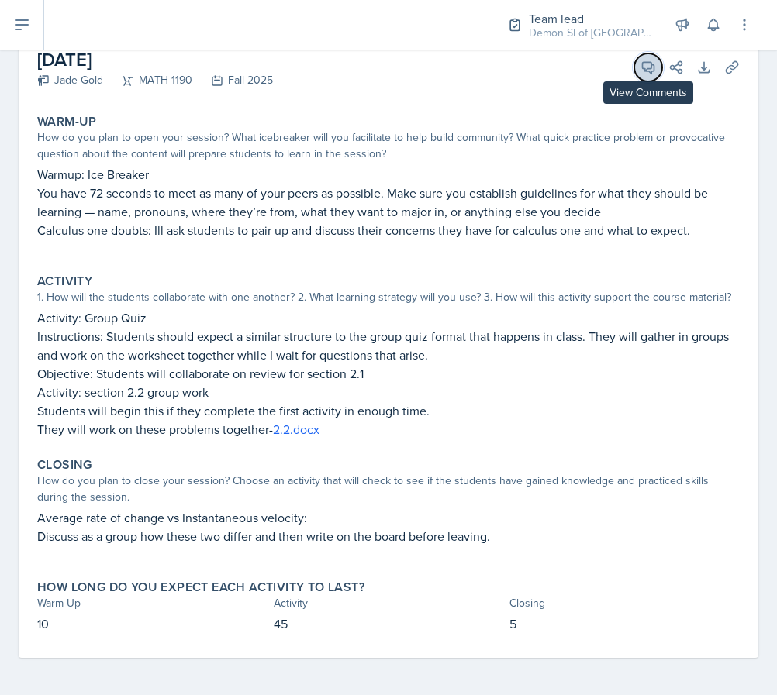
click at [647, 77] on button "View Comments" at bounding box center [648, 67] width 28 height 28
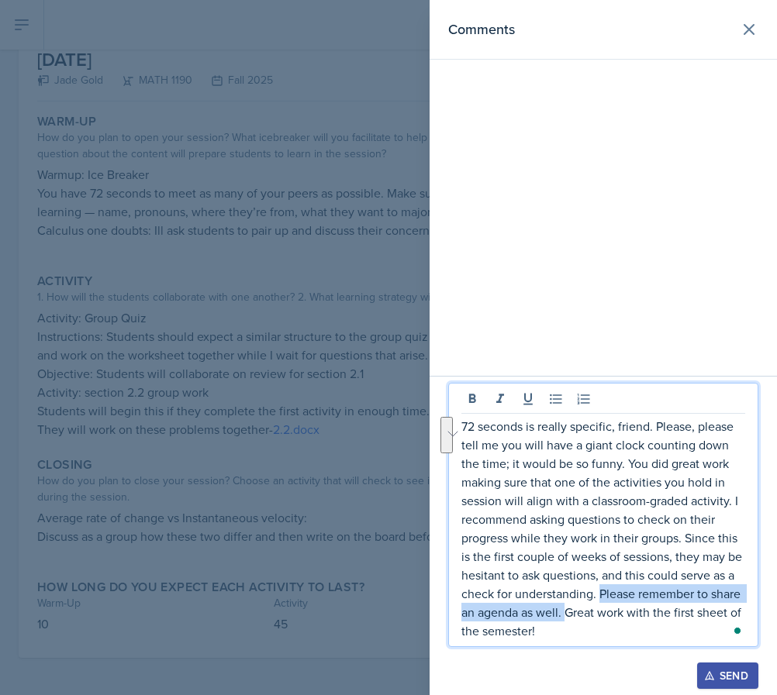
drag, startPoint x: 601, startPoint y: 594, endPoint x: 565, endPoint y: 612, distance: 40.2
click at [565, 612] on p "72 seconds is really specific, friend. Please, please tell me you will have a g…" at bounding box center [603, 528] width 284 height 223
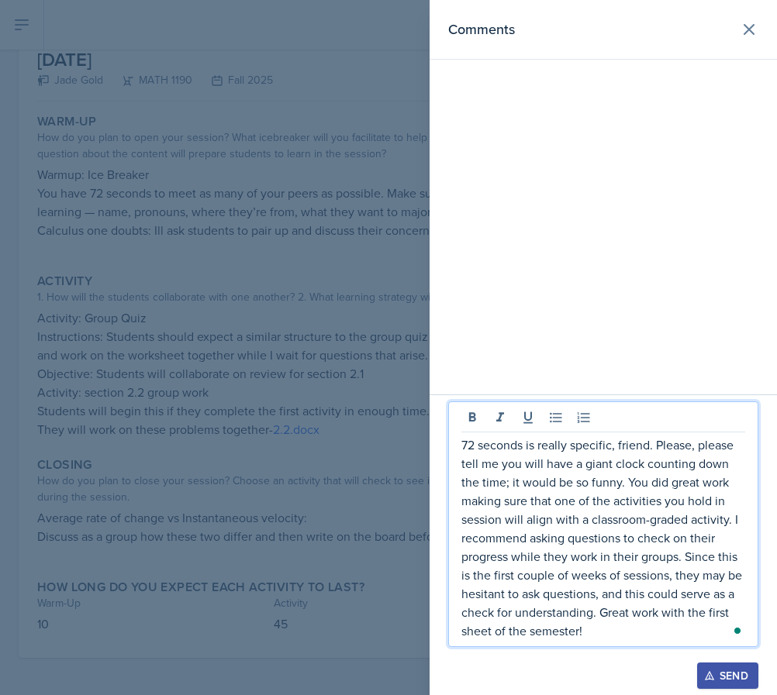
click at [704, 496] on p "72 seconds is really specific, friend. Please, please tell me you will have a g…" at bounding box center [603, 538] width 284 height 205
drag, startPoint x: 715, startPoint y: 500, endPoint x: 664, endPoint y: 497, distance: 50.5
click at [664, 497] on p "72 seconds is really specific, friend. Please, please tell me you will have a g…" at bounding box center [603, 538] width 284 height 205
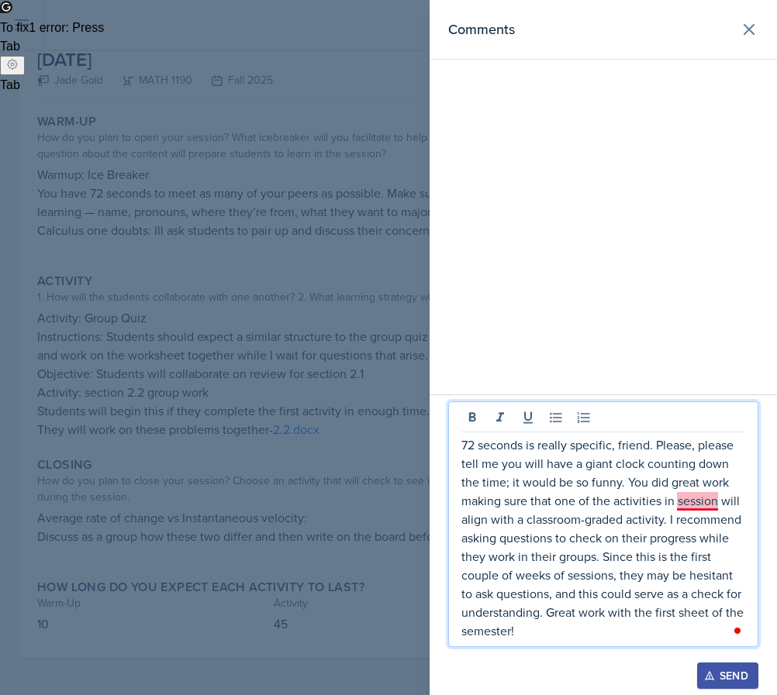
click at [709, 503] on p "72 seconds is really specific, friend. Please, please tell me you will have a g…" at bounding box center [603, 538] width 284 height 205
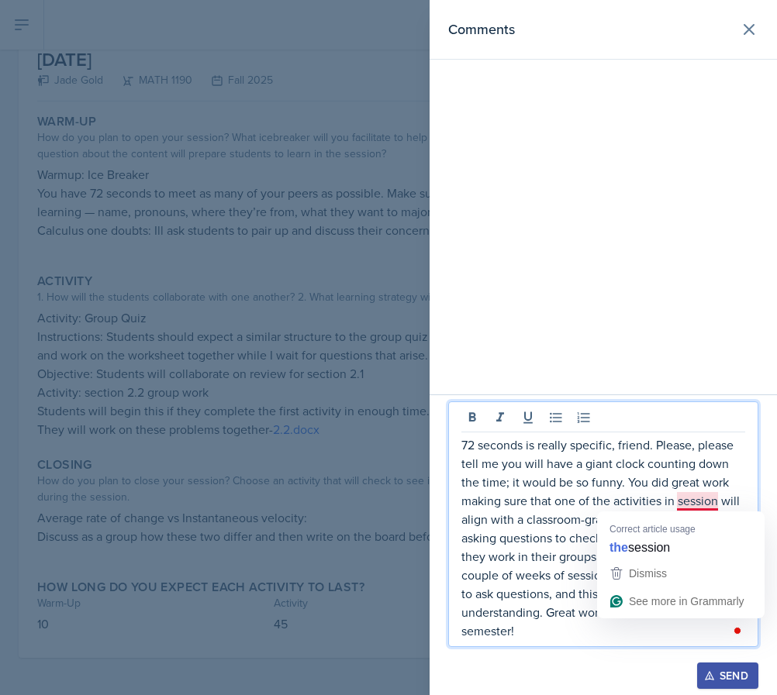
click at [697, 501] on p "72 seconds is really specific, friend. Please, please tell me you will have a g…" at bounding box center [603, 538] width 284 height 205
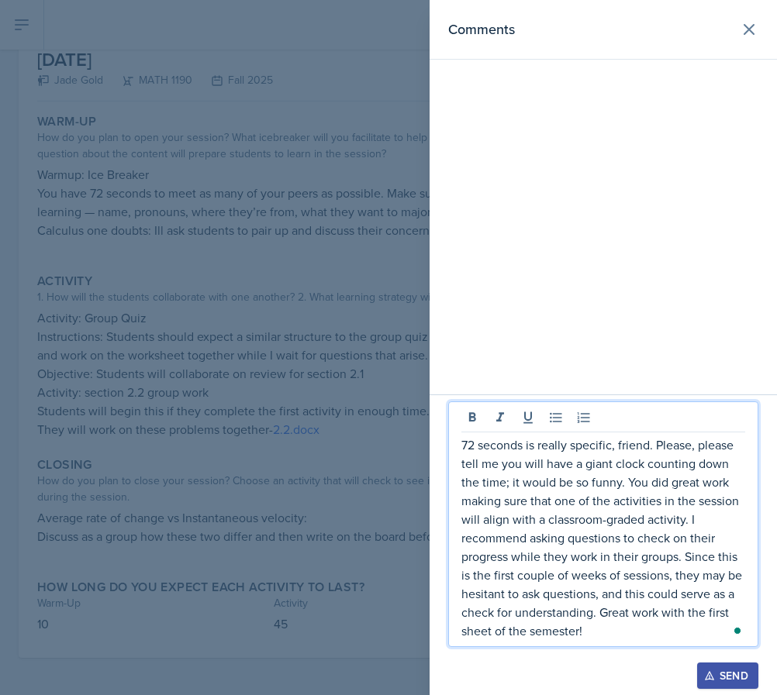
click at [606, 622] on p "72 seconds is really specific, friend. Please, please tell me you will have a g…" at bounding box center [603, 538] width 284 height 205
click at [596, 615] on p "72 seconds is really specific, friend. Please, please tell me you will have a g…" at bounding box center [603, 538] width 284 height 205
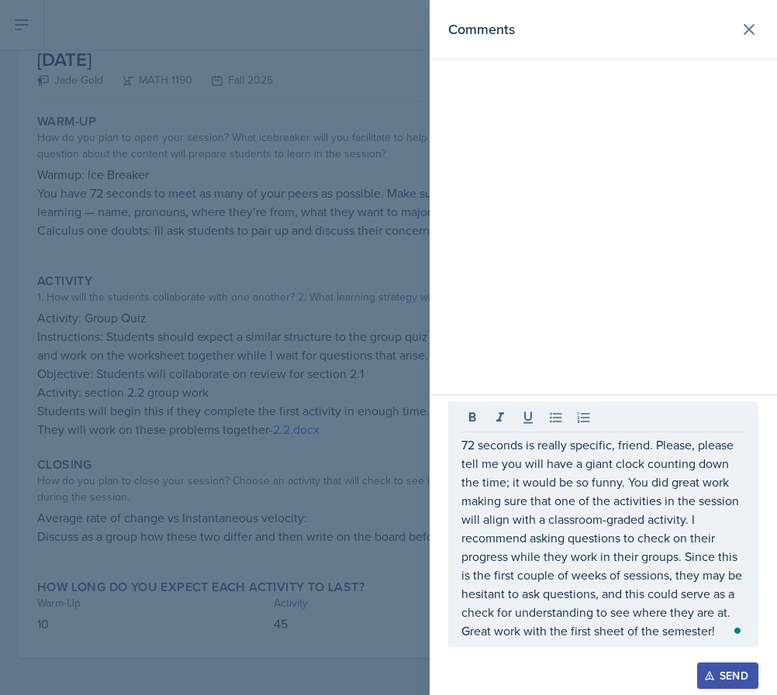
click at [460, 441] on div "72 seconds is really specific, friend. Please, please tell me you will have a g…" at bounding box center [603, 524] width 310 height 246
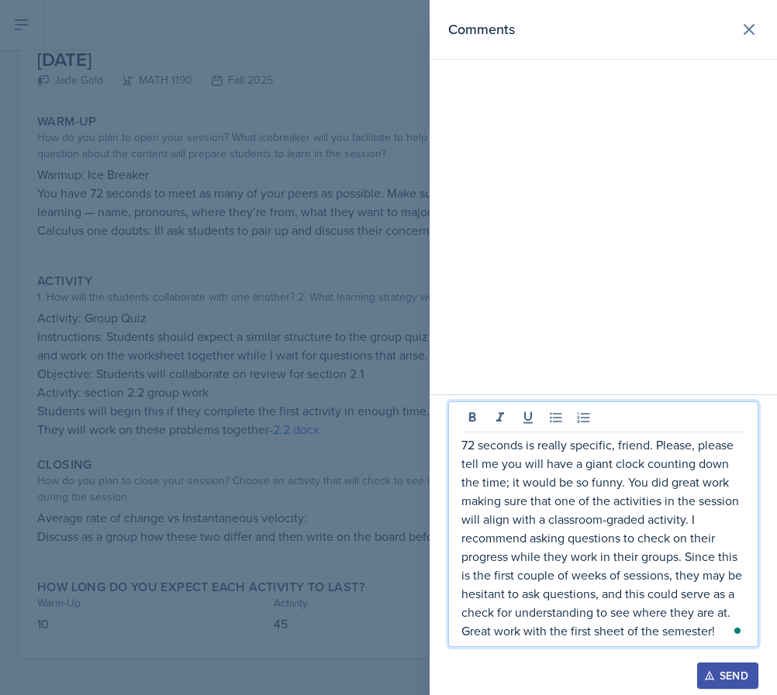
click at [463, 443] on p "72 seconds is really specific, friend. Please, please tell me you will have a g…" at bounding box center [603, 538] width 284 height 205
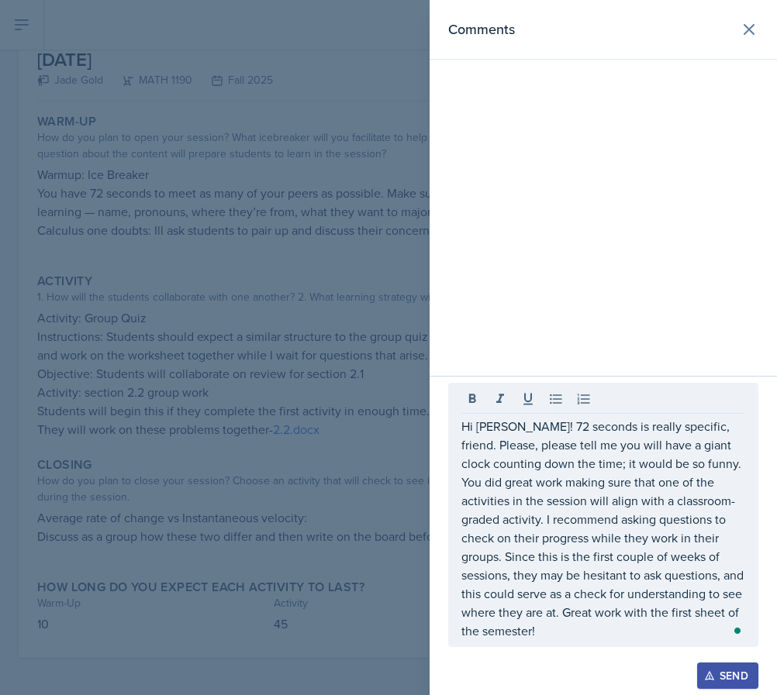
click at [735, 633] on div "Open Grammarly." at bounding box center [737, 631] width 8 height 8
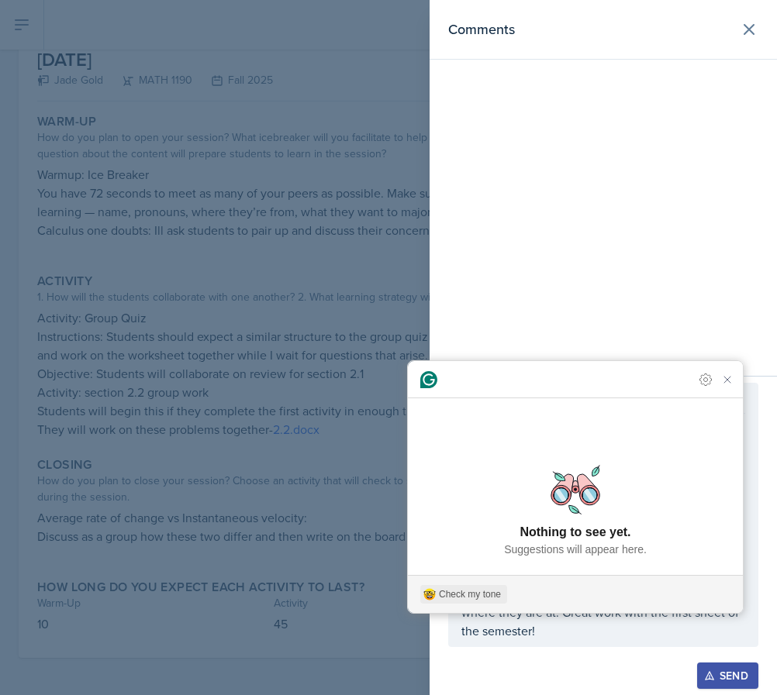
click at [496, 587] on button "Check my tone" at bounding box center [463, 594] width 87 height 19
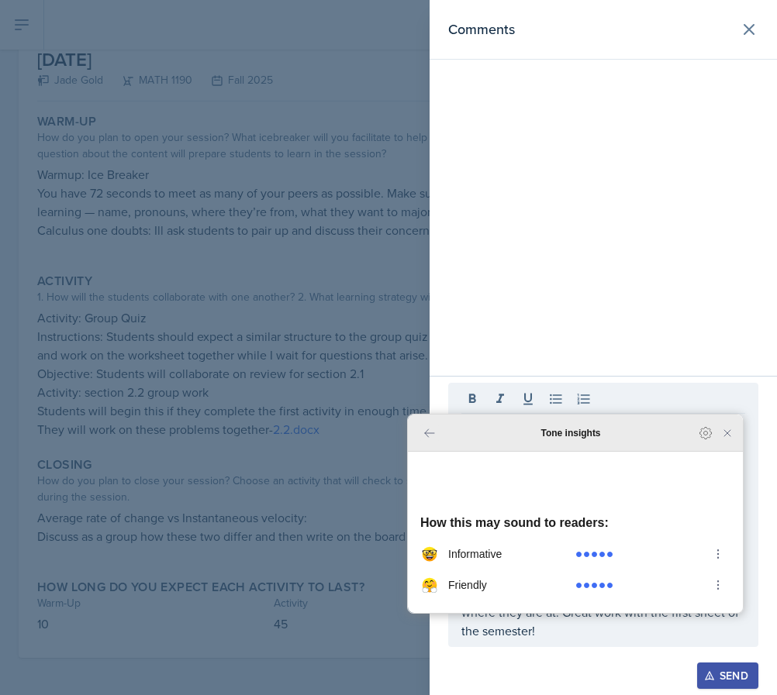
click at [421, 443] on icon "Back to Home" at bounding box center [429, 433] width 19 height 19
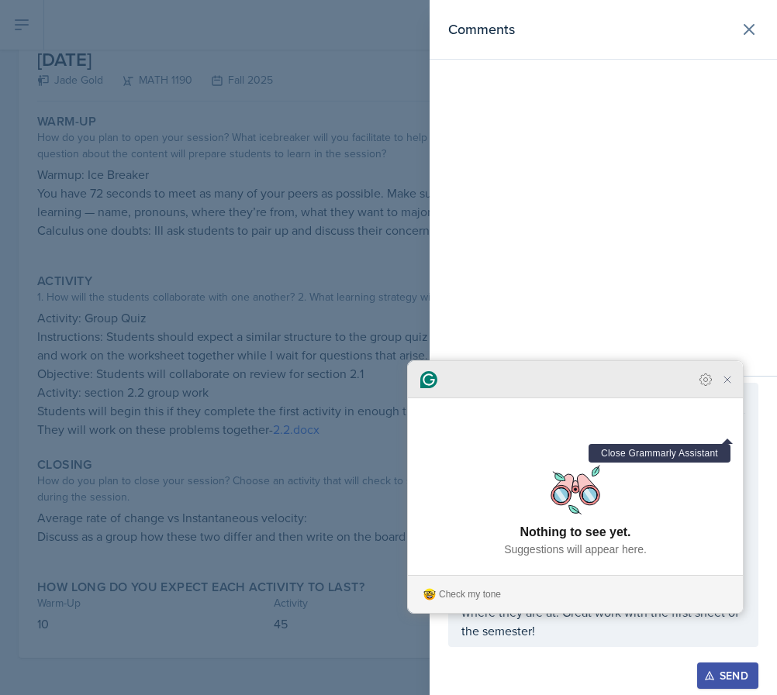
click at [729, 386] on icon "Close Grammarly Assistant" at bounding box center [727, 380] width 12 height 12
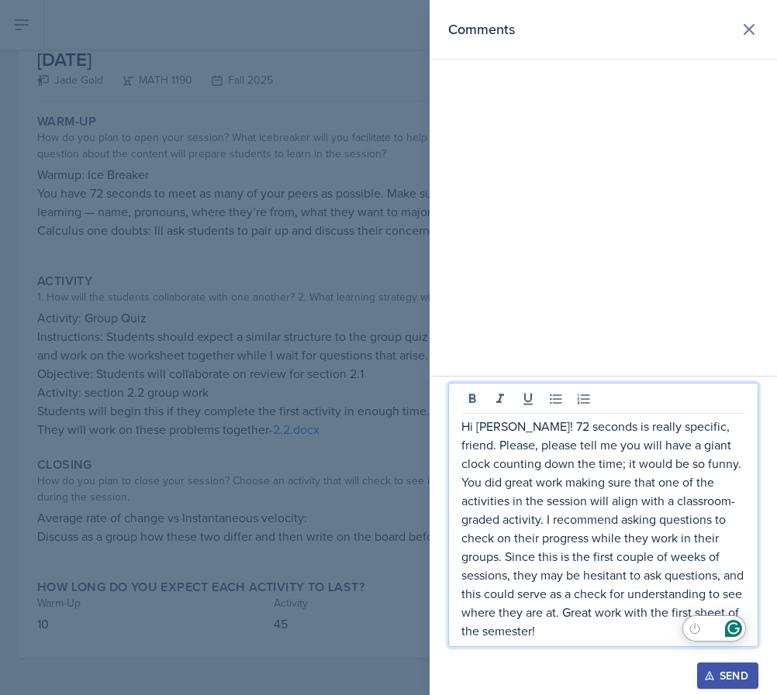
click at [573, 591] on p "Hi [PERSON_NAME]! 72 seconds is really specific, friend. Please, please tell me…" at bounding box center [603, 528] width 284 height 223
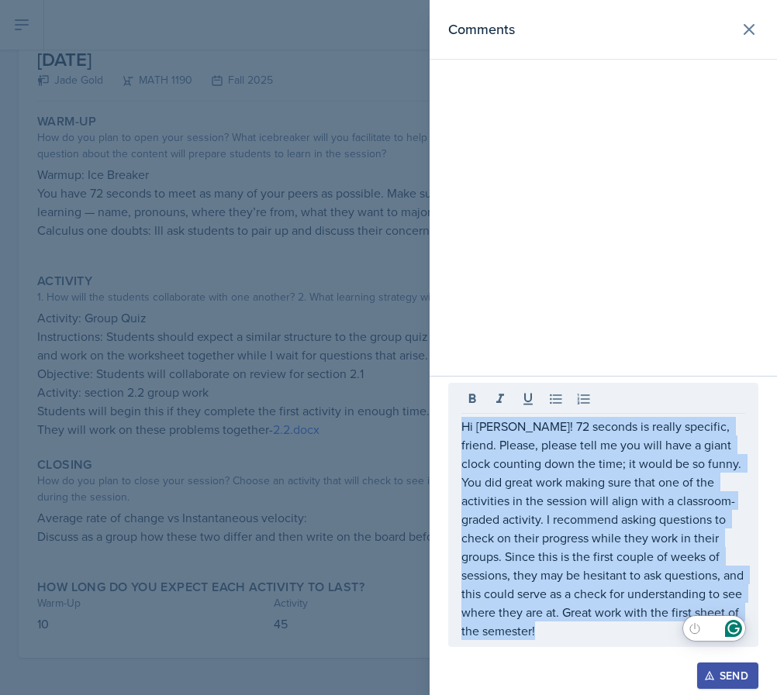
drag, startPoint x: 459, startPoint y: 450, endPoint x: 684, endPoint y: 655, distance: 304.5
click at [684, 655] on div "Hi [PERSON_NAME]! 72 seconds is really specific, friend. Please, please tell me…" at bounding box center [603, 523] width 310 height 280
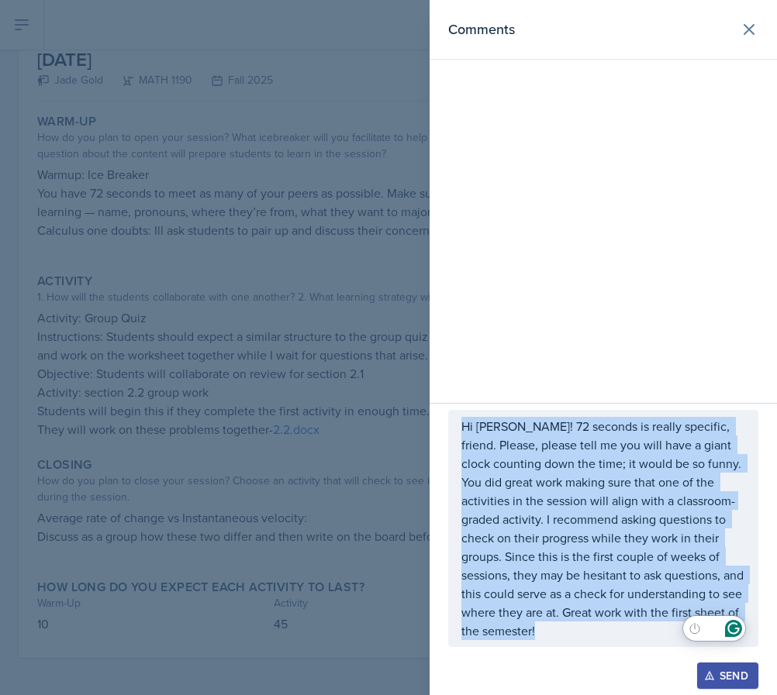
copy div "Hi [PERSON_NAME]! 72 seconds is really specific, friend. Please, please tell me…"
click at [733, 670] on div "Send" at bounding box center [727, 676] width 41 height 12
